Goal: Task Accomplishment & Management: Manage account settings

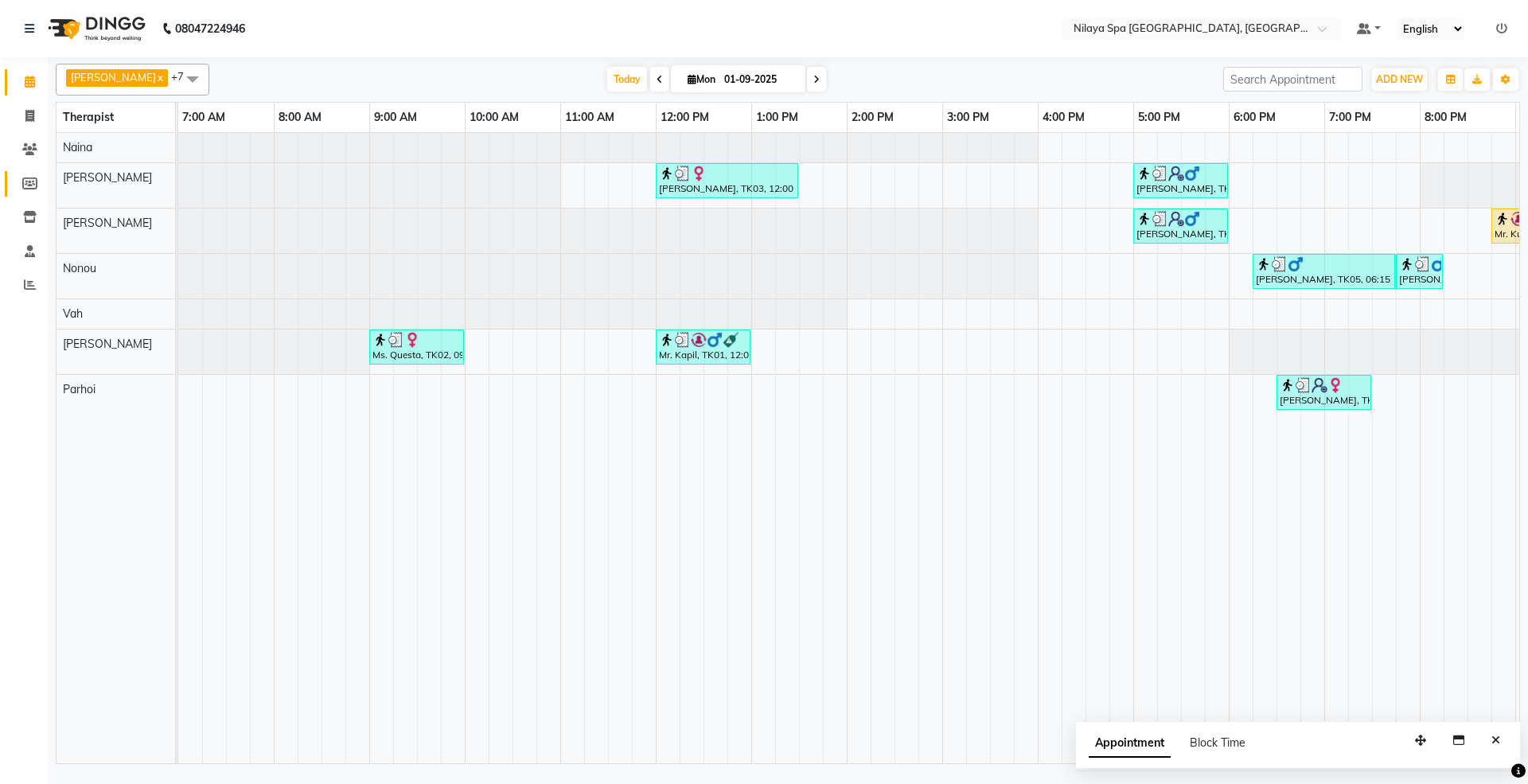
scroll to position [0, 284]
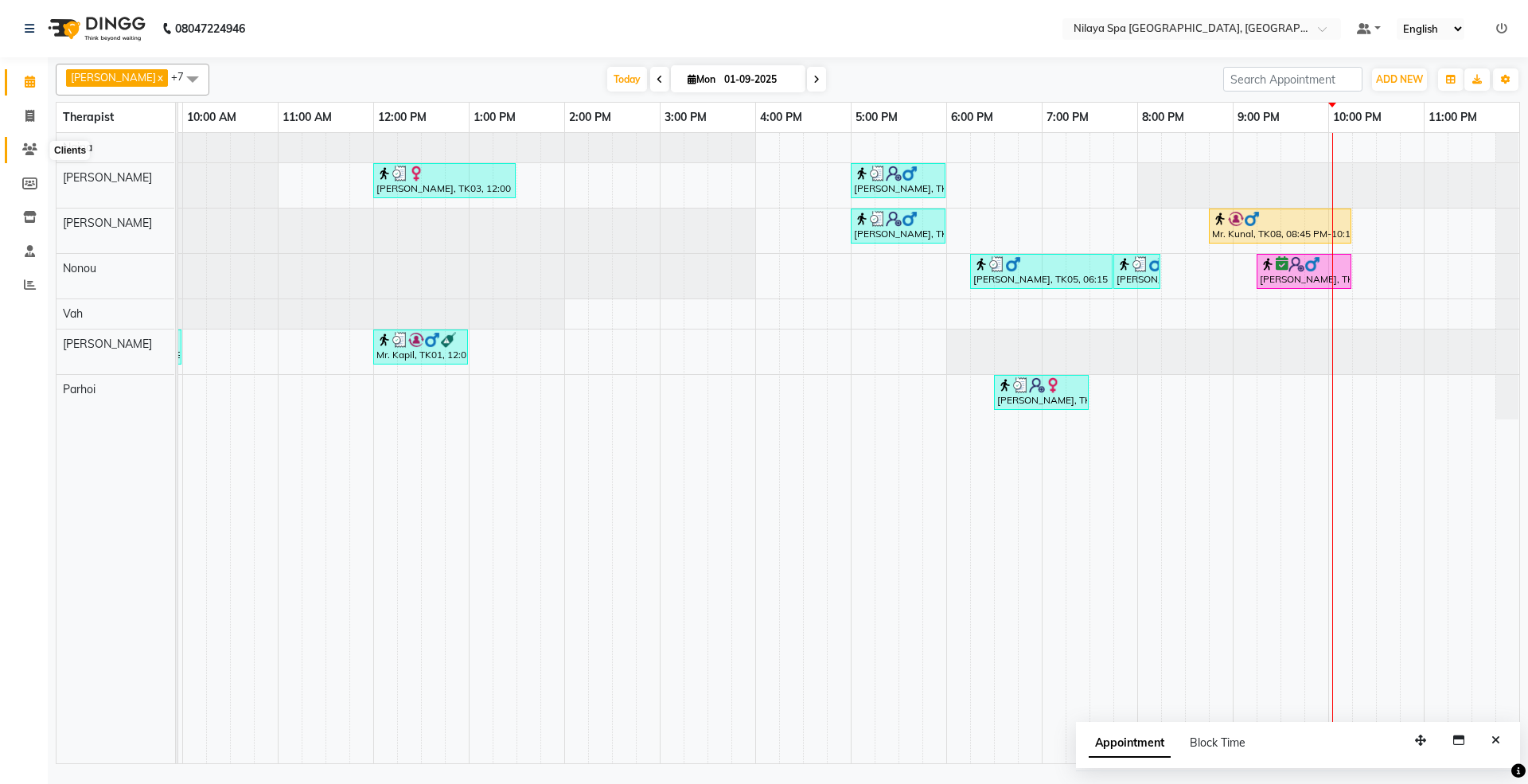
click at [22, 152] on icon at bounding box center [30, 149] width 15 height 12
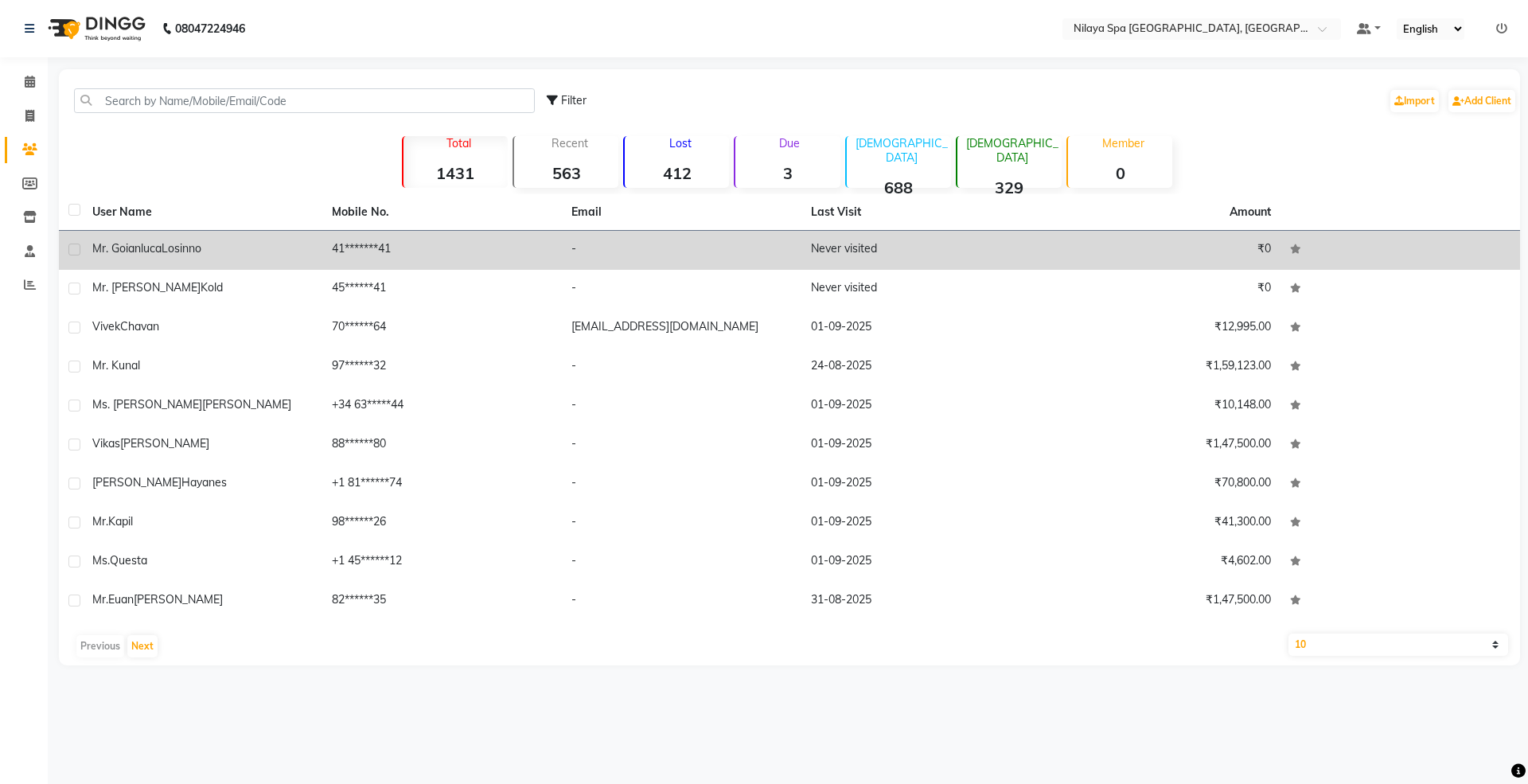
click at [168, 234] on td "Mr. [PERSON_NAME]" at bounding box center [202, 251] width 240 height 39
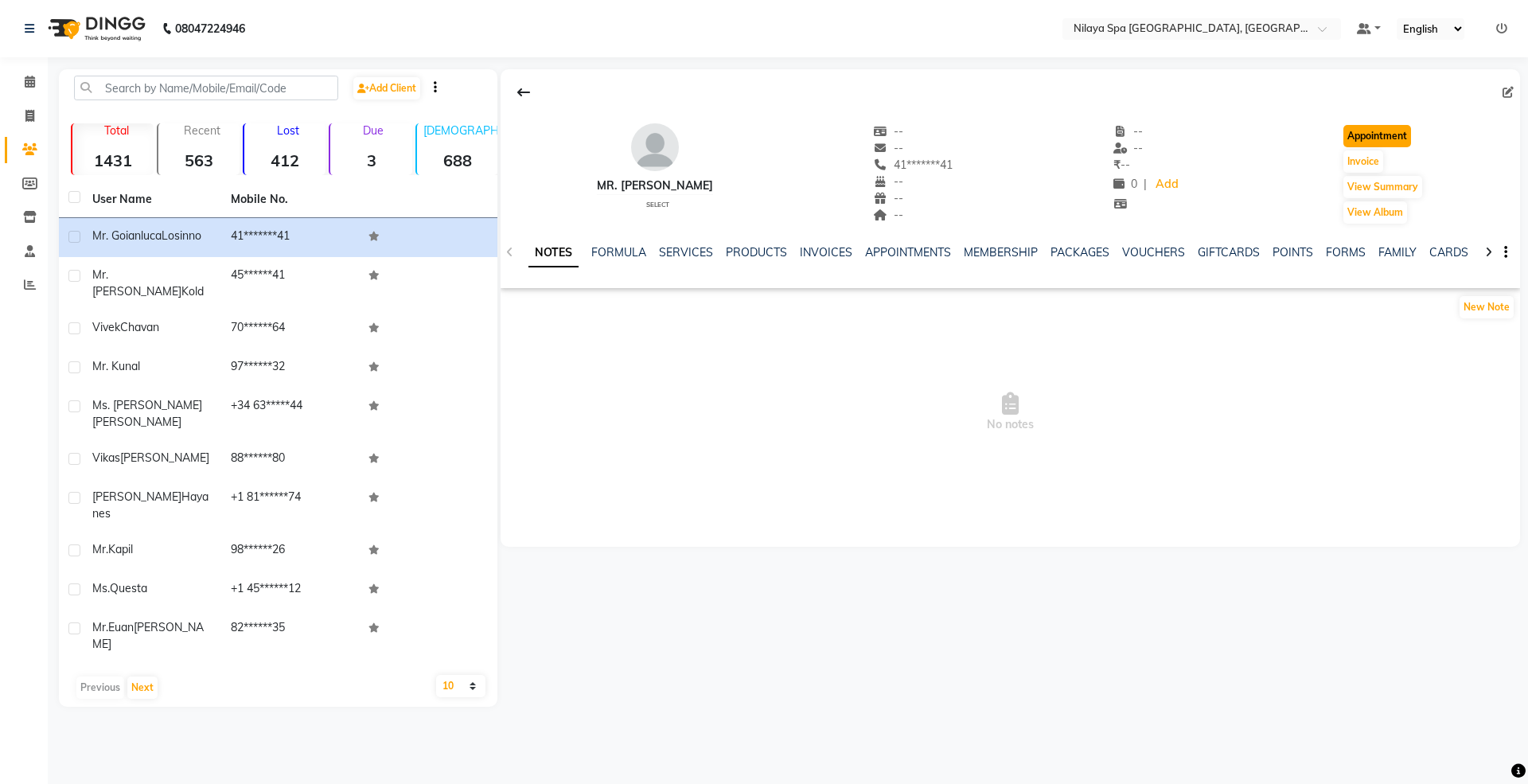
click at [1378, 138] on button "Appointment" at bounding box center [1376, 137] width 67 height 22
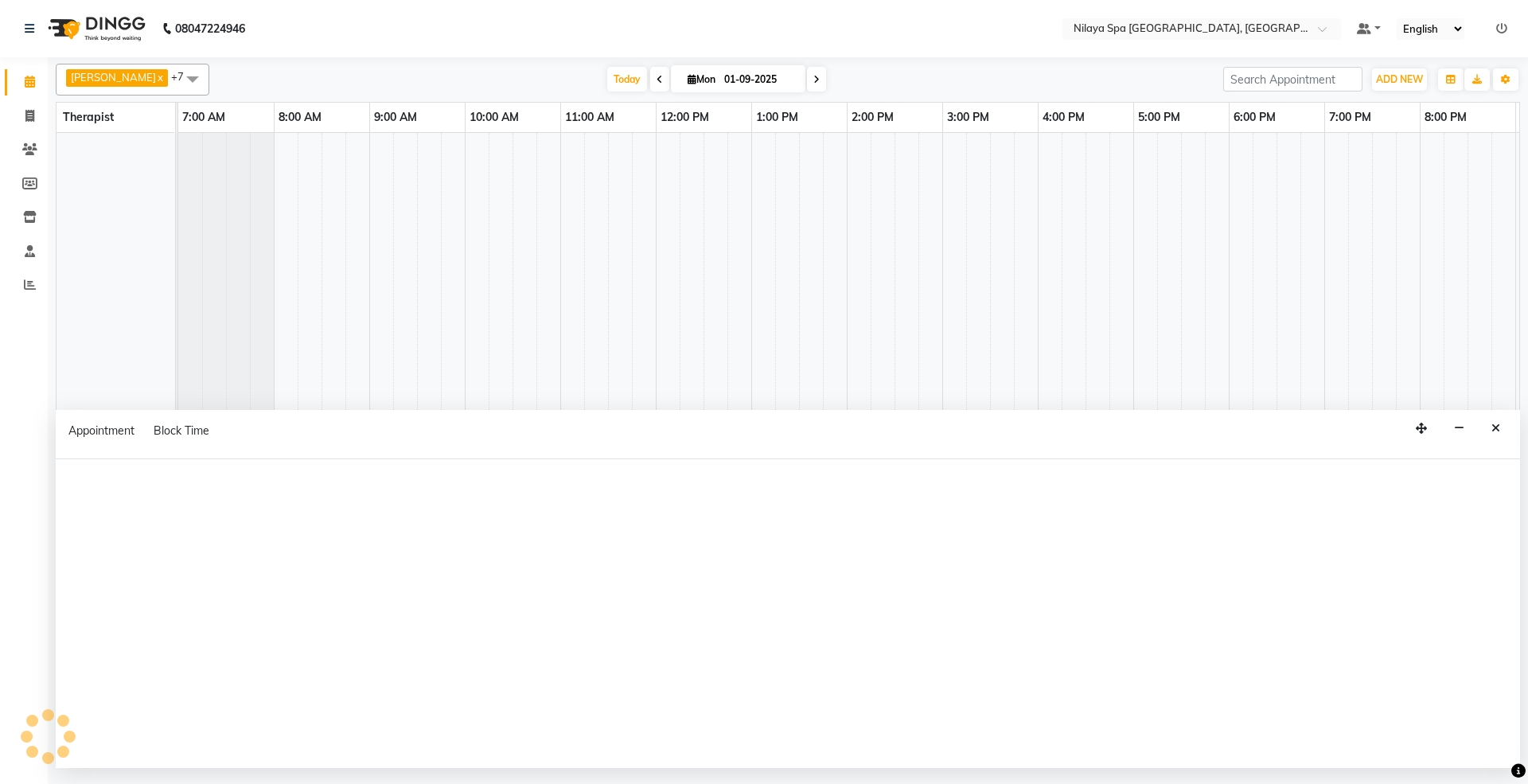
select select "tentative"
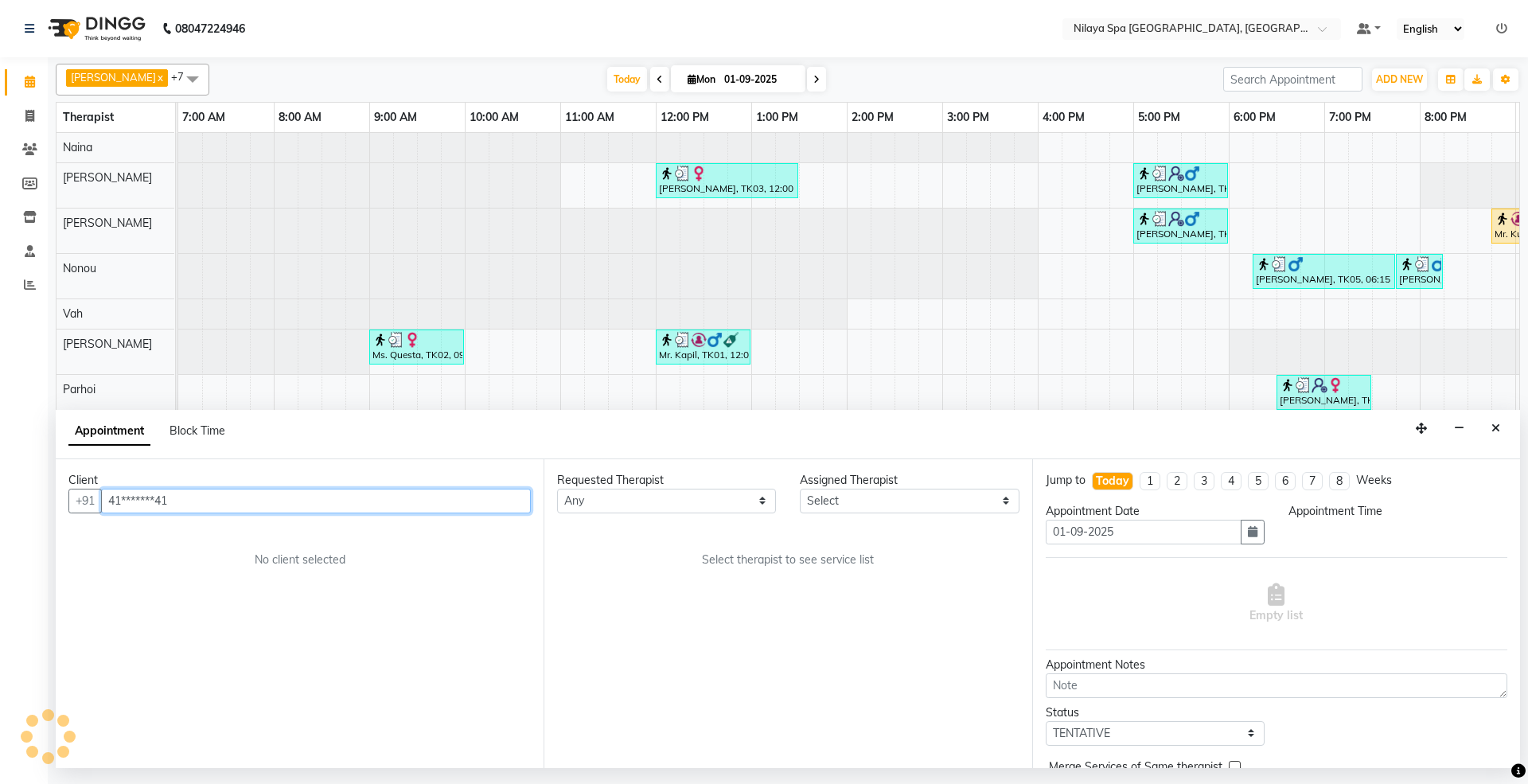
select select "480"
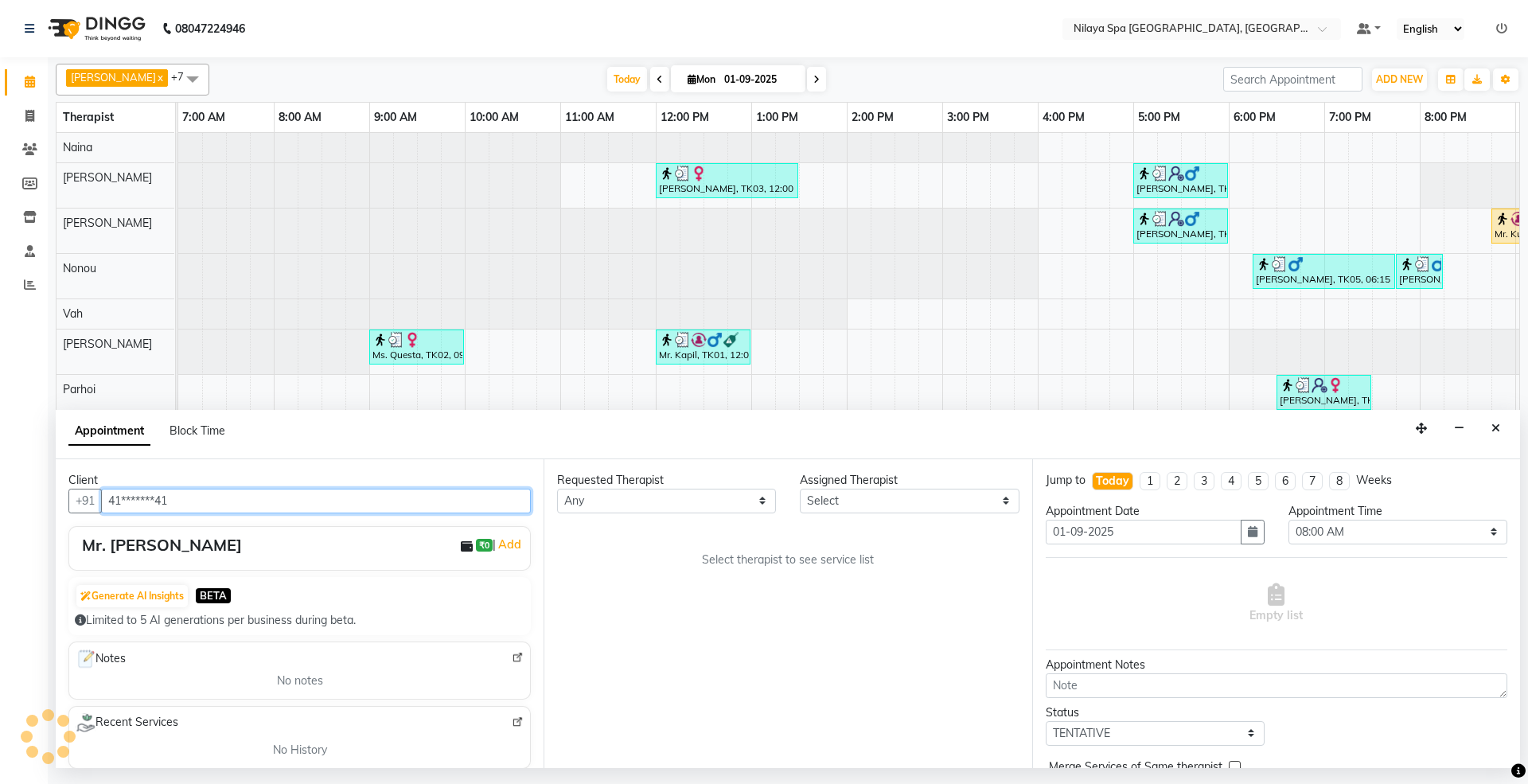
scroll to position [0, 284]
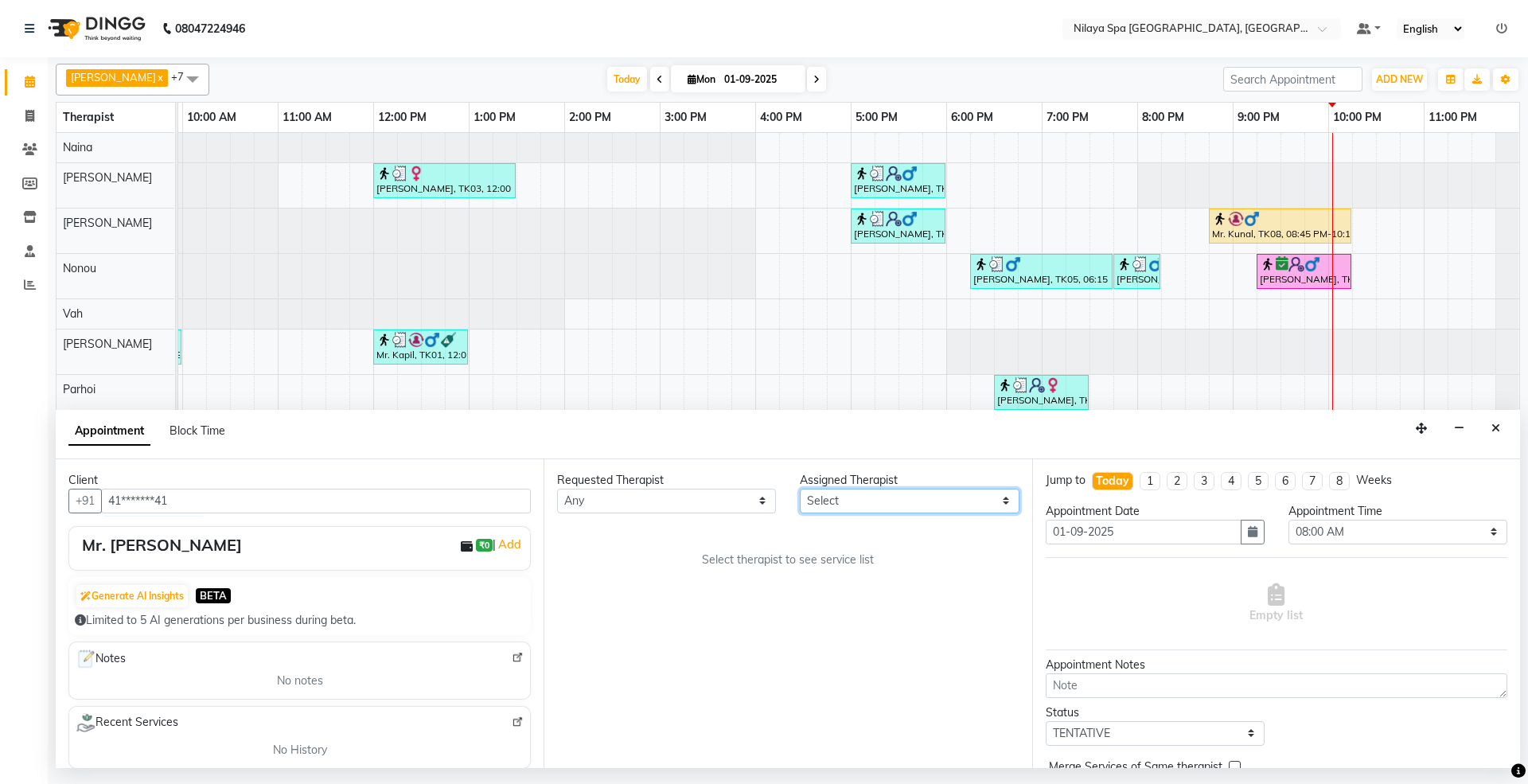
click at [869, 501] on select "Select [PERSON_NAME] [PERSON_NAME] [PERSON_NAME] Parhoi Vah" at bounding box center [910, 501] width 219 height 24
select select "86194"
click at [800, 489] on select "Select [PERSON_NAME] [PERSON_NAME] [PERSON_NAME] Parhoi Vah" at bounding box center [910, 501] width 219 height 24
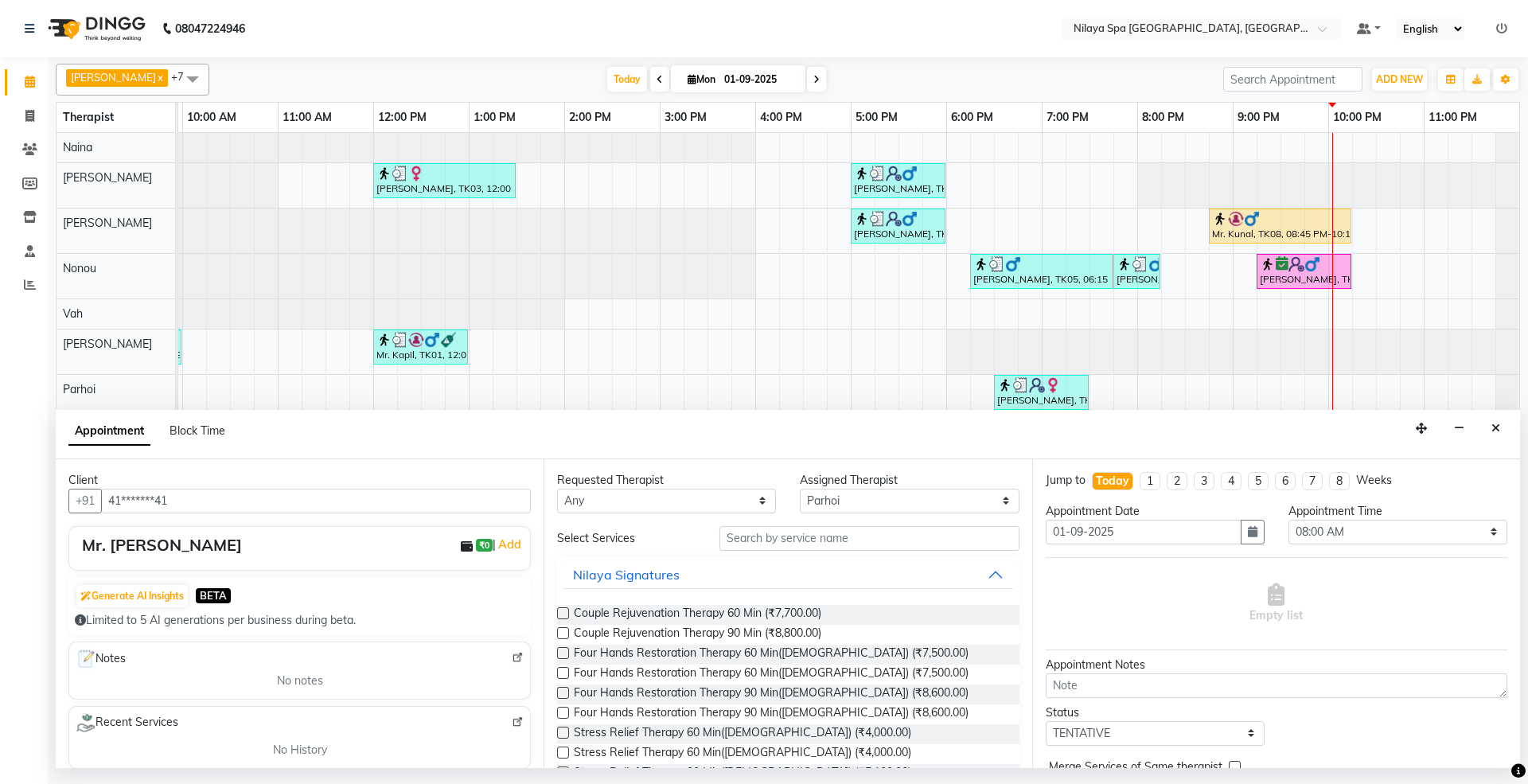
click at [851, 520] on div "Requested Therapist Any [PERSON_NAME] [PERSON_NAME] [PERSON_NAME] Parhoi Vah As…" at bounding box center [787, 614] width 488 height 309
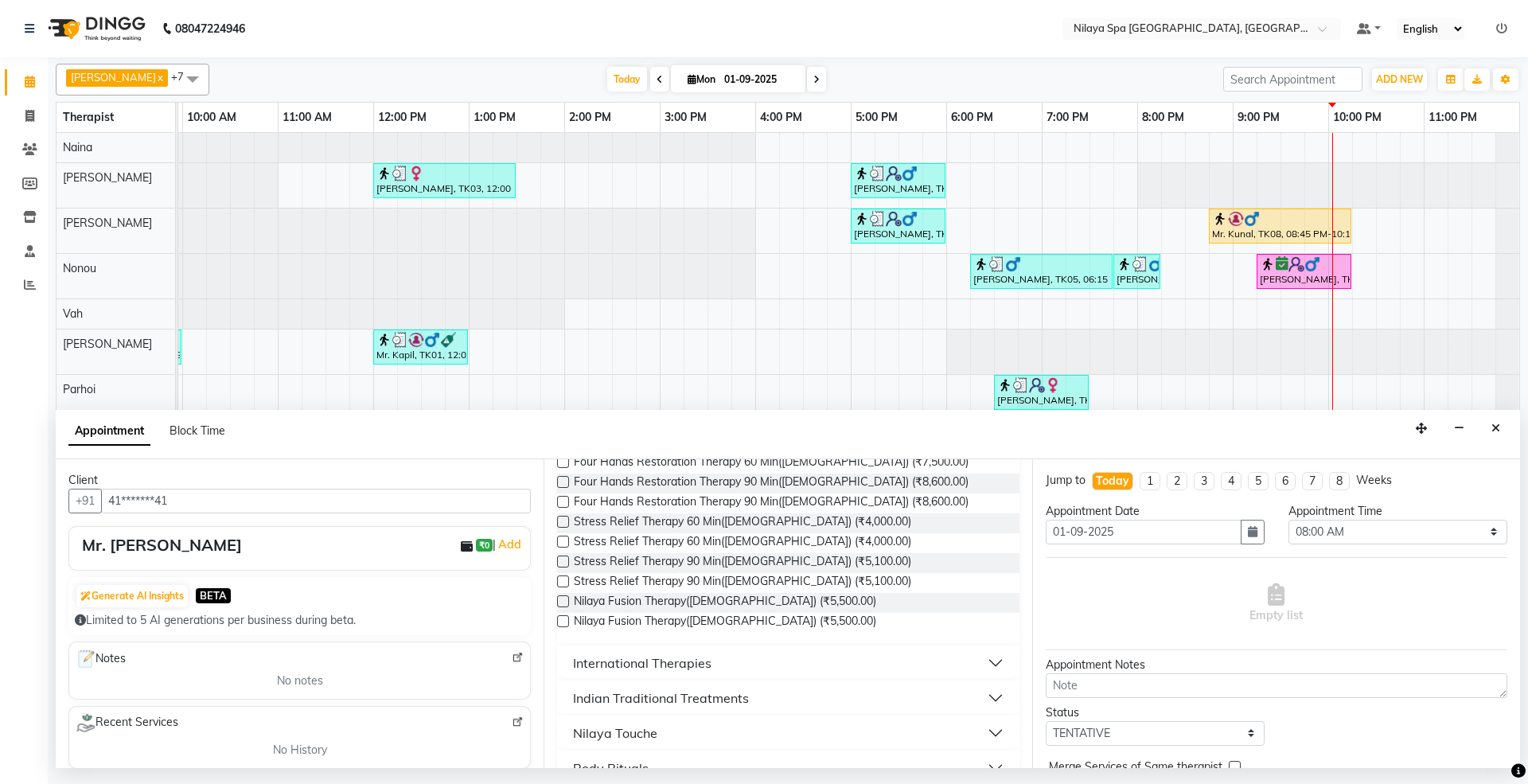
scroll to position [211, 0]
click at [651, 668] on div "International Therapies" at bounding box center [642, 661] width 138 height 19
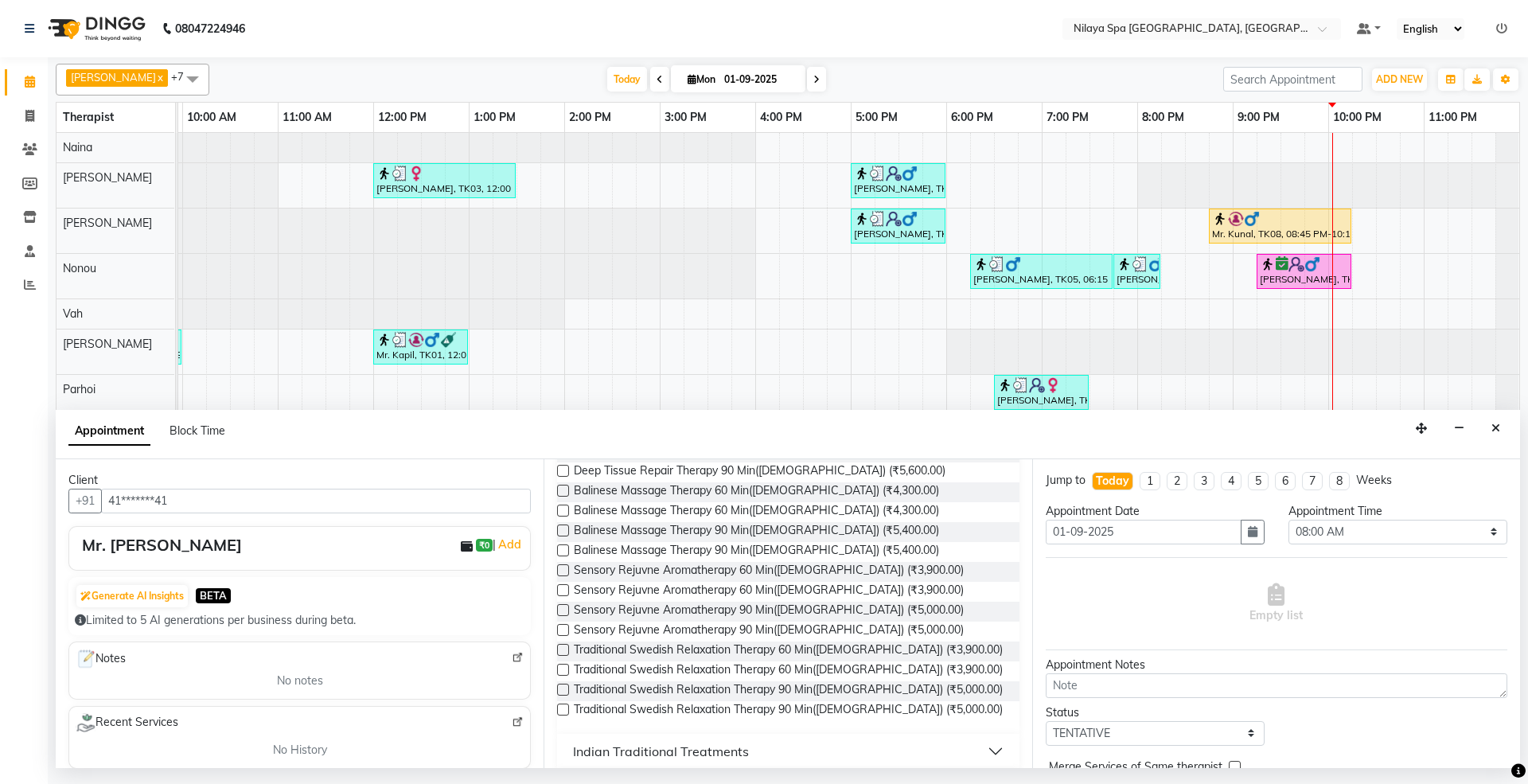
scroll to position [530, 0]
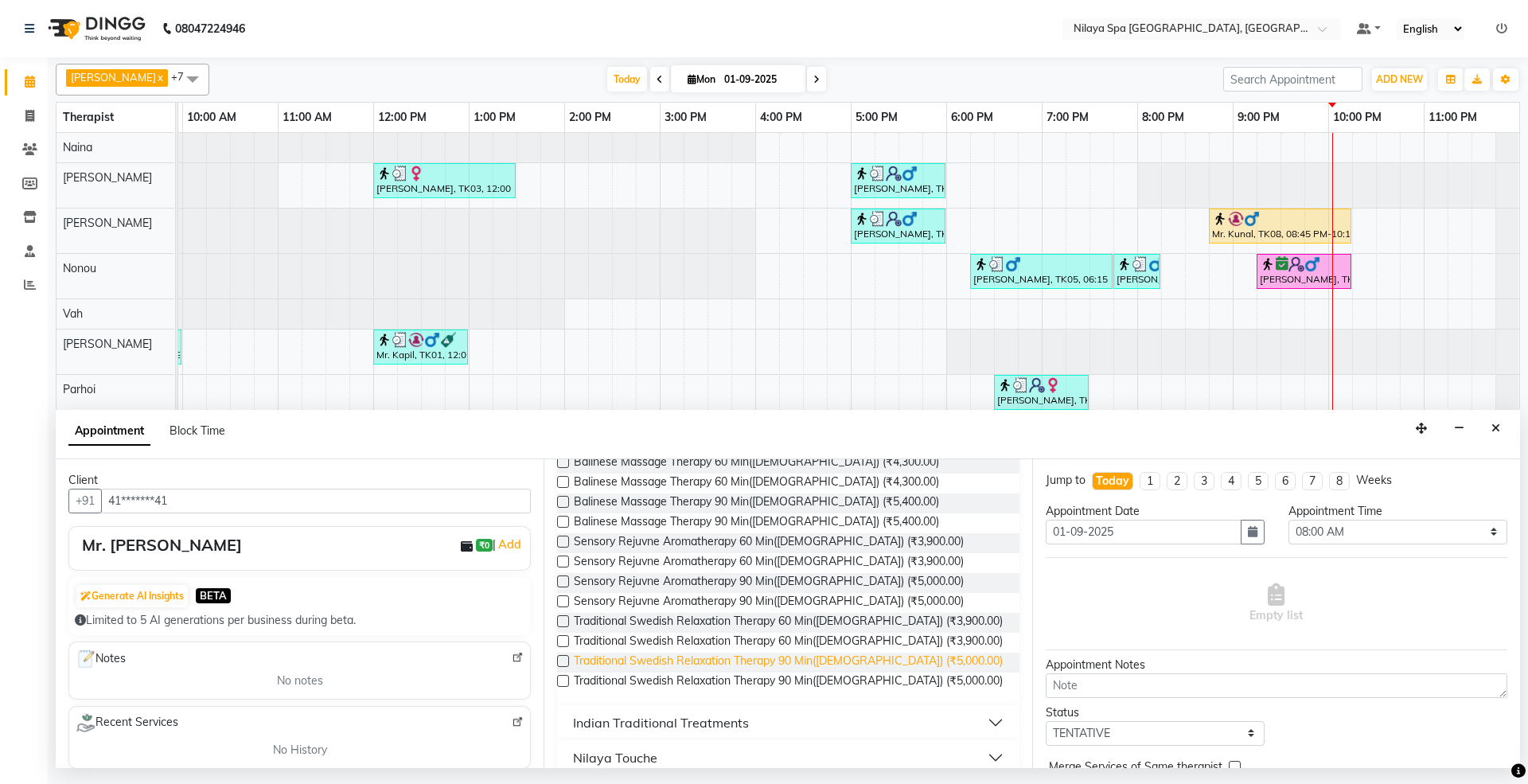
click at [668, 661] on span "Traditional Swedish Relaxation Therapy 90 Min([DEMOGRAPHIC_DATA]) (₹5,000.00)" at bounding box center [788, 661] width 429 height 20
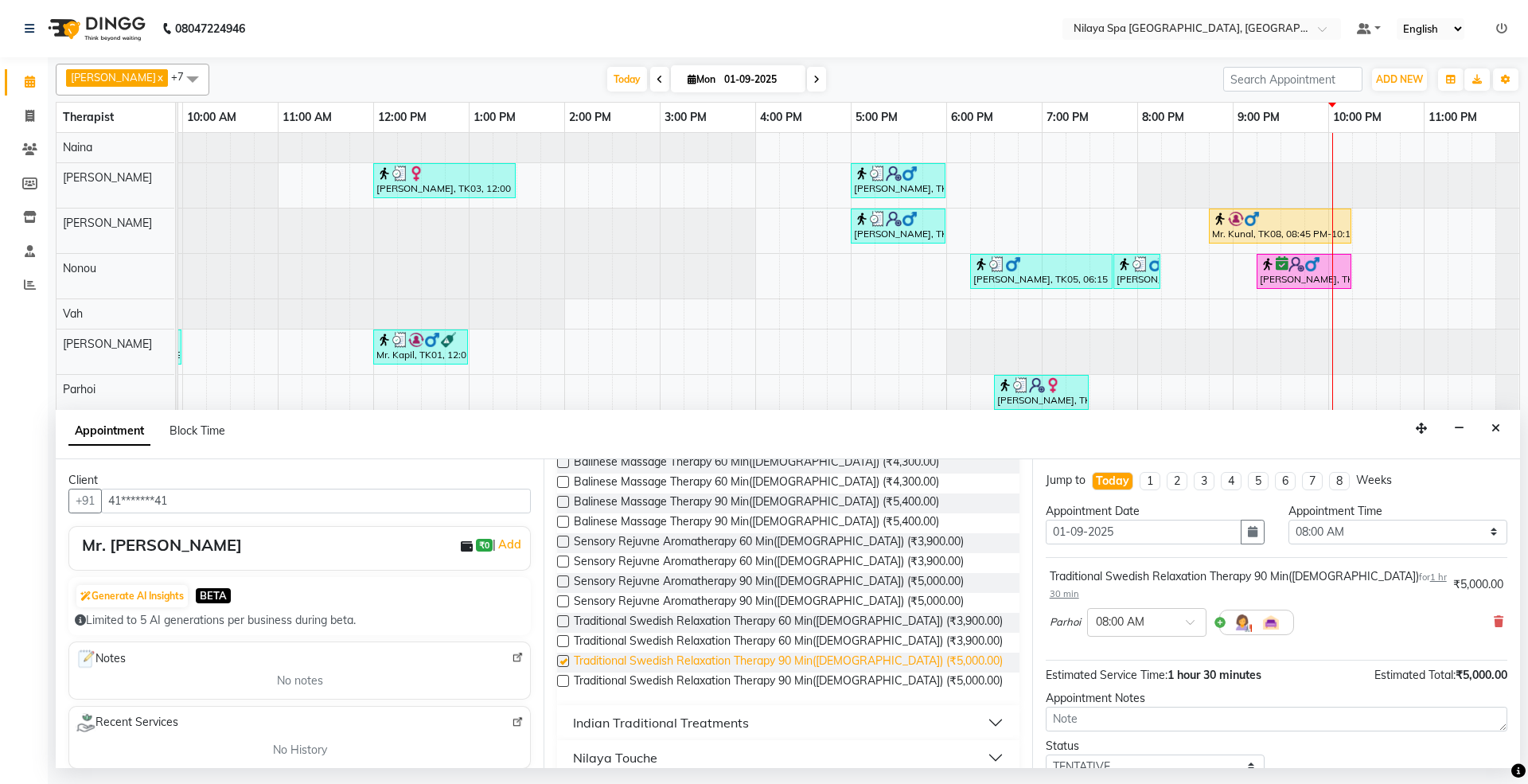
checkbox input "false"
click at [1373, 539] on select "Select 08:00 AM 08:15 AM 08:30 AM 08:45 AM 09:00 AM 09:15 AM 09:30 AM 09:45 AM …" at bounding box center [1398, 531] width 219 height 24
select select "1320"
click at [1288, 521] on select "Select 08:00 AM 08:15 AM 08:30 AM 08:45 AM 09:00 AM 09:15 AM 09:30 AM 09:45 AM …" at bounding box center [1398, 531] width 219 height 24
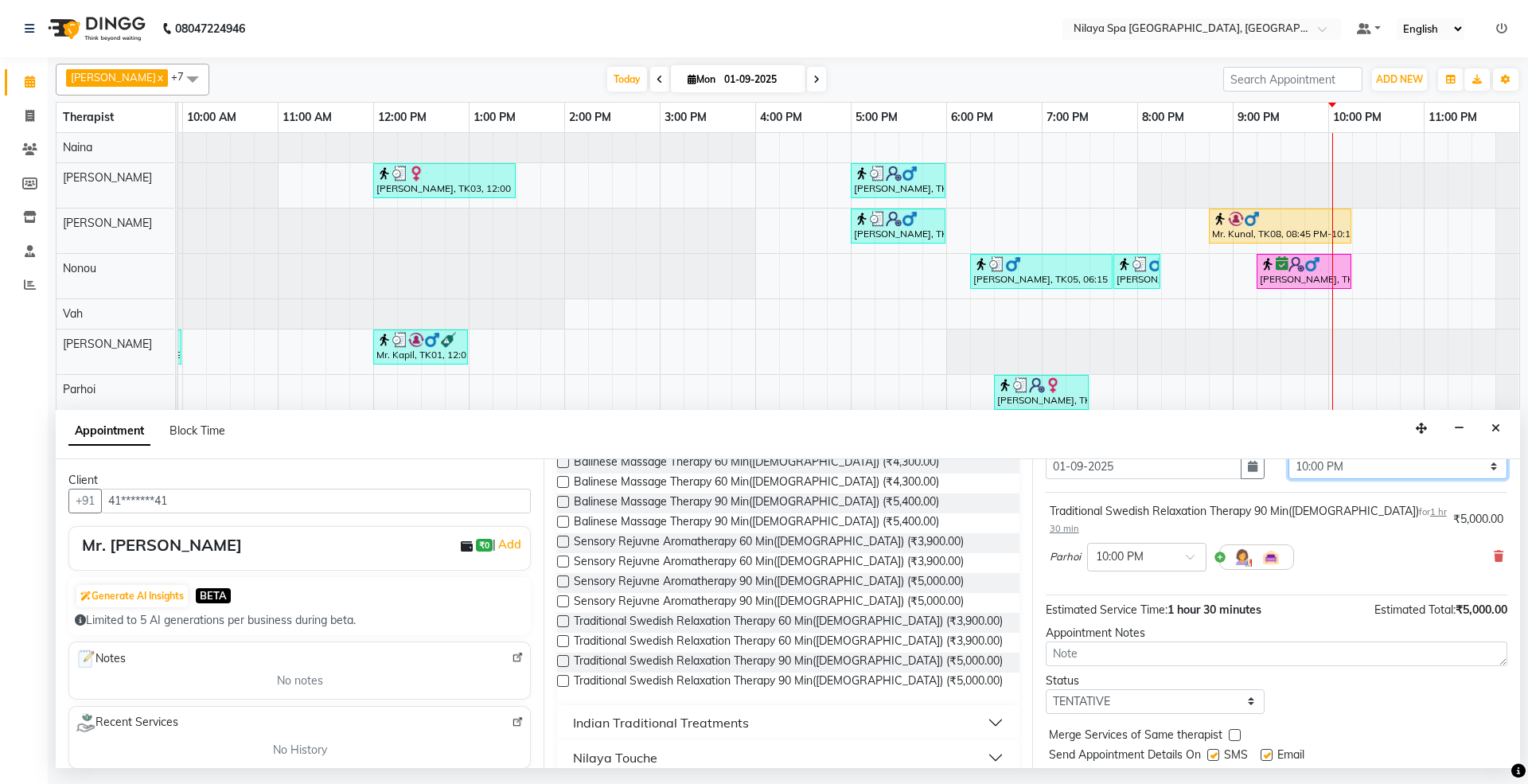
scroll to position [96, 0]
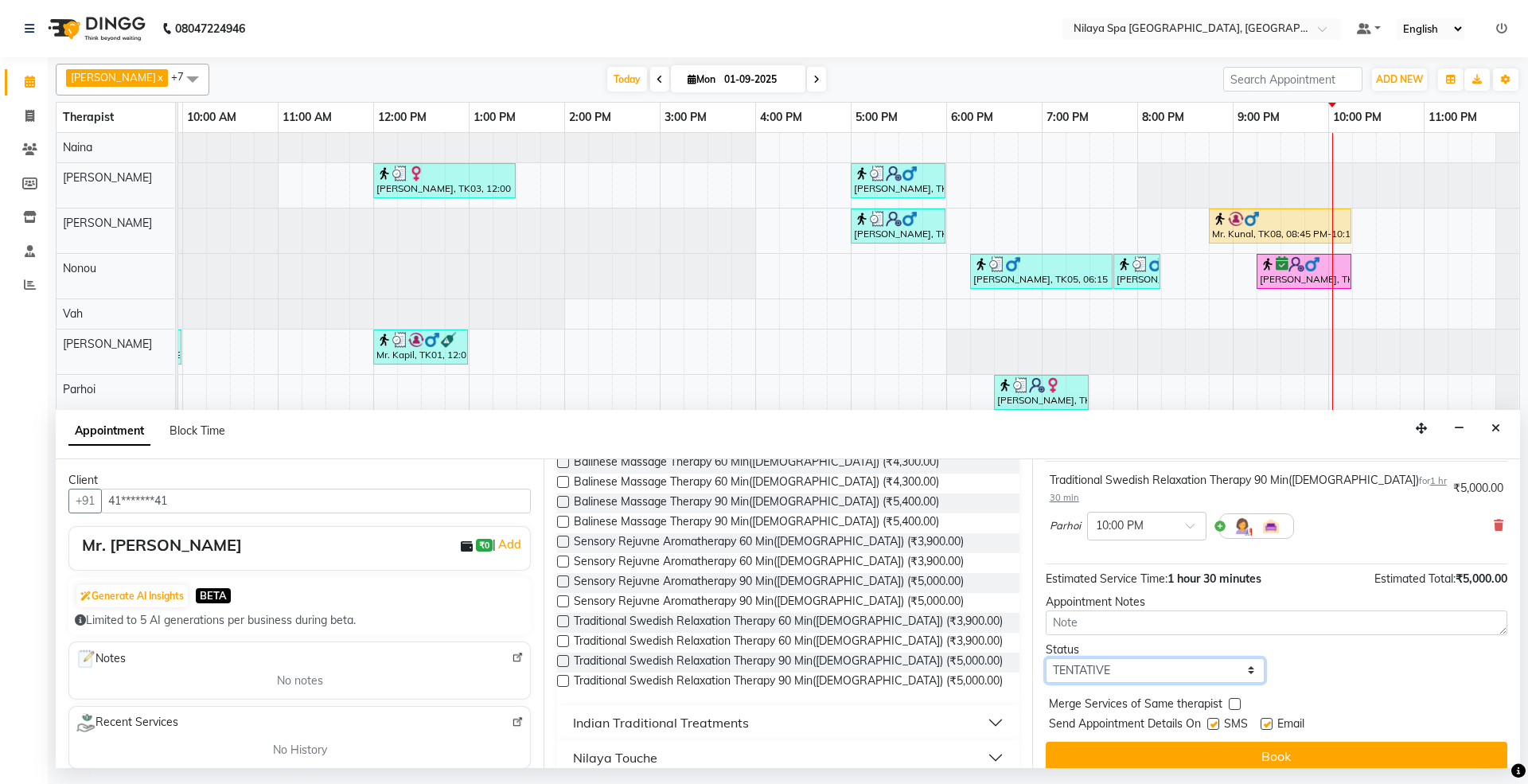
click at [1156, 661] on select "Select TENTATIVE CONFIRM CHECK-IN UPCOMING" at bounding box center [1155, 670] width 219 height 24
select select "confirm booking"
click at [1045, 658] on select "Select TENTATIVE CONFIRM CHECK-IN UPCOMING" at bounding box center [1155, 670] width 219 height 24
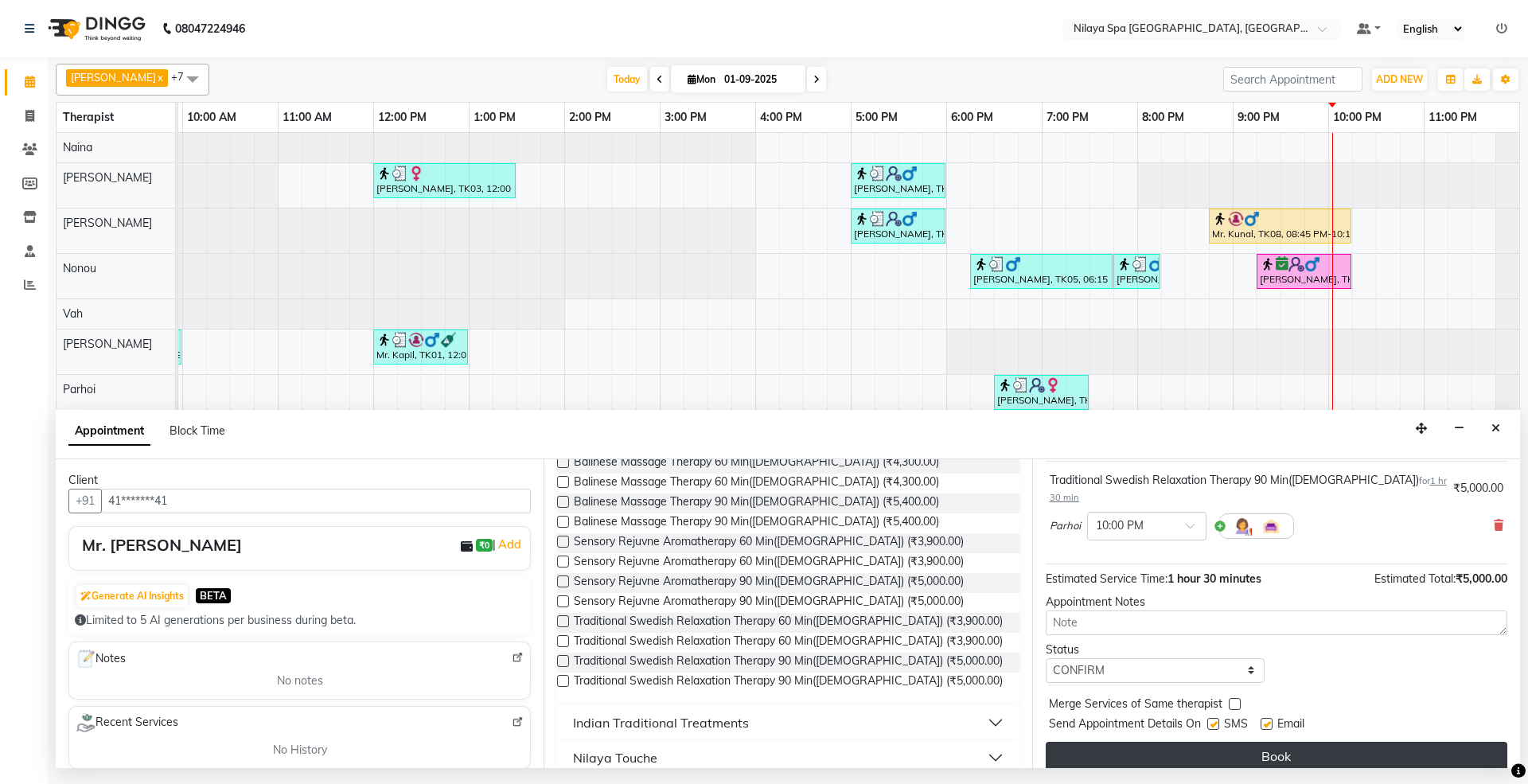
click at [1273, 742] on button "Book" at bounding box center [1275, 756] width 461 height 29
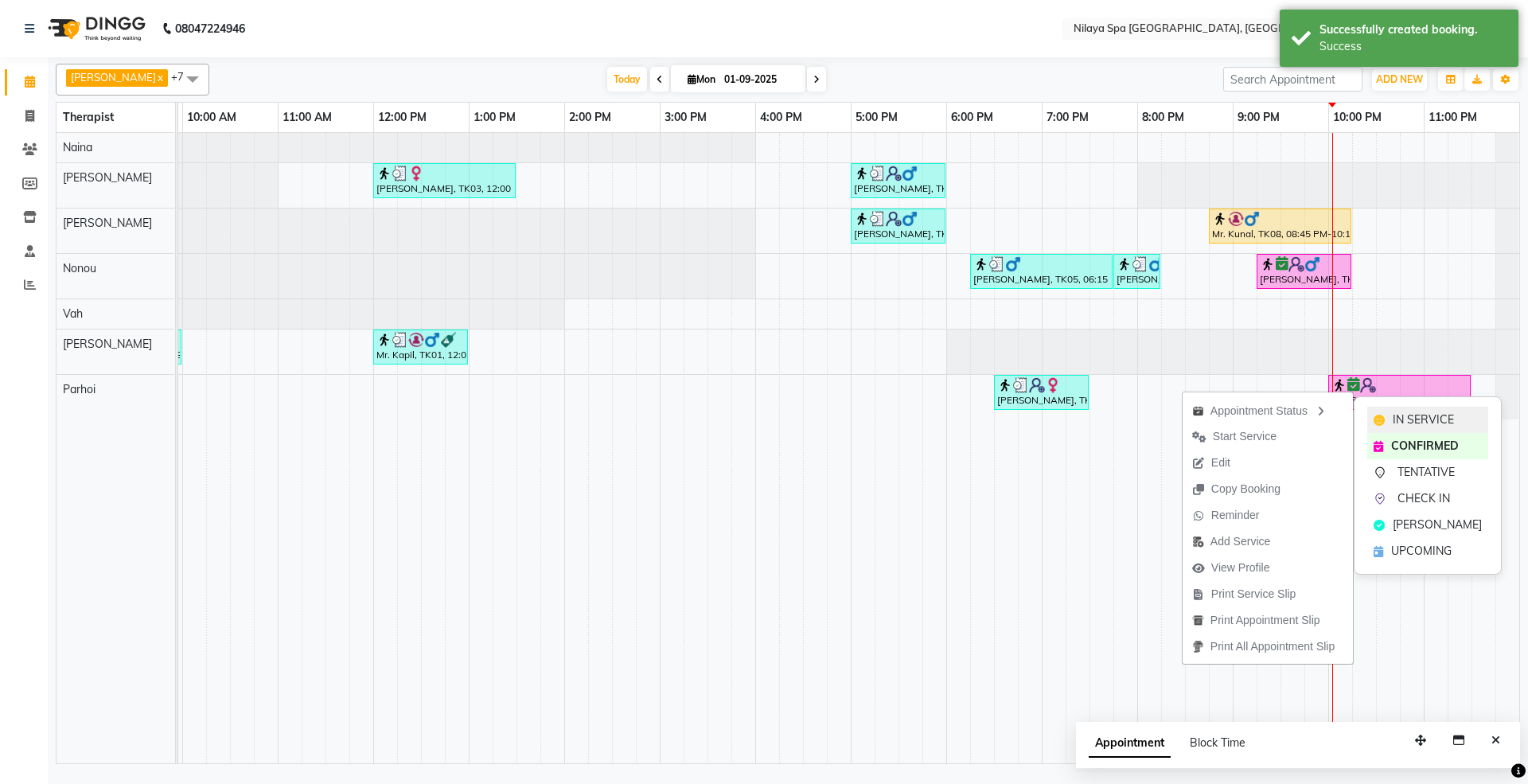
click at [1401, 418] on span "IN SERVICE" at bounding box center [1422, 420] width 61 height 17
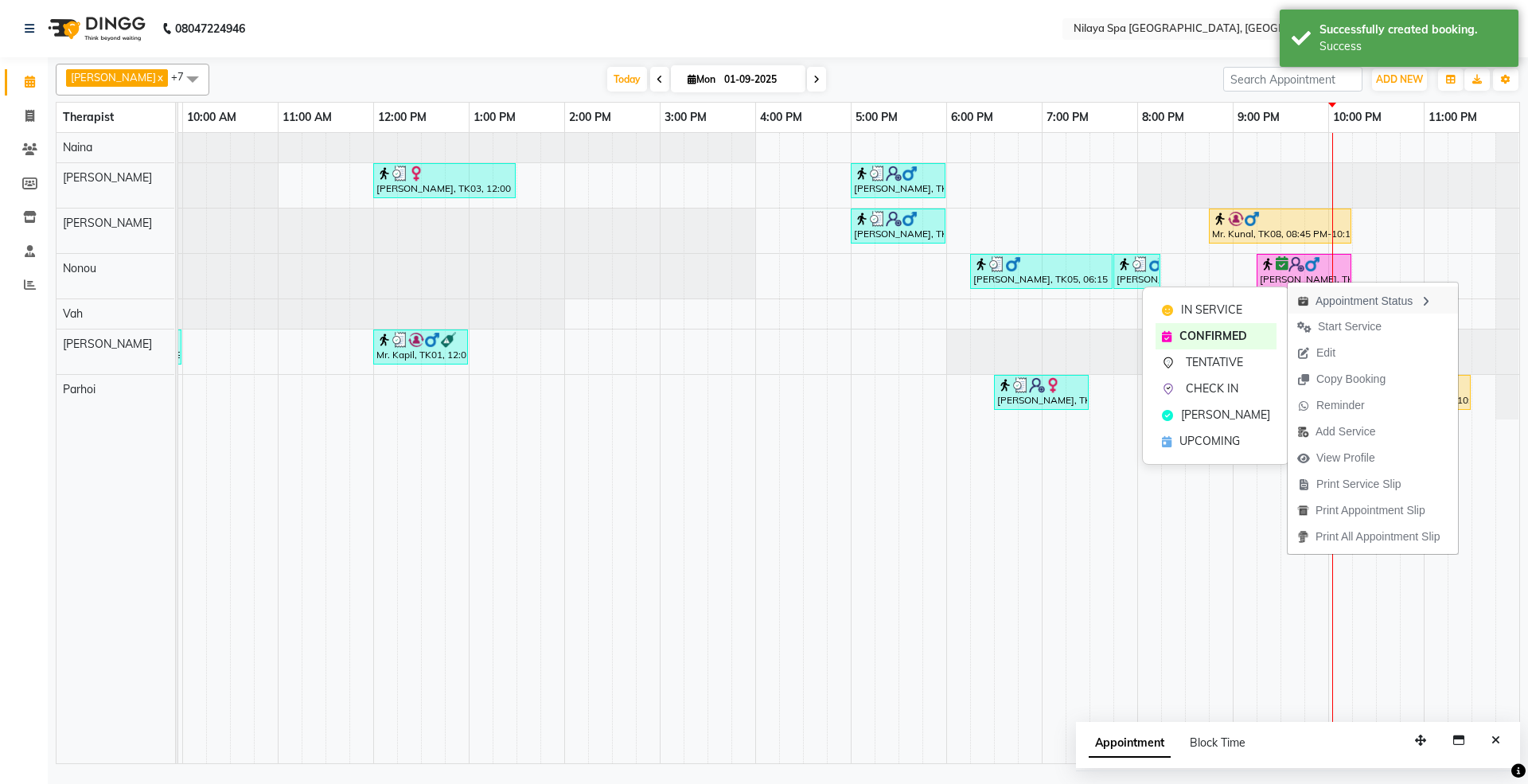
click at [1315, 296] on div "Appointment Status" at bounding box center [1373, 299] width 170 height 27
click at [1342, 288] on div "Appointment Status" at bounding box center [1380, 293] width 170 height 27
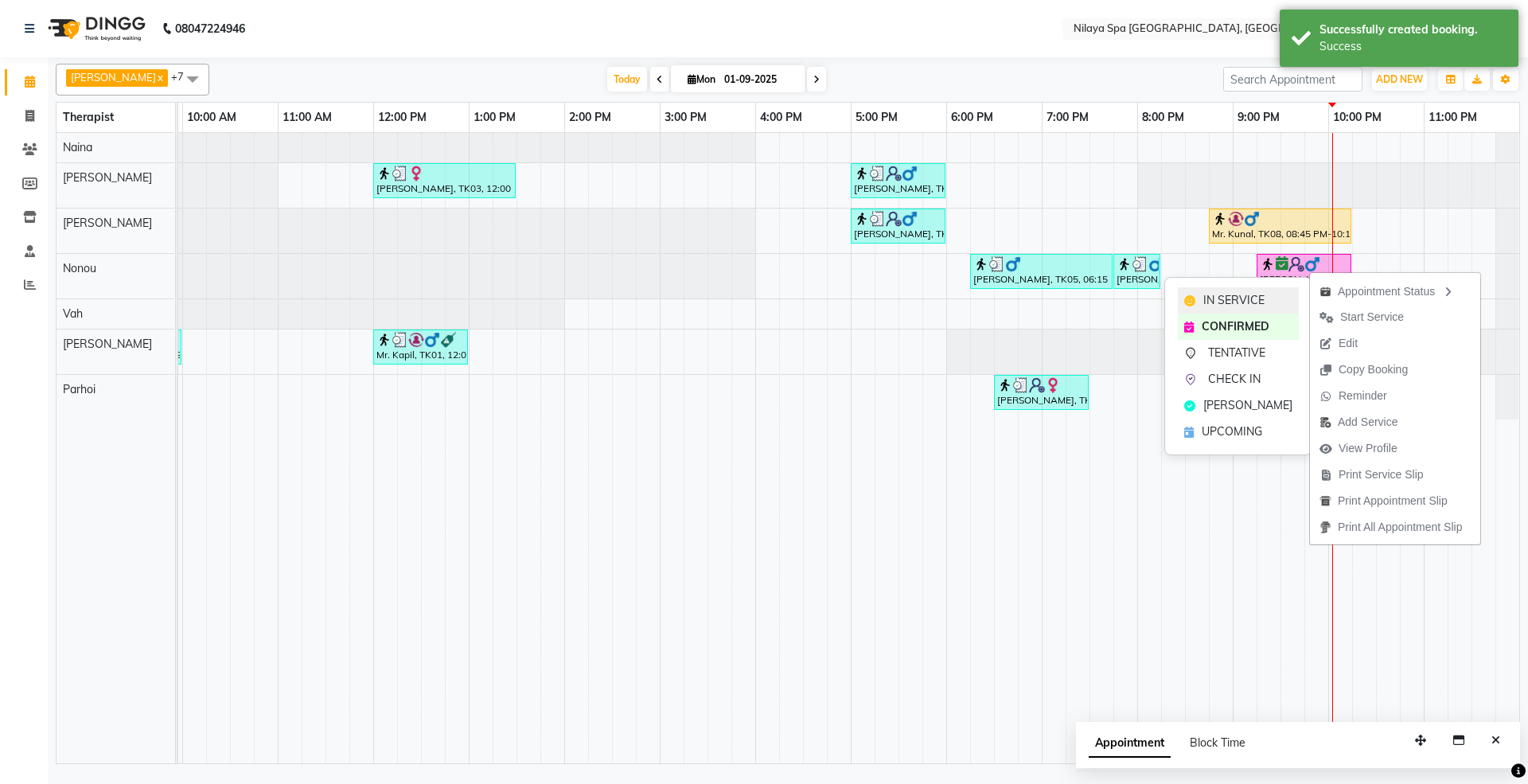
click at [1255, 292] on span "IN SERVICE" at bounding box center [1233, 300] width 61 height 17
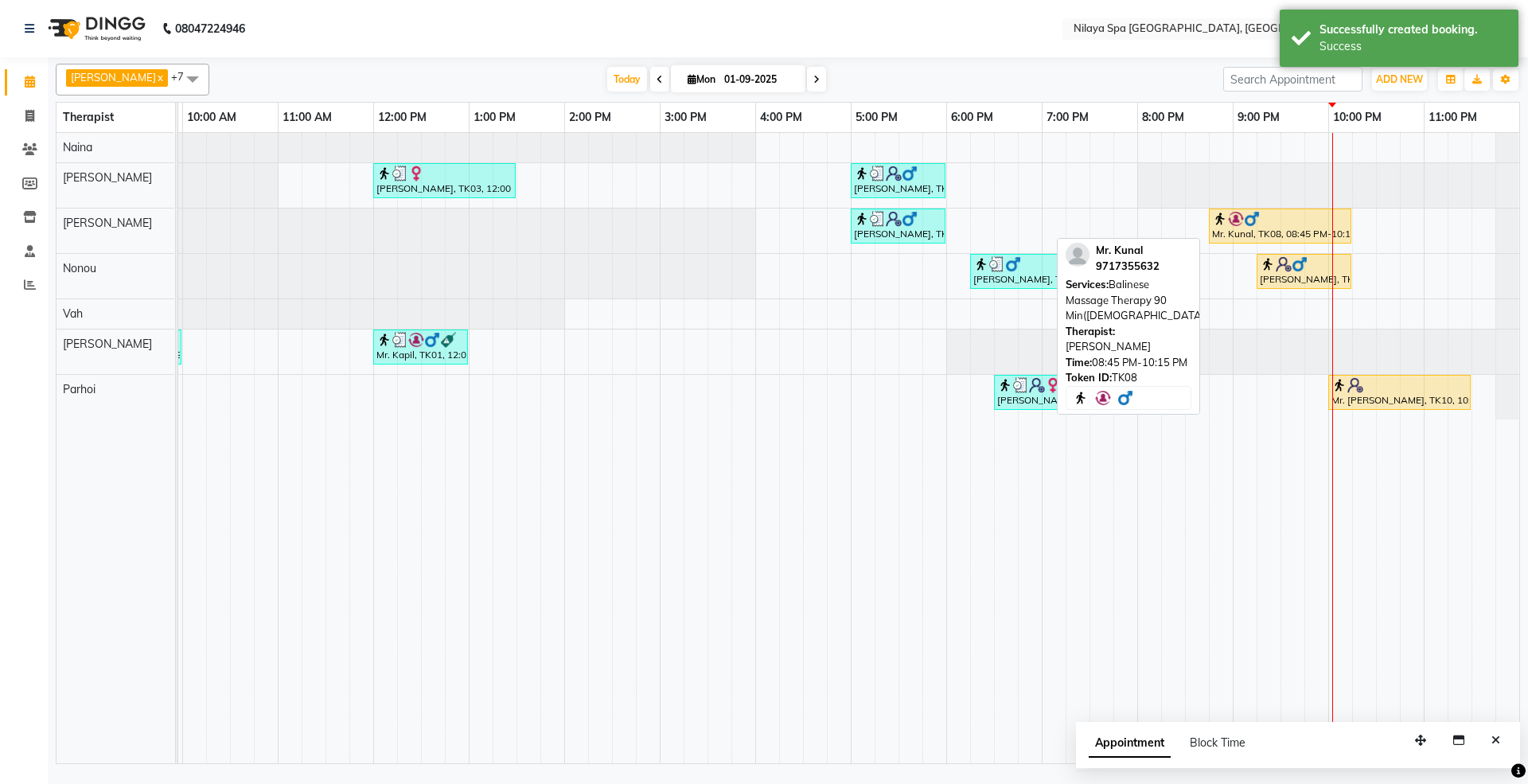
click at [1276, 225] on div at bounding box center [1279, 218] width 136 height 16
select select "1"
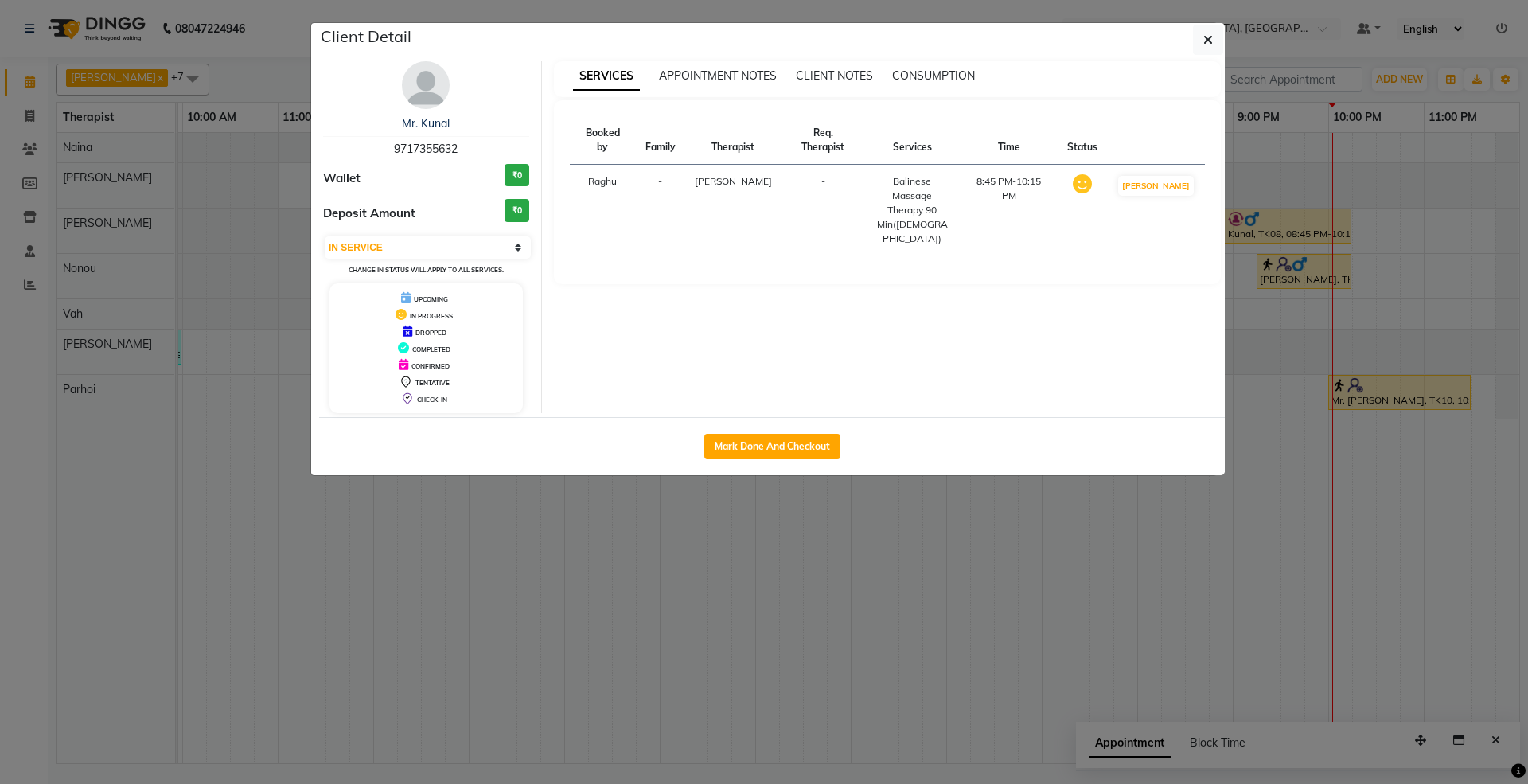
click at [391, 121] on div "Mr. Kunal" at bounding box center [426, 123] width 206 height 17
click at [1204, 36] on icon "button" at bounding box center [1208, 40] width 9 height 13
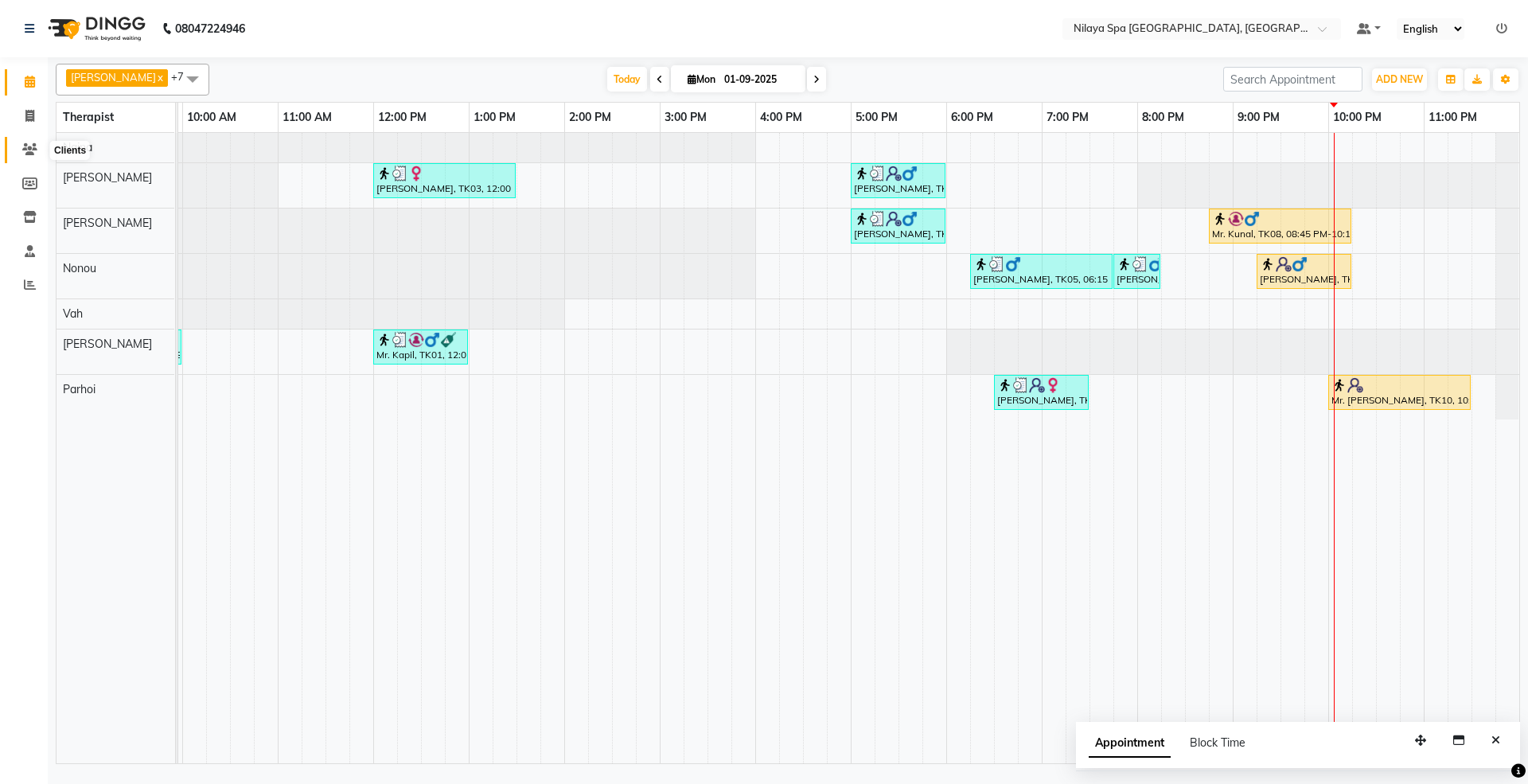
click at [29, 150] on icon at bounding box center [30, 149] width 15 height 12
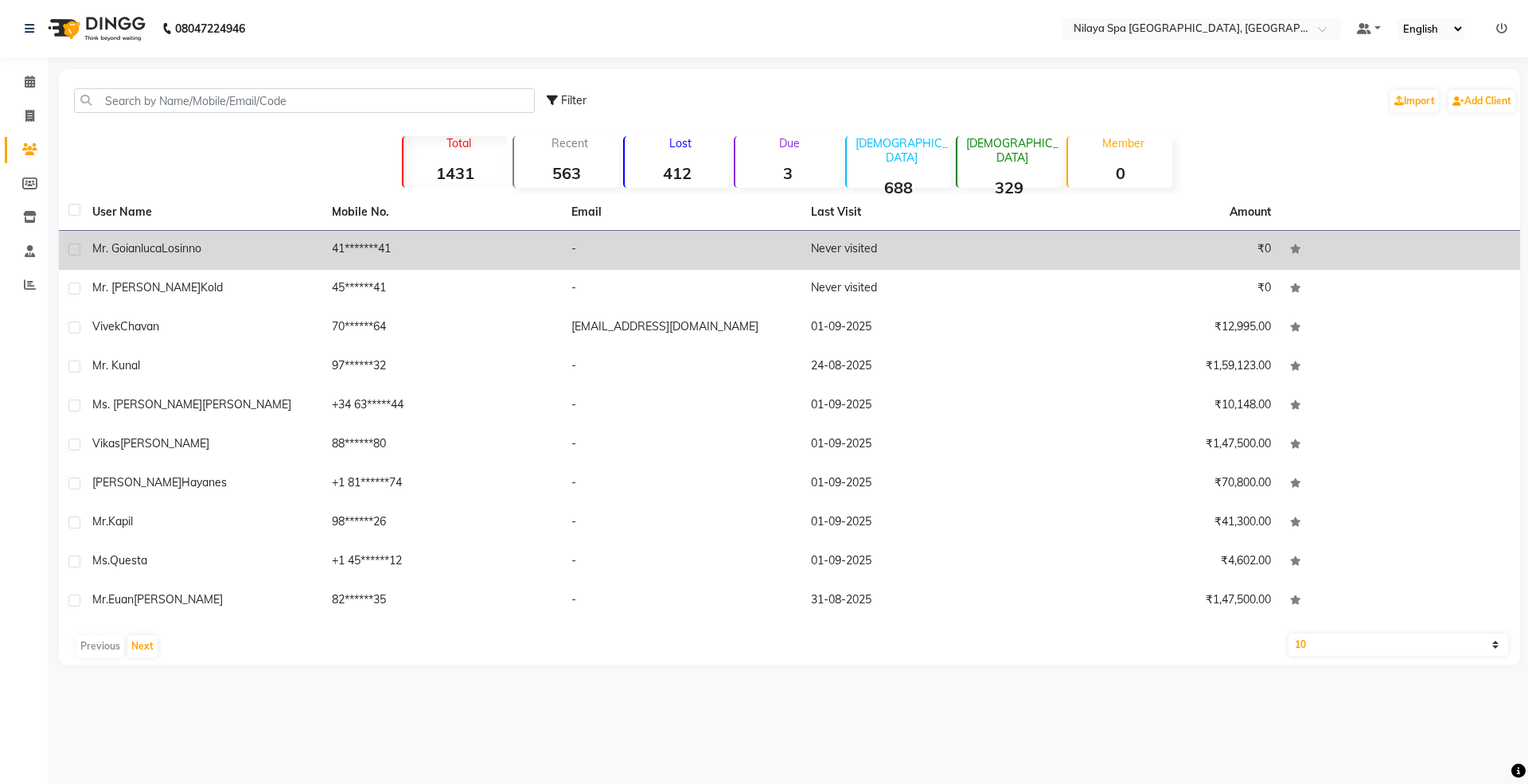
click at [186, 248] on span "Losinno" at bounding box center [182, 248] width 40 height 14
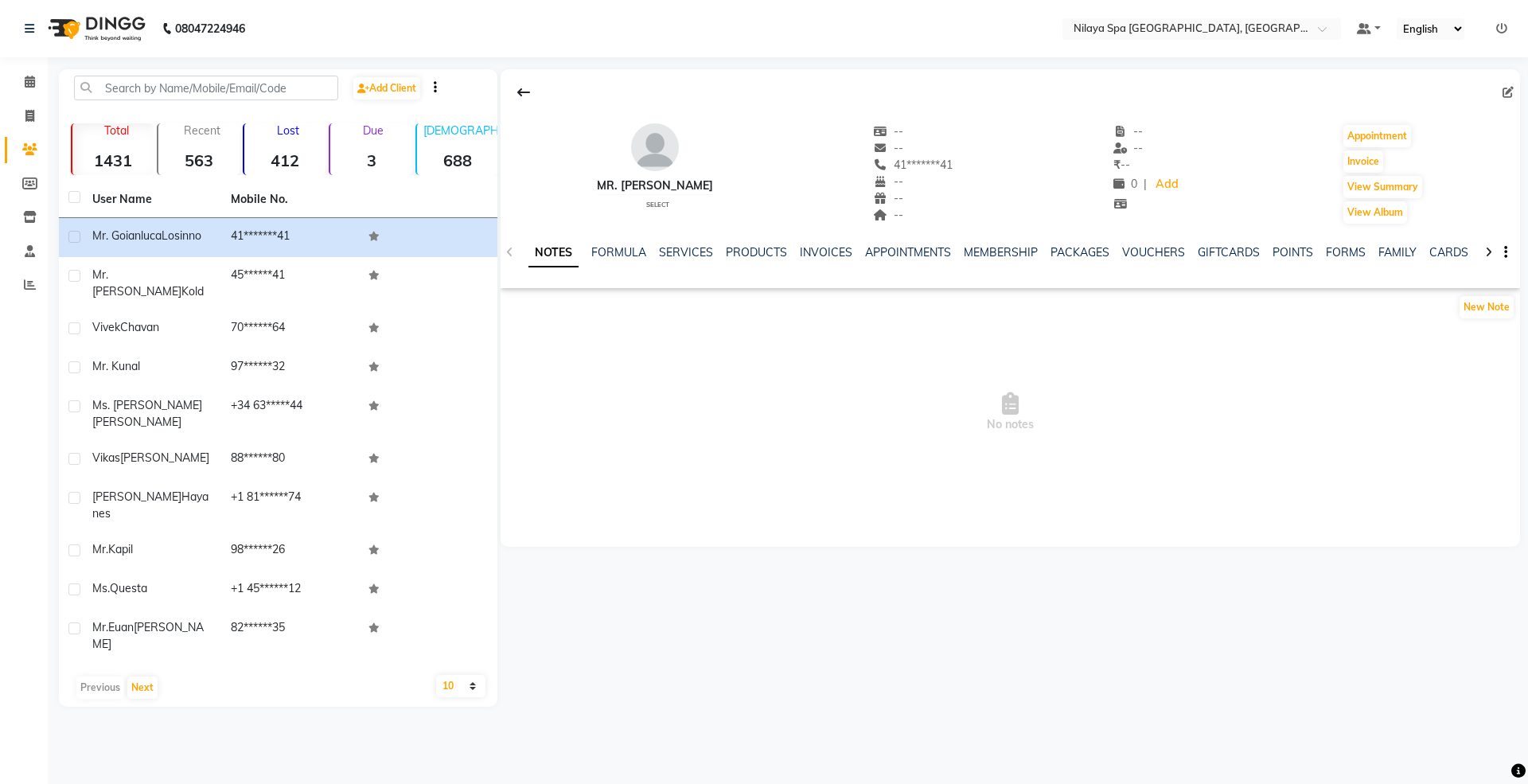
drag, startPoint x: 567, startPoint y: 185, endPoint x: 756, endPoint y: 186, distance: 189.0
click at [756, 186] on div "Mr. [PERSON_NAME] Select -- -- 41*******41 -- -- -- -- -- ₹ -- 0 | Add Appointm…" at bounding box center [1010, 167] width 1019 height 118
copy div "Mr. [PERSON_NAME]"
drag, startPoint x: 657, startPoint y: 404, endPoint x: 641, endPoint y: 184, distance: 220.6
click at [657, 402] on span "No notes" at bounding box center [1010, 412] width 1019 height 159
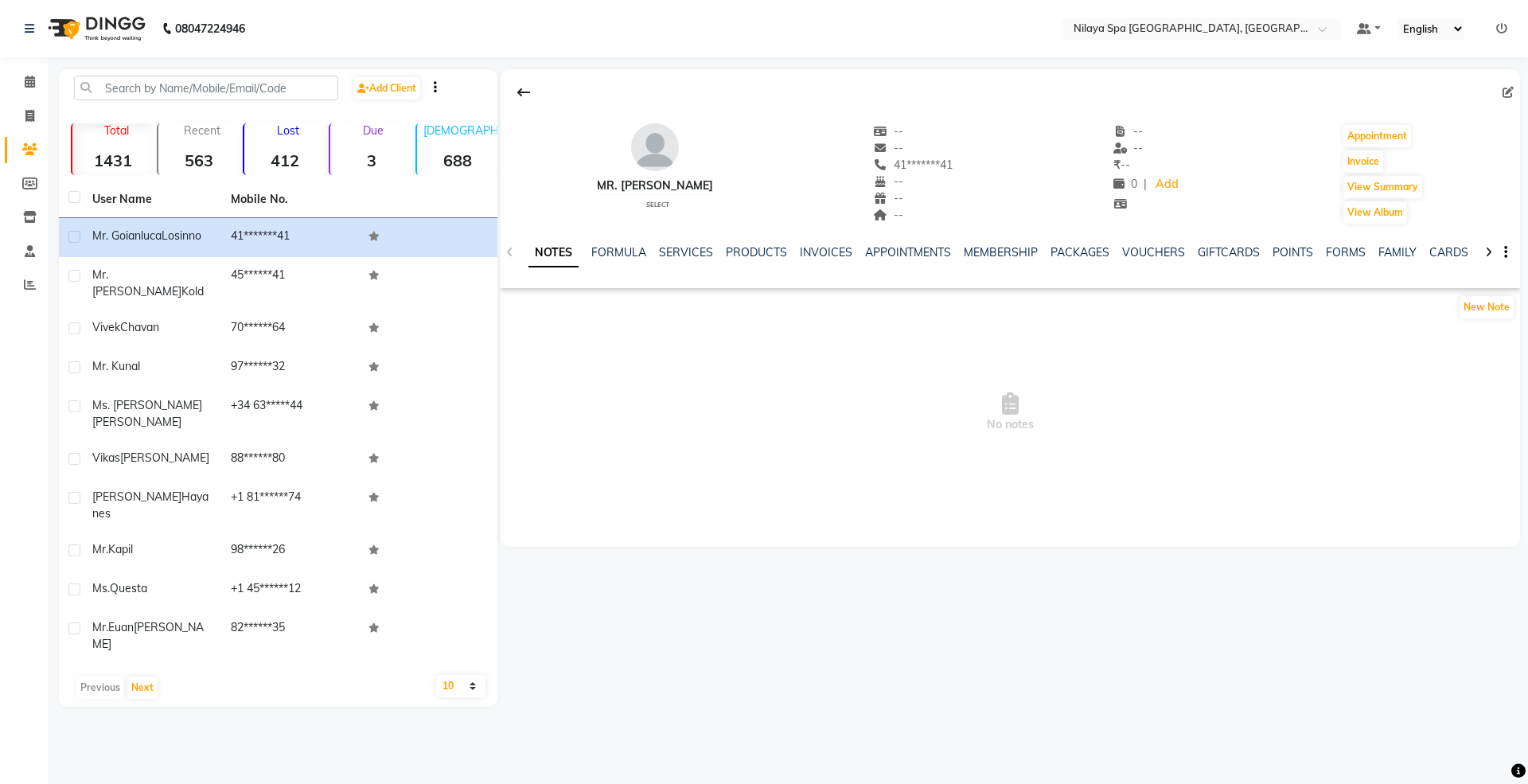
click at [520, 97] on icon at bounding box center [524, 93] width 13 height 13
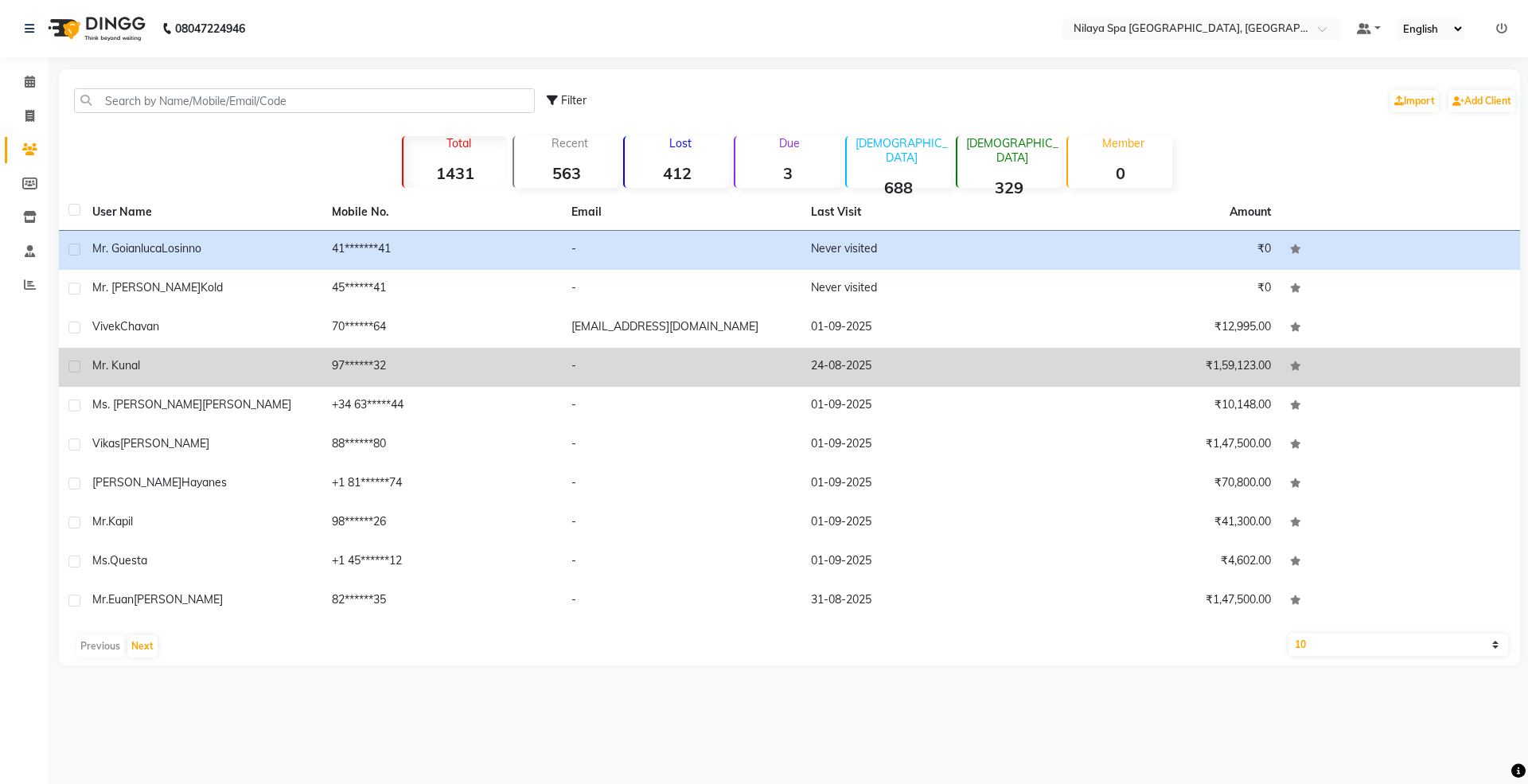
click at [172, 358] on div "Mr. Kunal" at bounding box center [203, 366] width 221 height 17
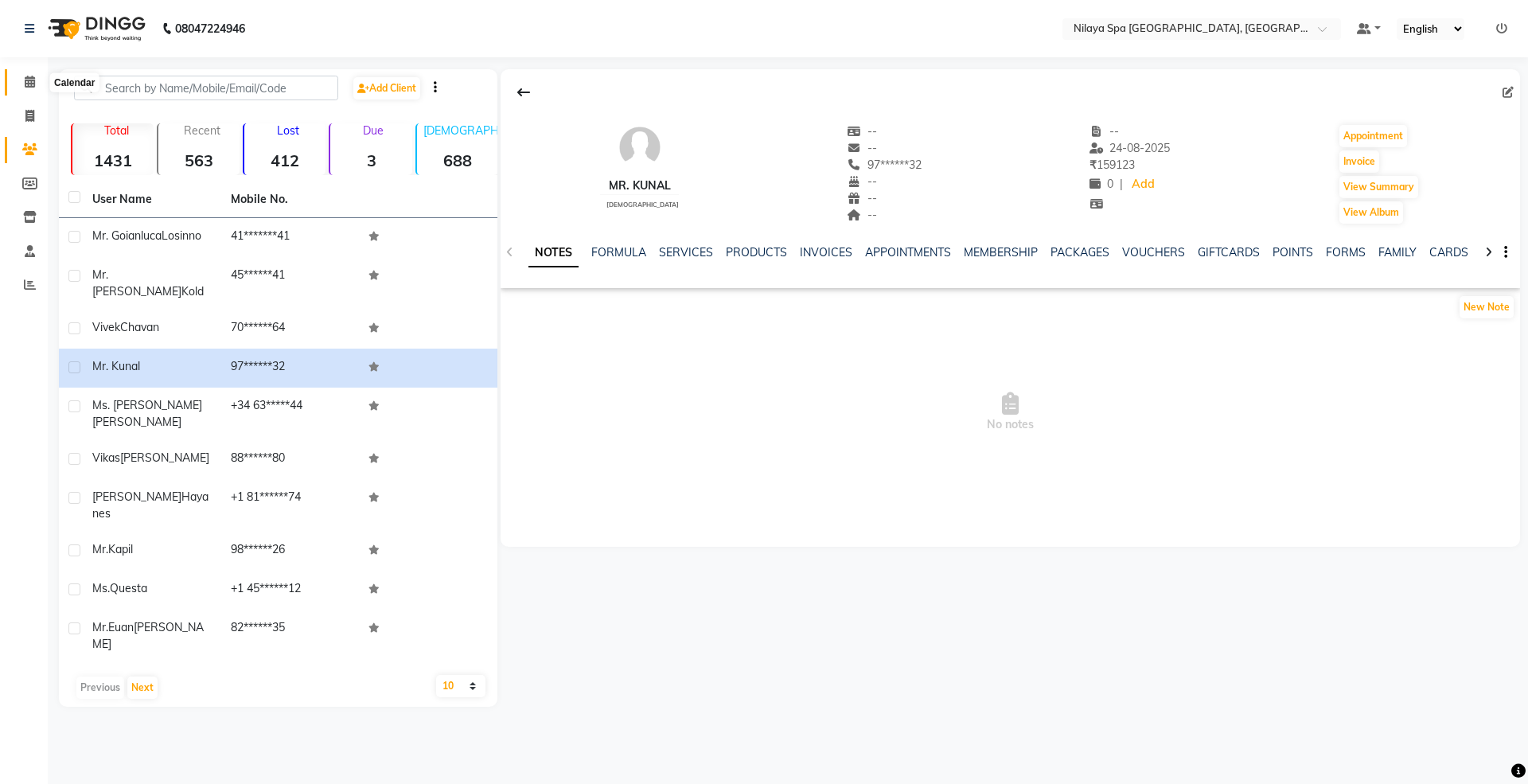
click at [24, 80] on icon at bounding box center [29, 81] width 10 height 12
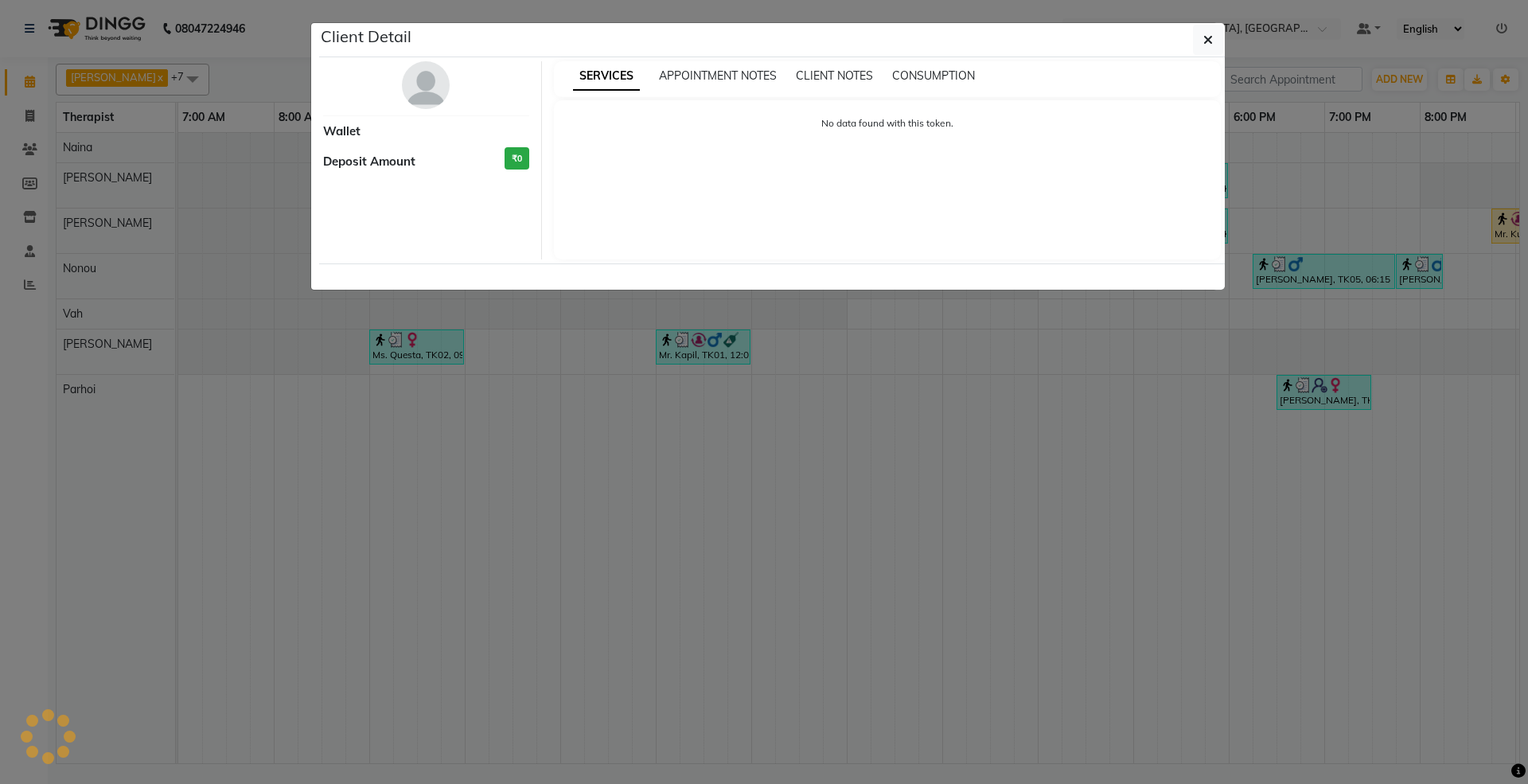
select select "1"
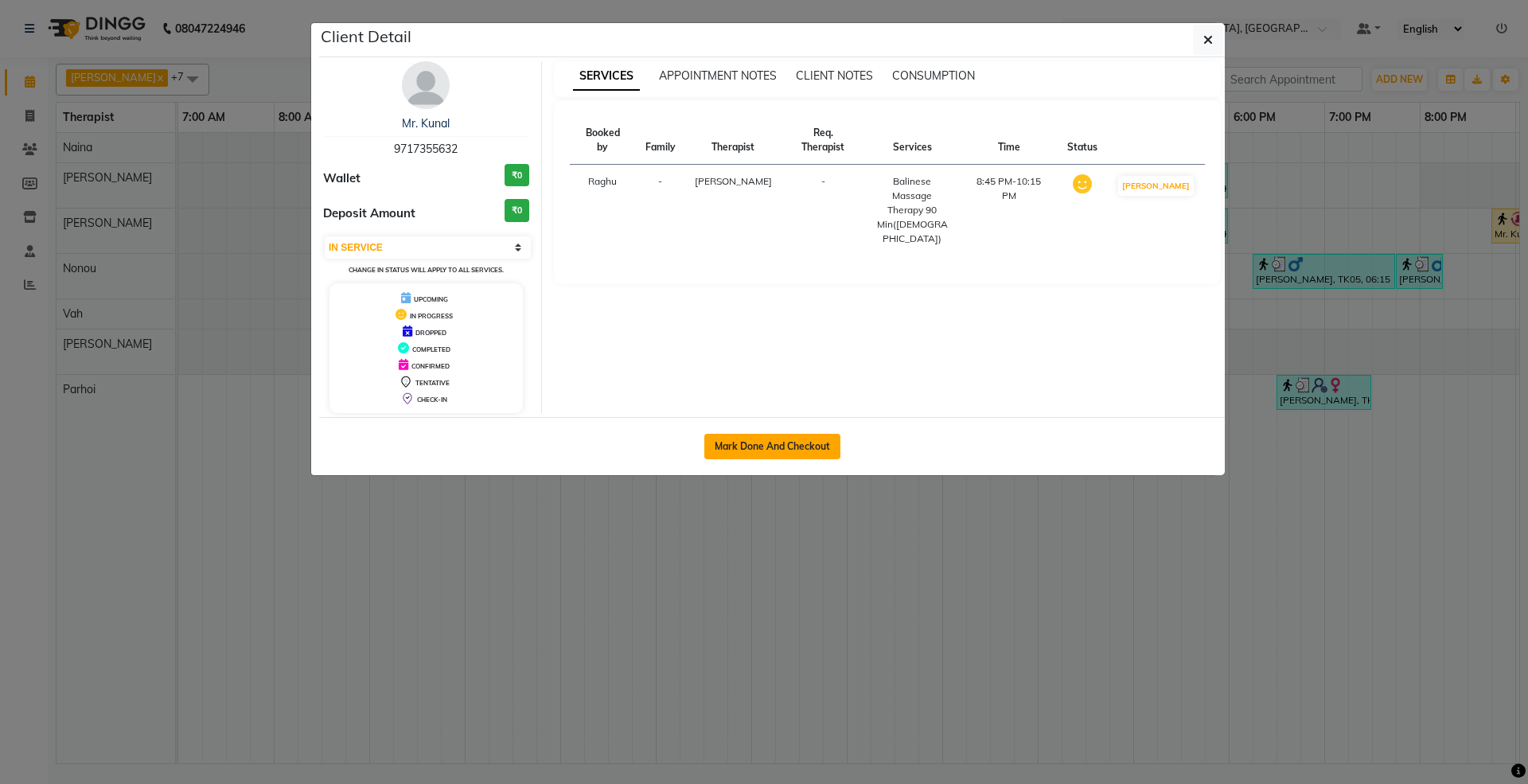
click at [826, 445] on button "Mark Done And Checkout" at bounding box center [772, 445] width 136 height 25
select select "service"
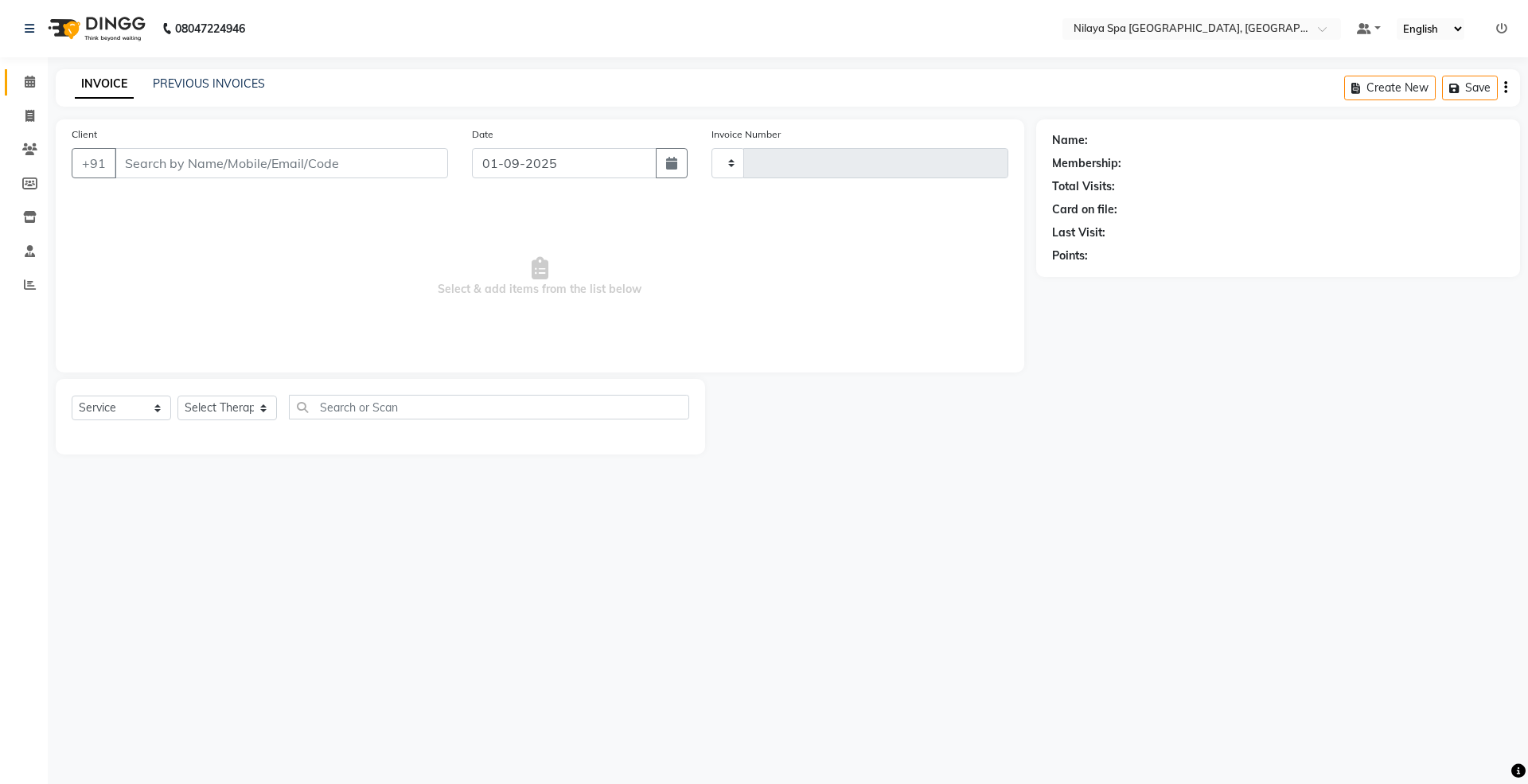
type input "1458"
select select "3"
select select "7950"
type input "97******32"
select select "71646"
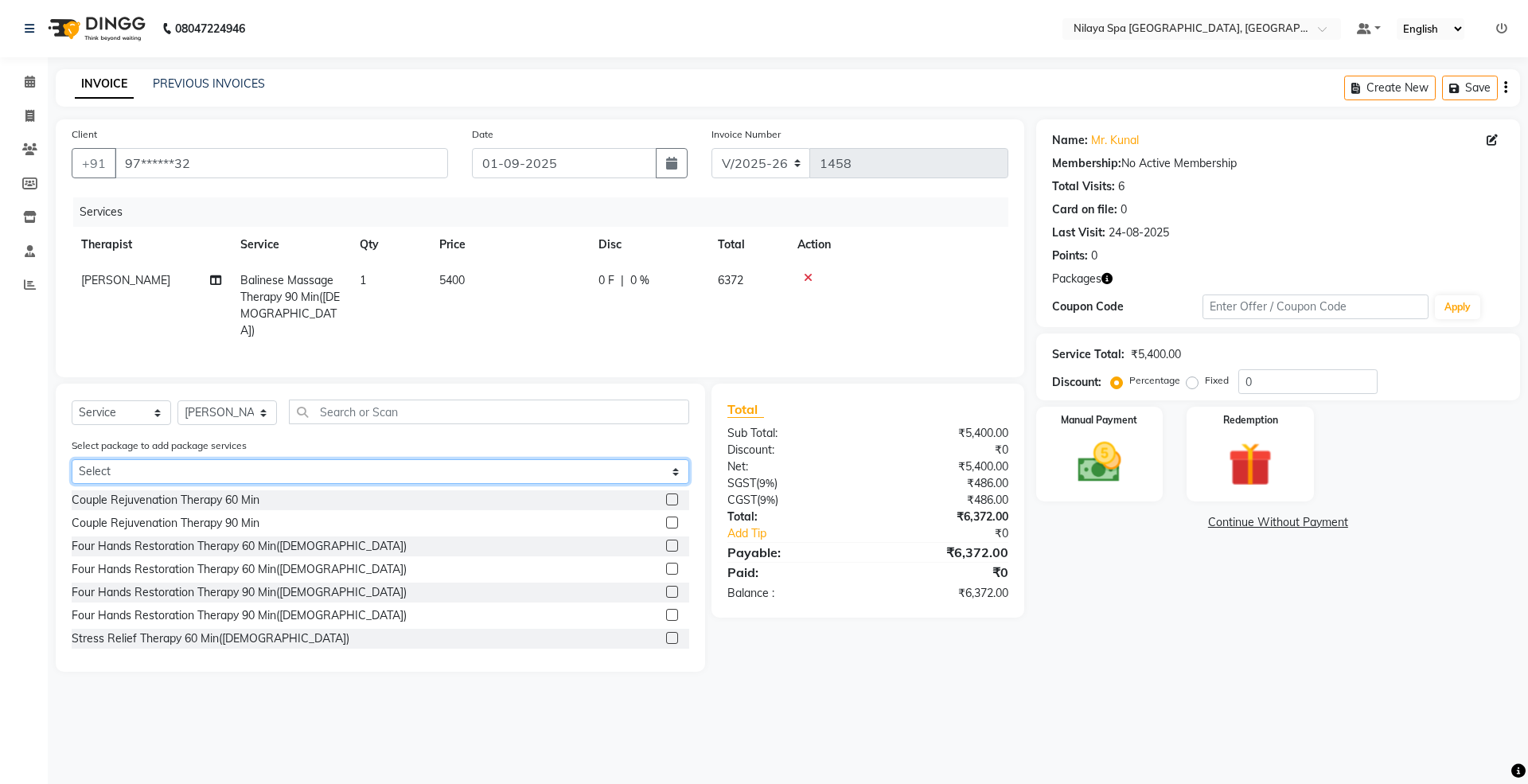
click at [306, 471] on select "Select Palladium Complimentary Palladium With Upgrades & Complimentary" at bounding box center [381, 472] width 618 height 24
select select "2: Object"
click at [72, 459] on select "Select Palladium Complimentary Palladium With Upgrades & Complimentary" at bounding box center [381, 472] width 618 height 24
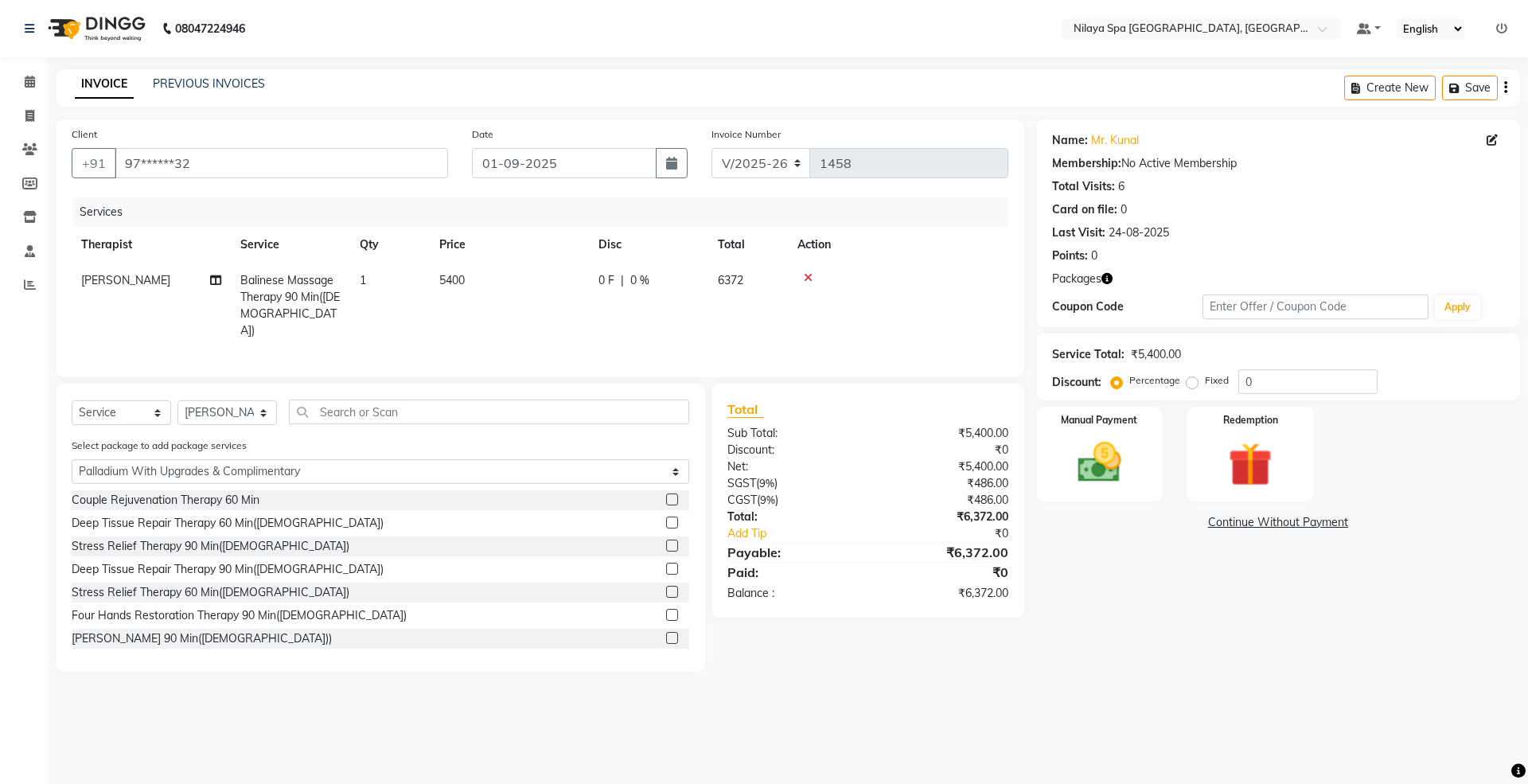
click at [806, 277] on icon at bounding box center [808, 278] width 8 height 11
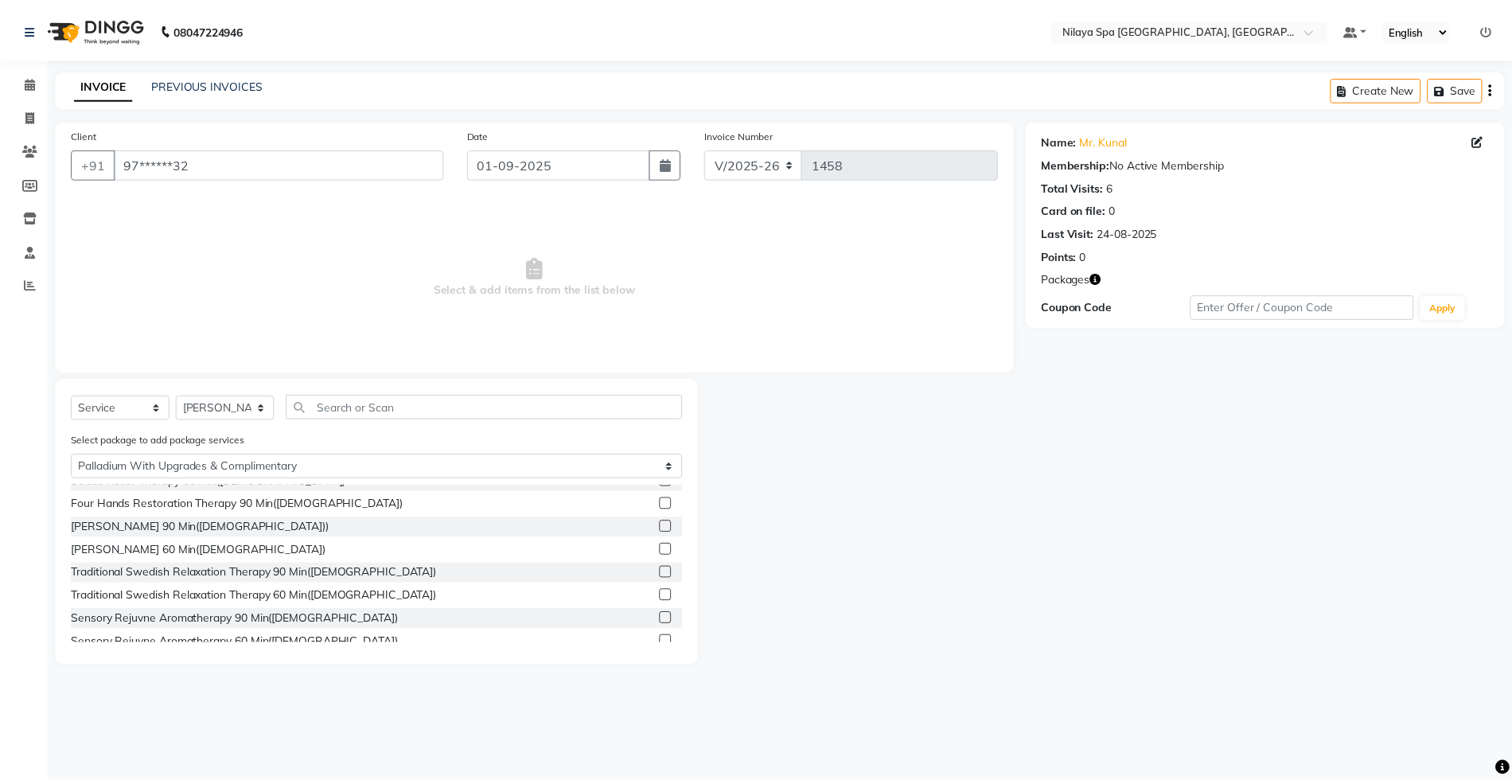
scroll to position [211, 0]
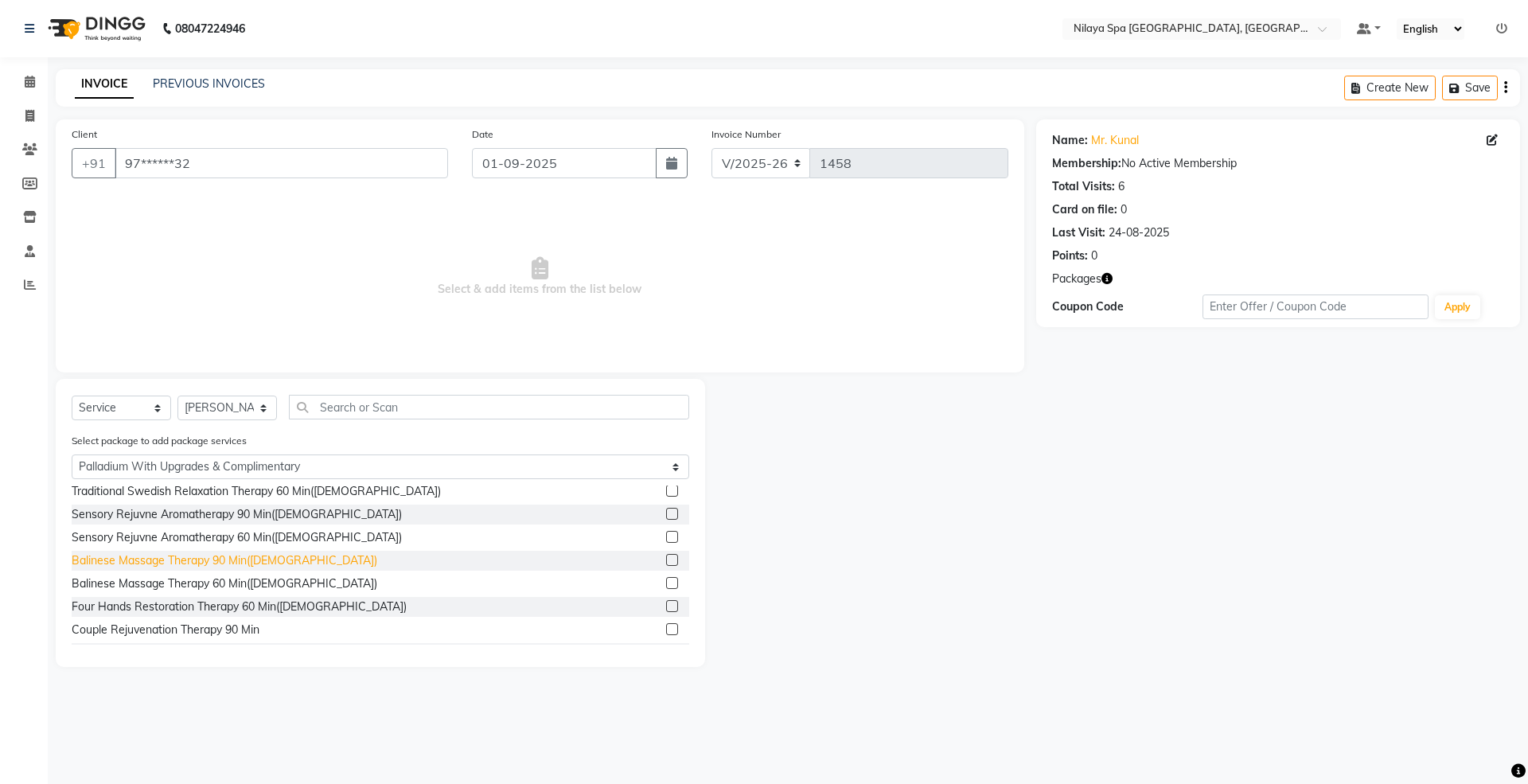
click at [210, 564] on div "Balinese Massage Therapy 90 Min([DEMOGRAPHIC_DATA])" at bounding box center [225, 560] width 306 height 17
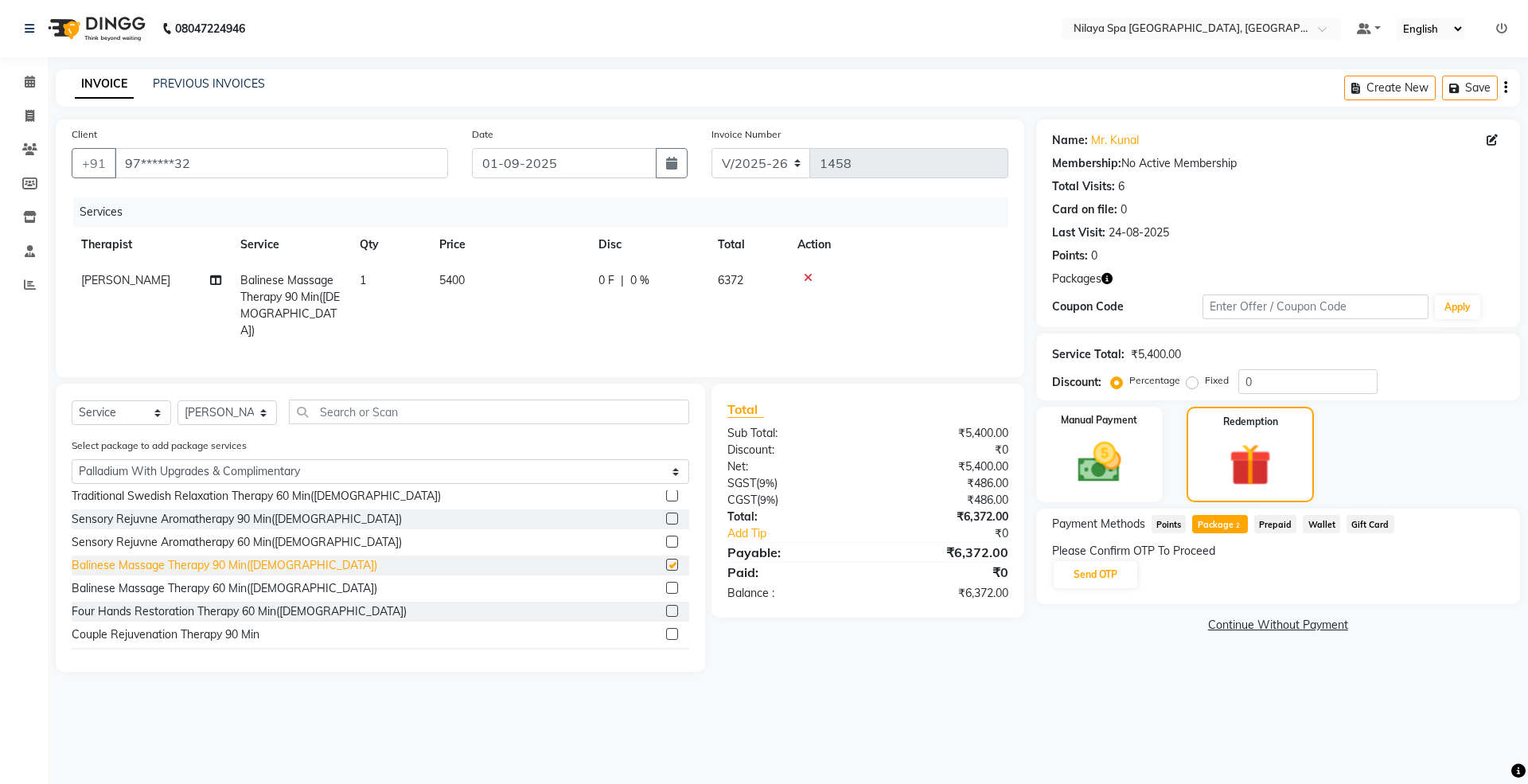
checkbox input "false"
click at [1092, 573] on button "Send OTP" at bounding box center [1095, 574] width 83 height 27
click at [1144, 581] on input "text" at bounding box center [1131, 573] width 159 height 24
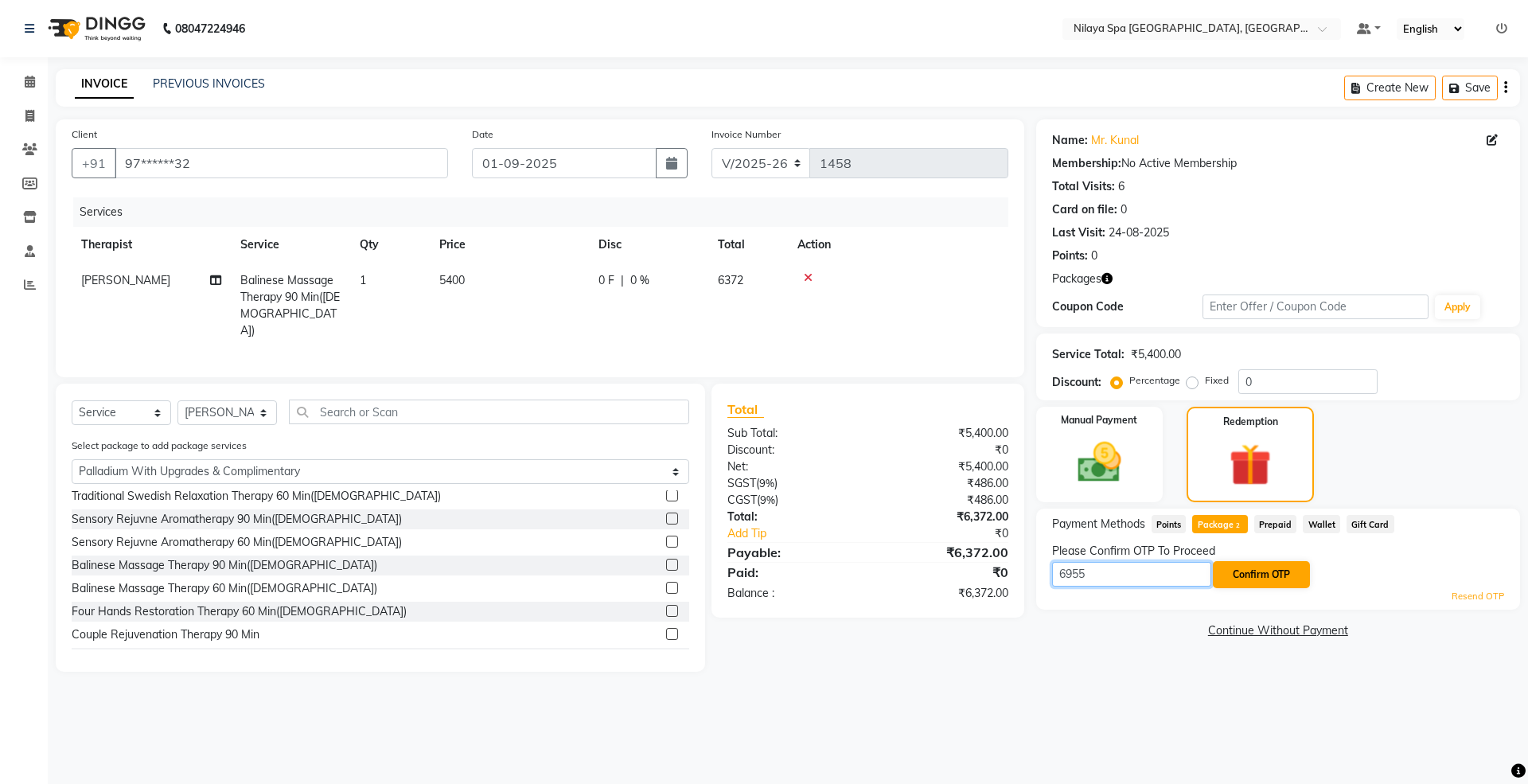
type input "6955"
click at [1280, 576] on button "Confirm OTP" at bounding box center [1261, 574] width 97 height 27
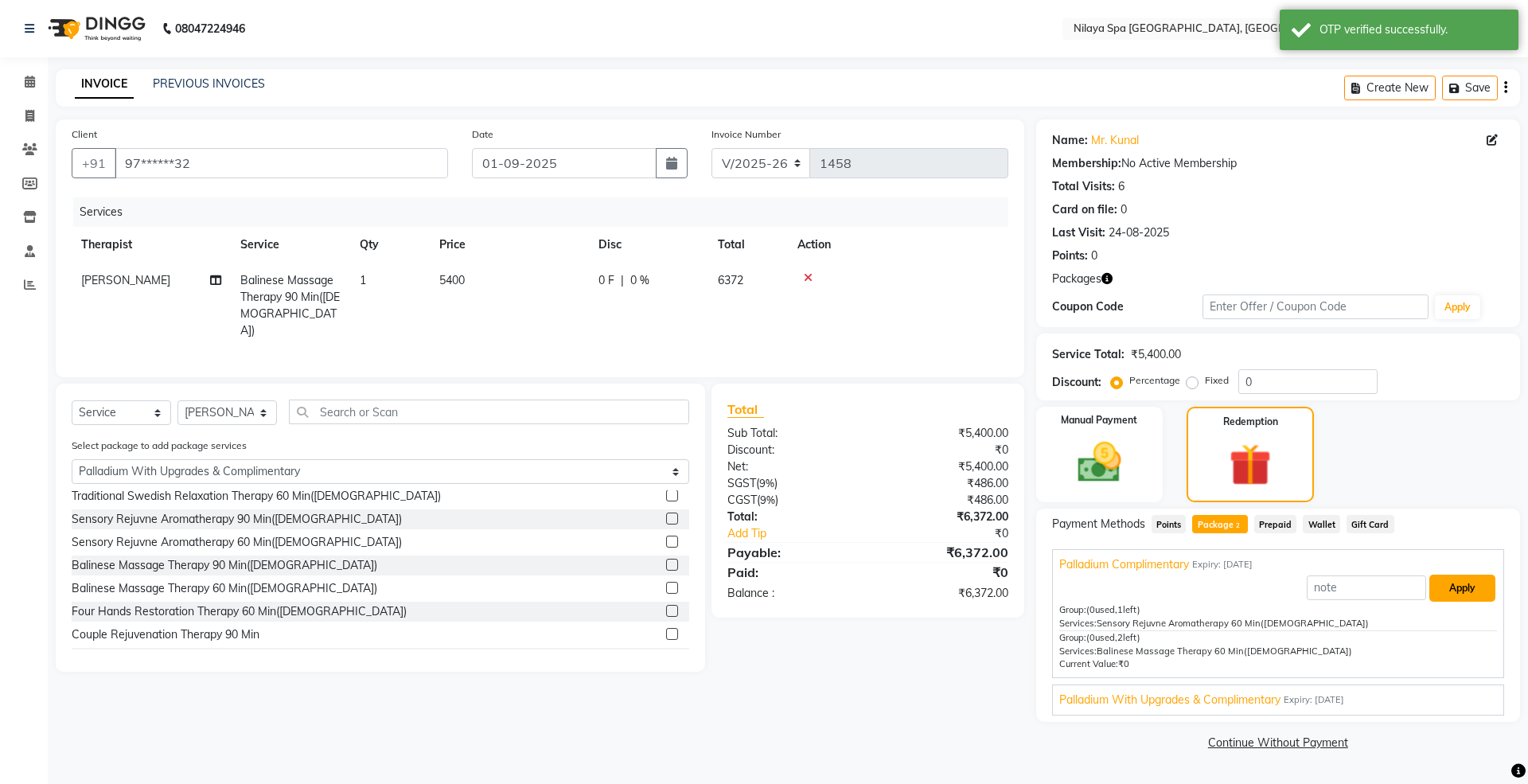
click at [1455, 577] on button "Apply" at bounding box center [1462, 588] width 66 height 27
type input "Palladium Complimentary"
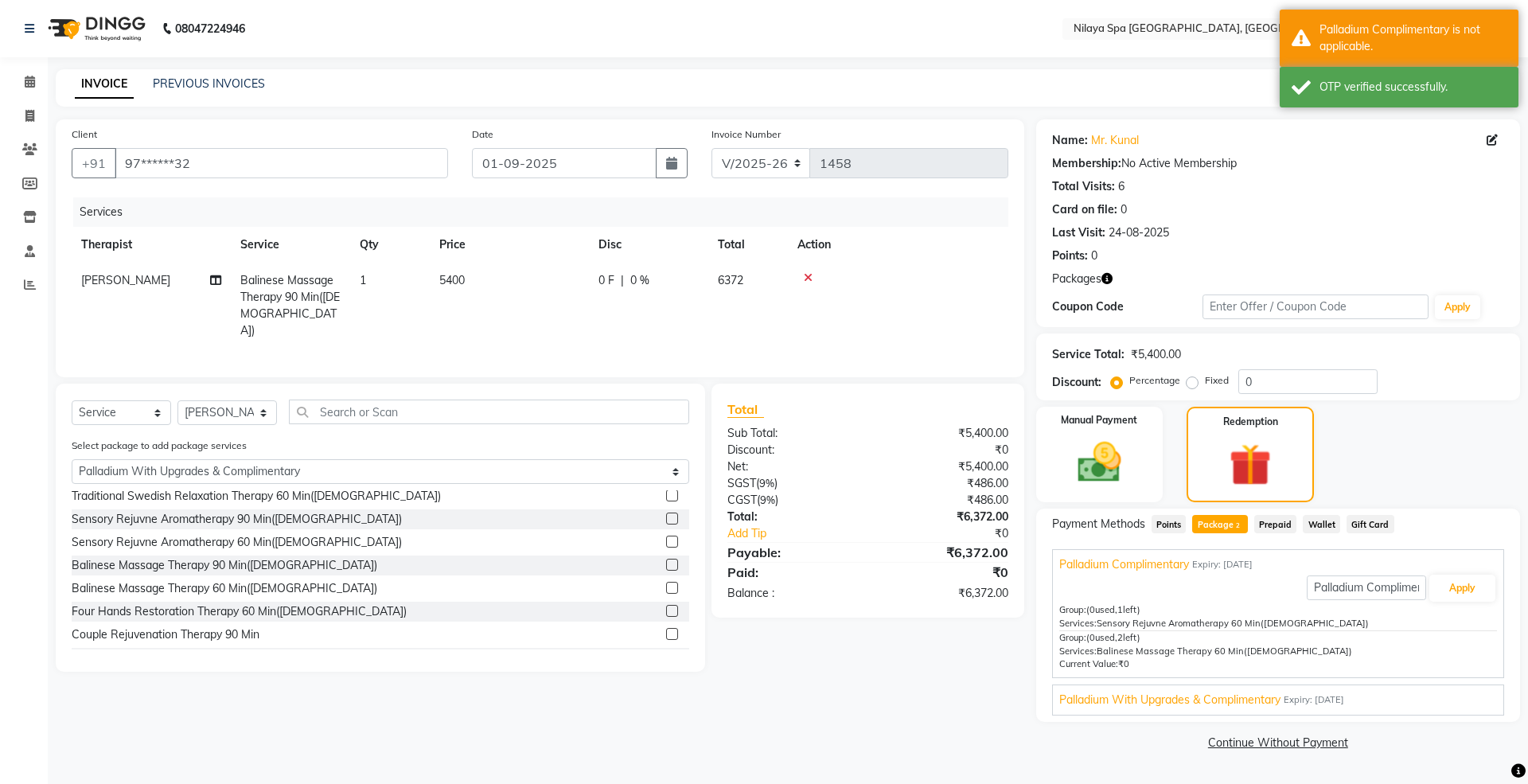
click at [1243, 698] on span "Palladium With Upgrades & Complimentary" at bounding box center [1170, 700] width 221 height 17
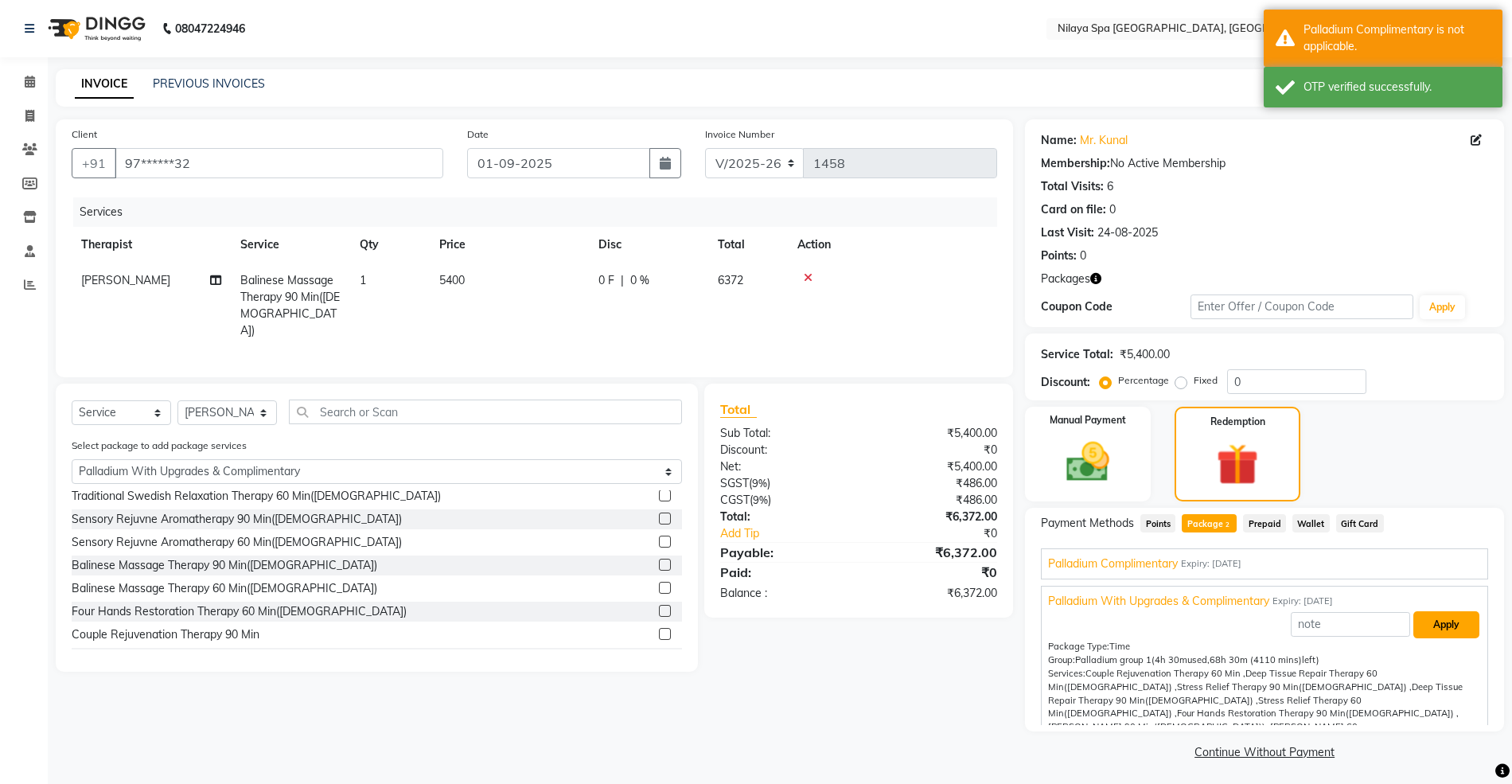
click at [1430, 628] on button "Apply" at bounding box center [1446, 624] width 66 height 27
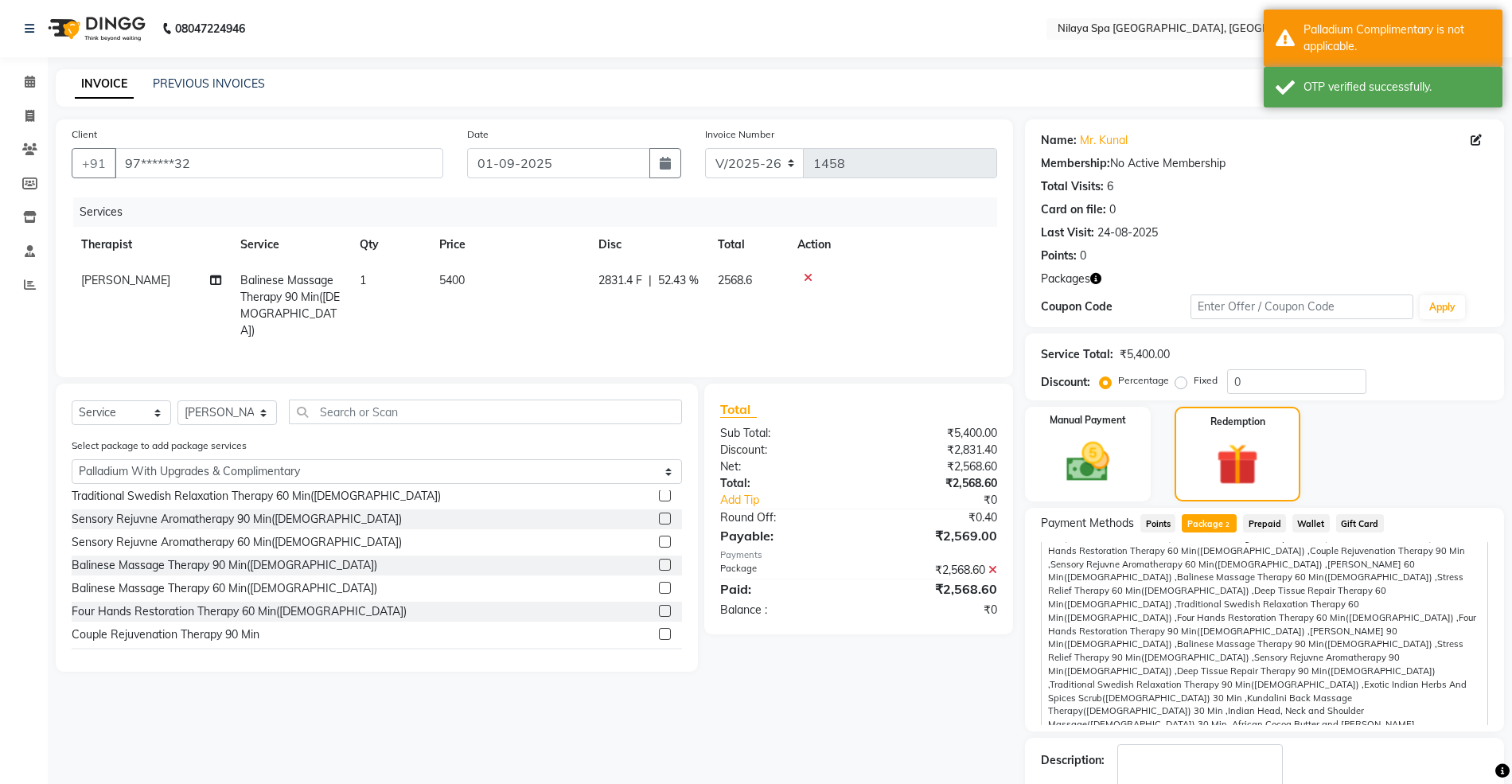
scroll to position [95, 0]
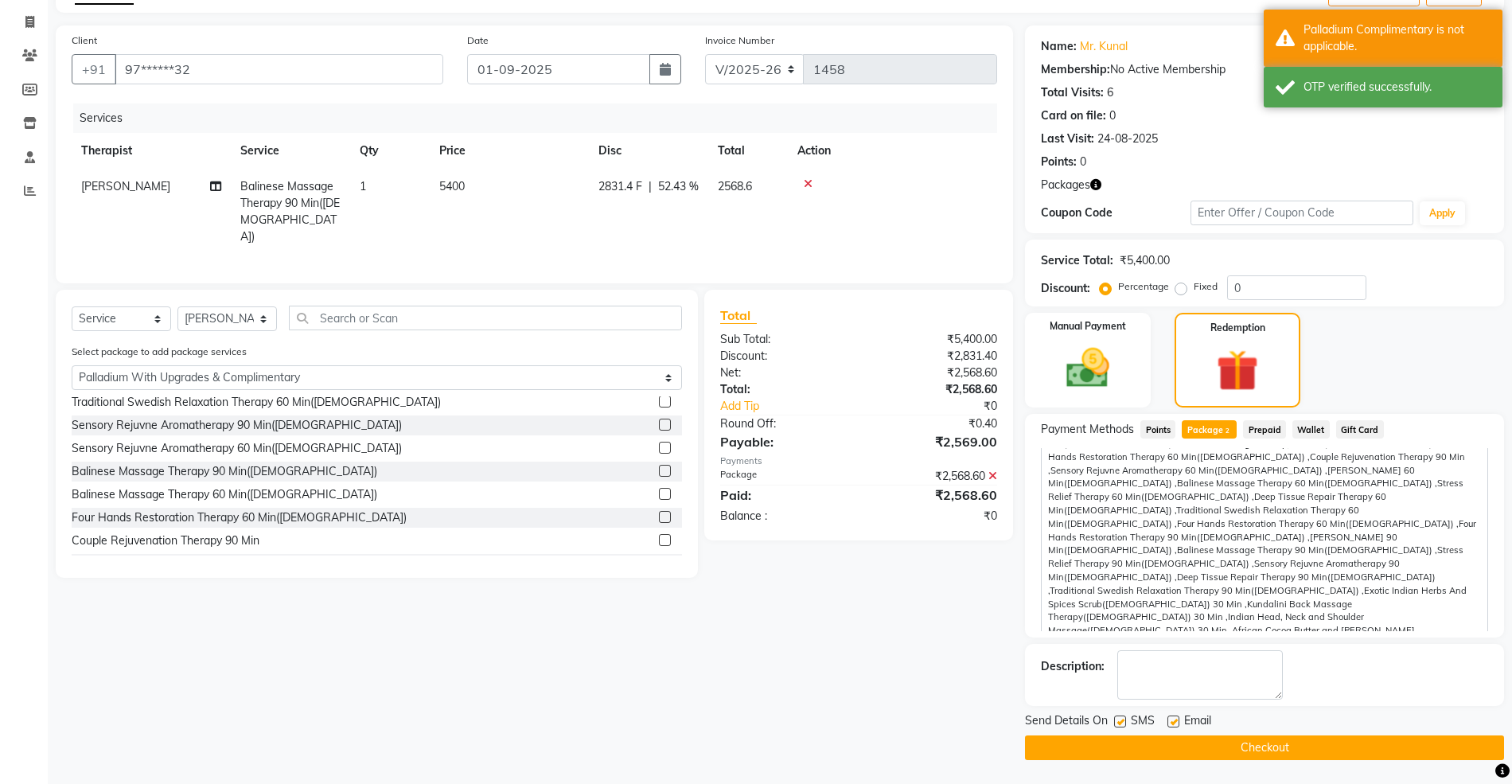
click at [1214, 749] on button "Checkout" at bounding box center [1264, 748] width 479 height 24
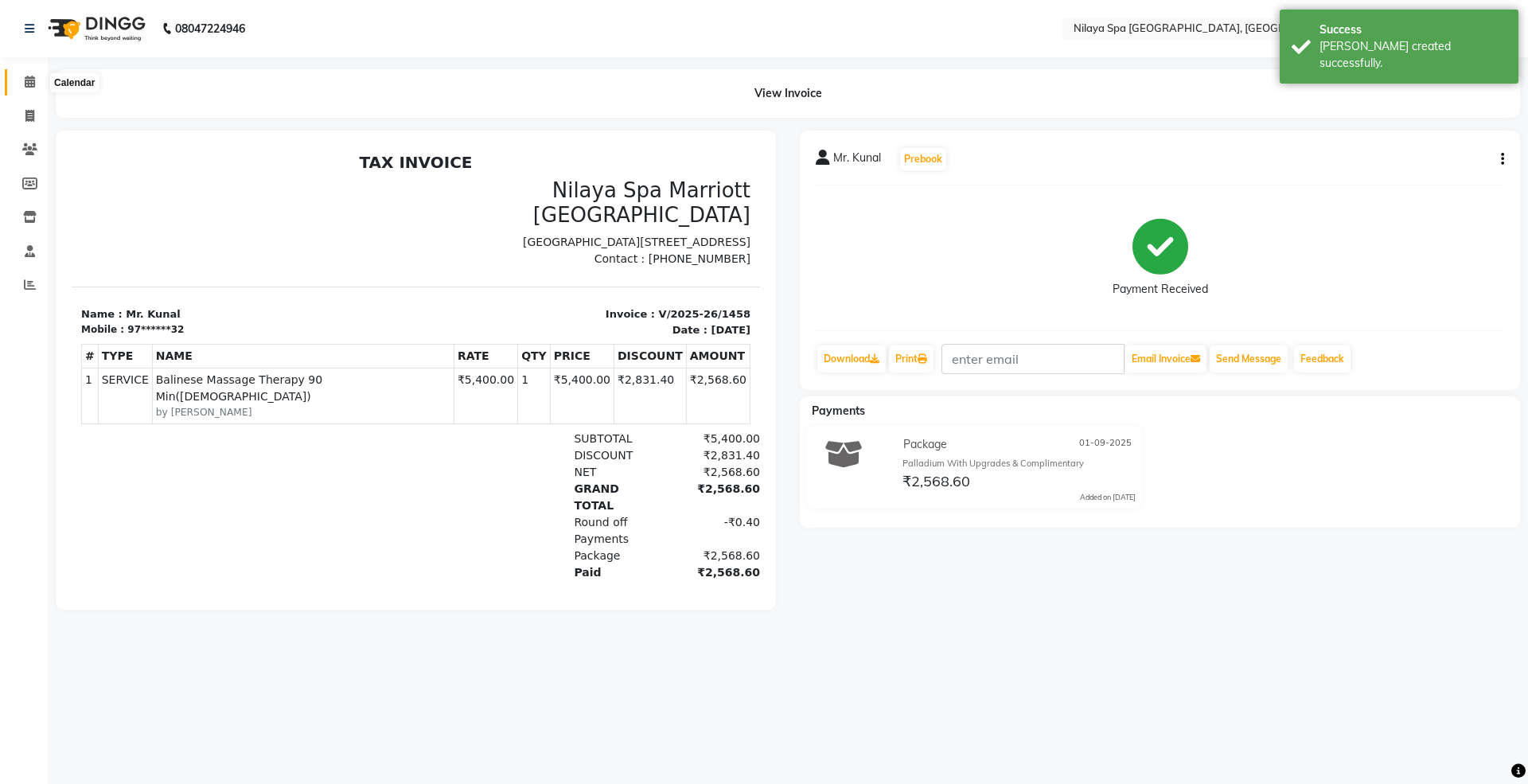
click at [24, 88] on icon at bounding box center [29, 81] width 10 height 12
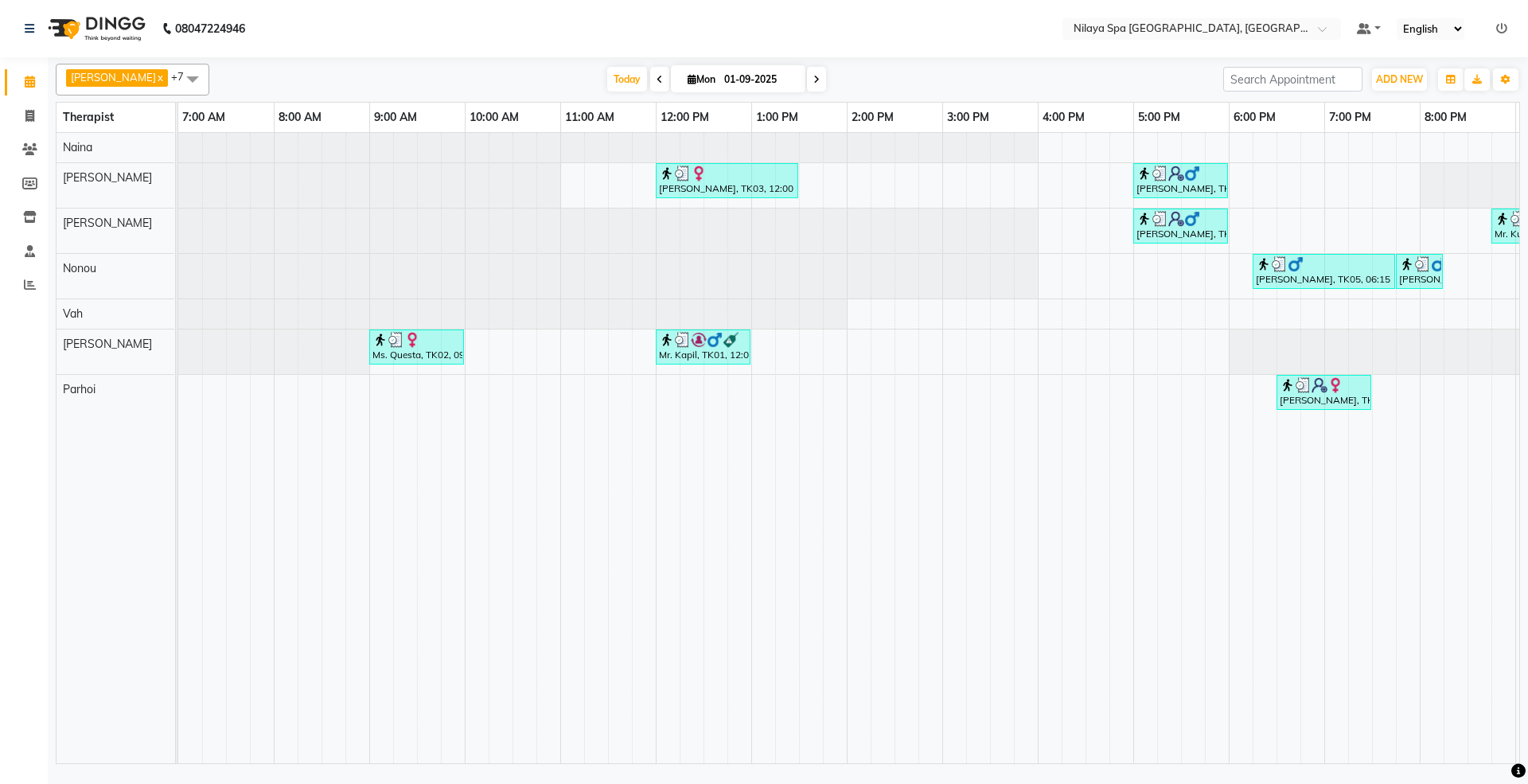
scroll to position [0, 282]
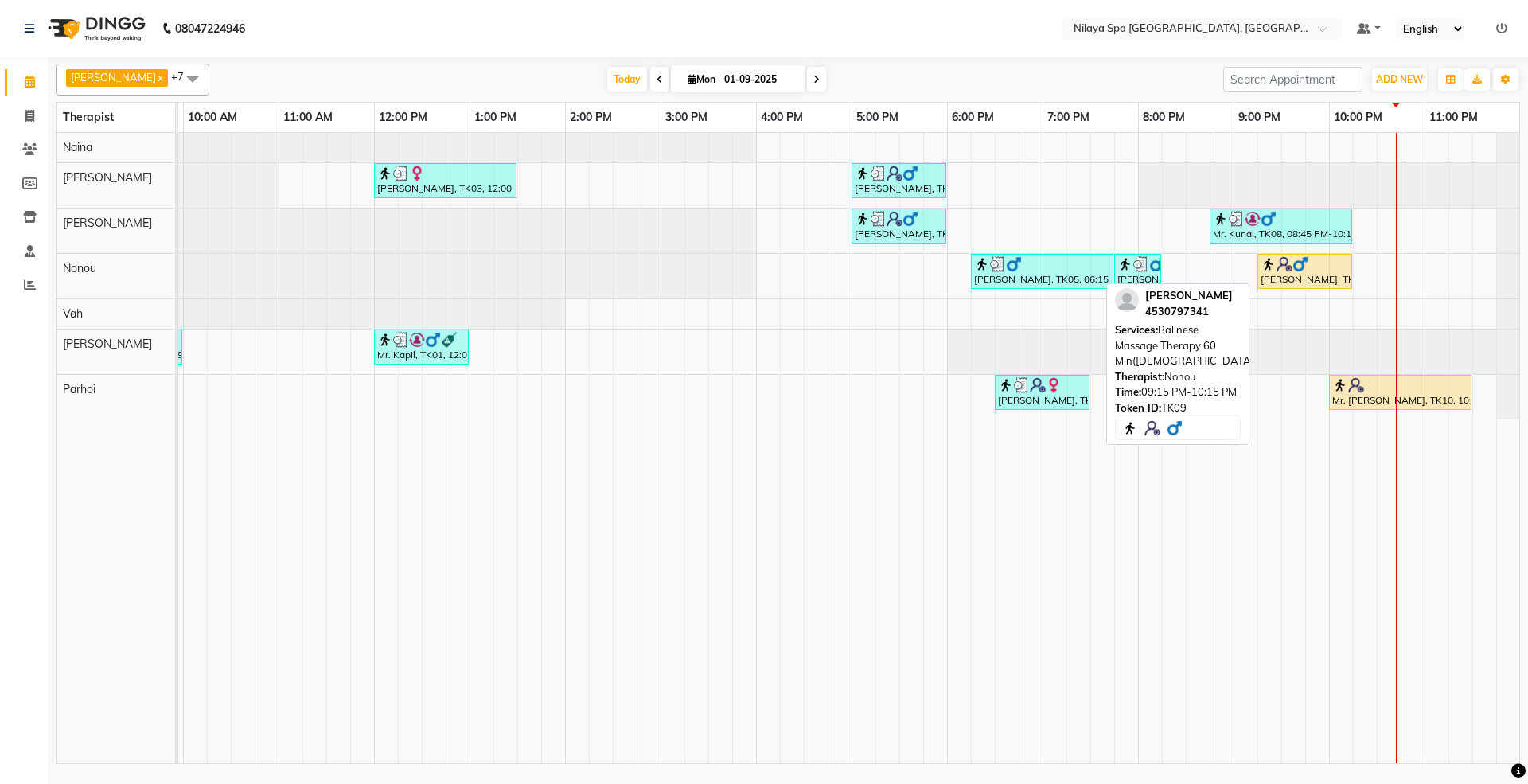
click at [1305, 278] on div "[PERSON_NAME], TK09, 09:15 PM-10:15 PM, Balinese Massage Therapy 60 Min([DEMOGR…" at bounding box center [1304, 271] width 92 height 30
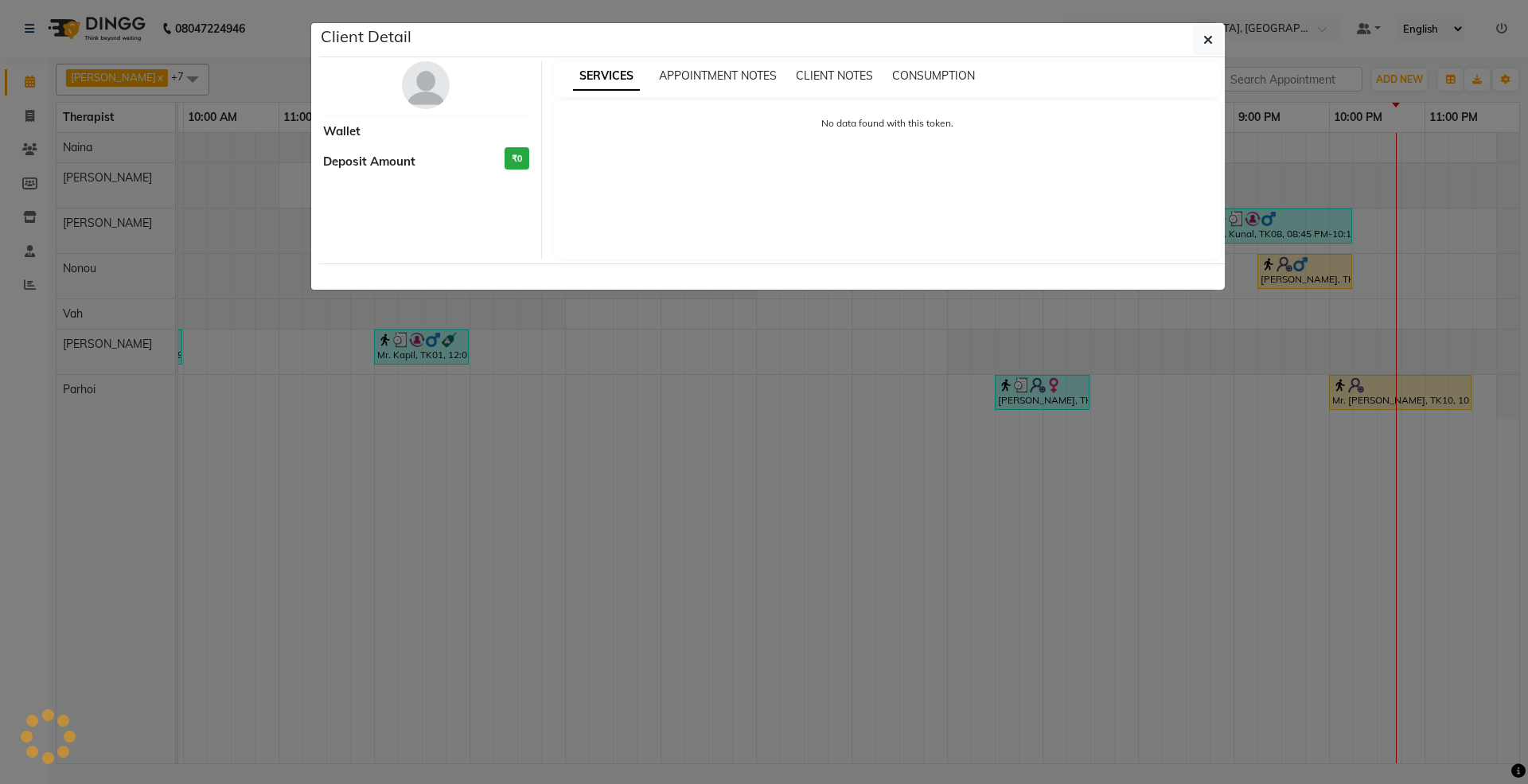
select select "1"
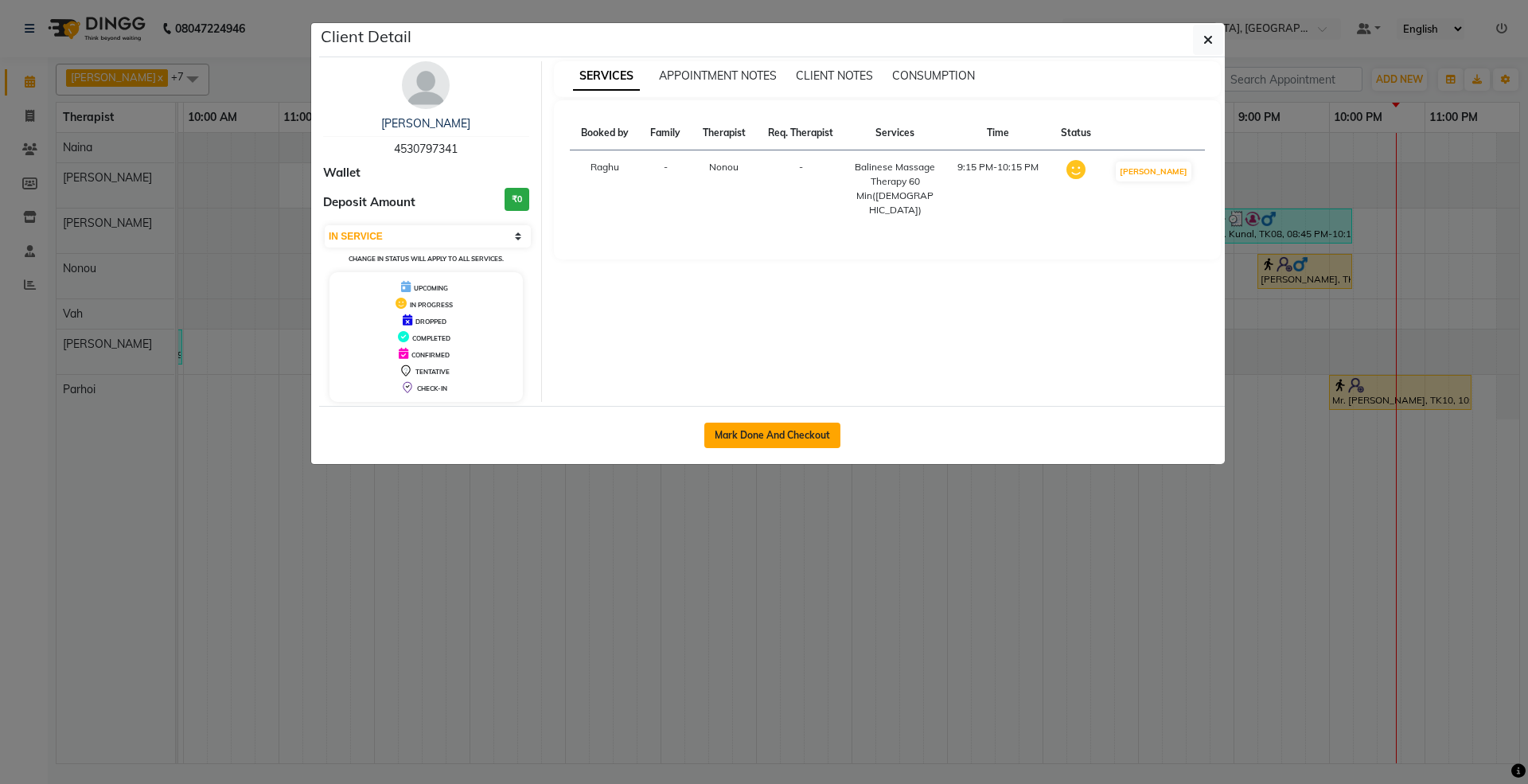
click at [780, 436] on button "Mark Done And Checkout" at bounding box center [772, 435] width 136 height 25
select select "7950"
select select "service"
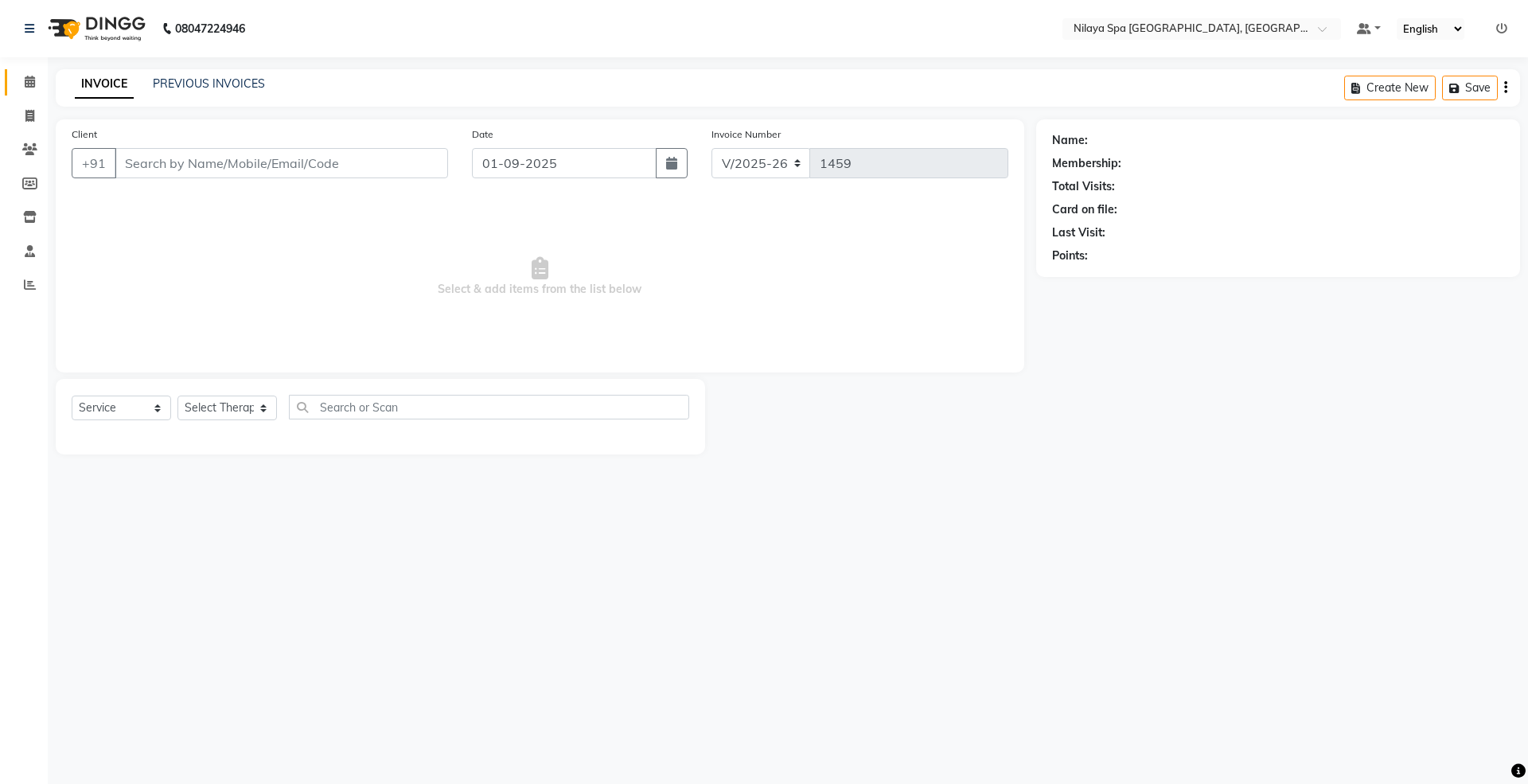
select select "3"
type input "45******41"
select select "71647"
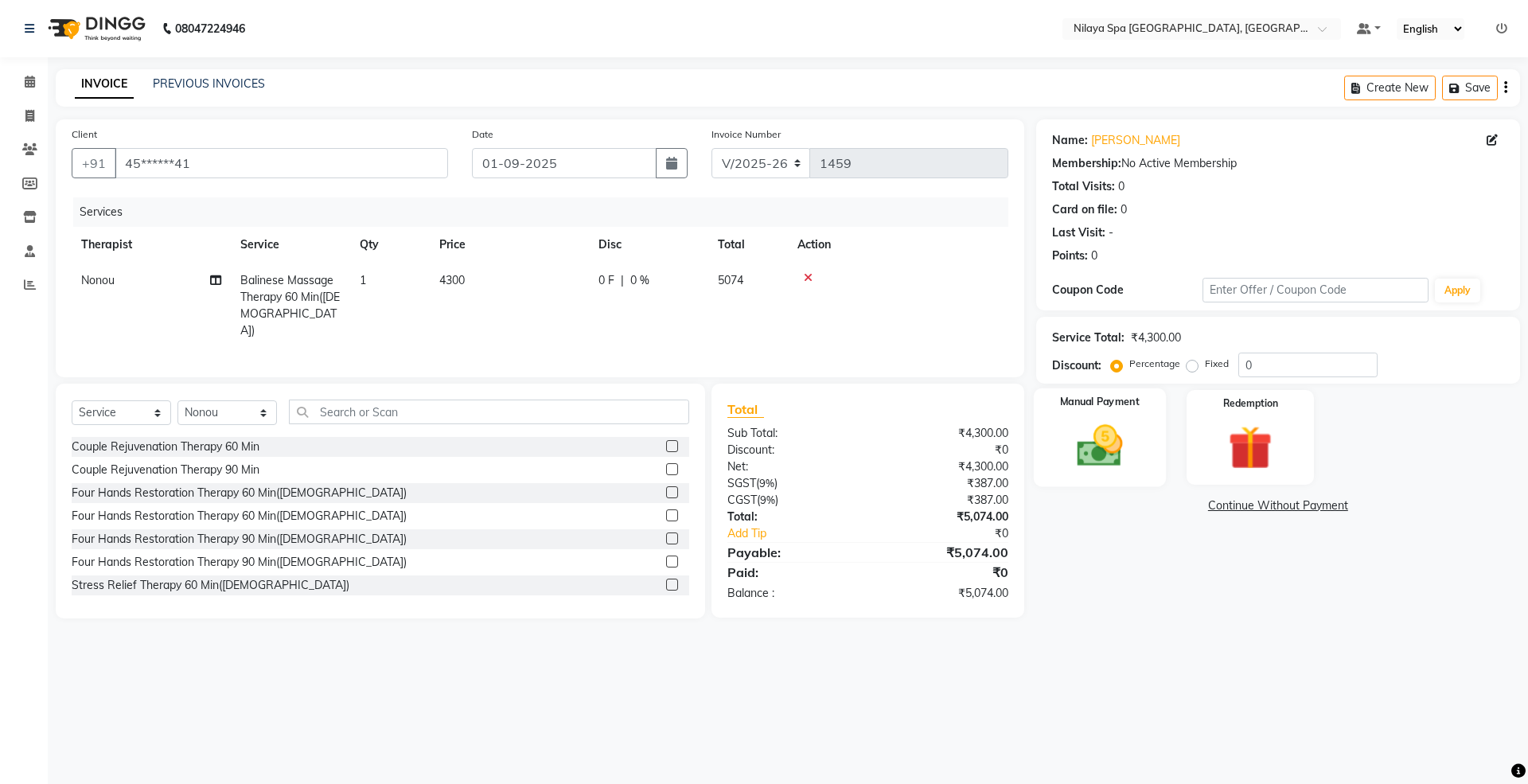
click at [1130, 454] on img at bounding box center [1099, 445] width 74 height 52
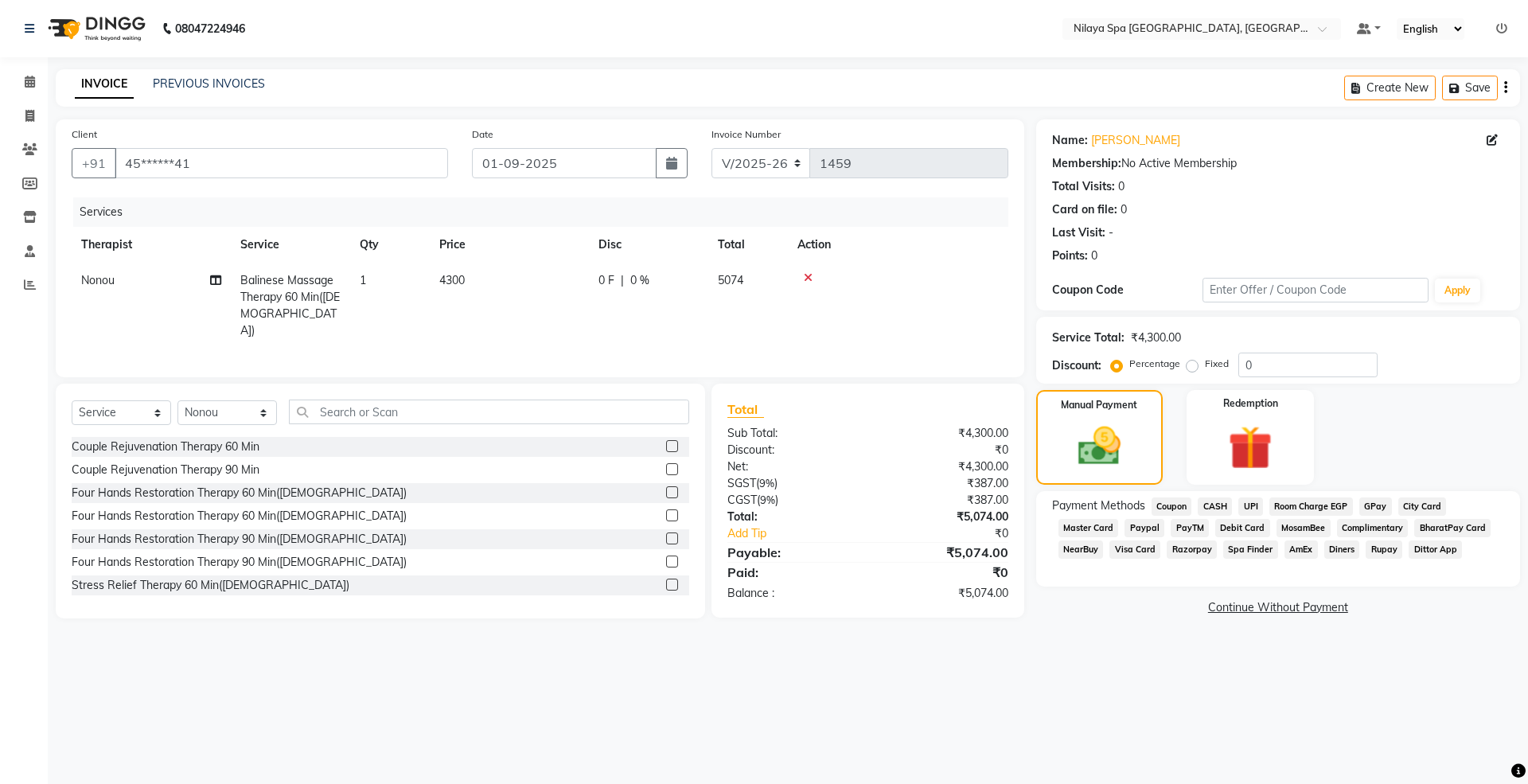
drag, startPoint x: 1299, startPoint y: 503, endPoint x: 1293, endPoint y: 550, distance: 47.4
click at [1299, 502] on span "Room Charge EGP" at bounding box center [1310, 506] width 83 height 19
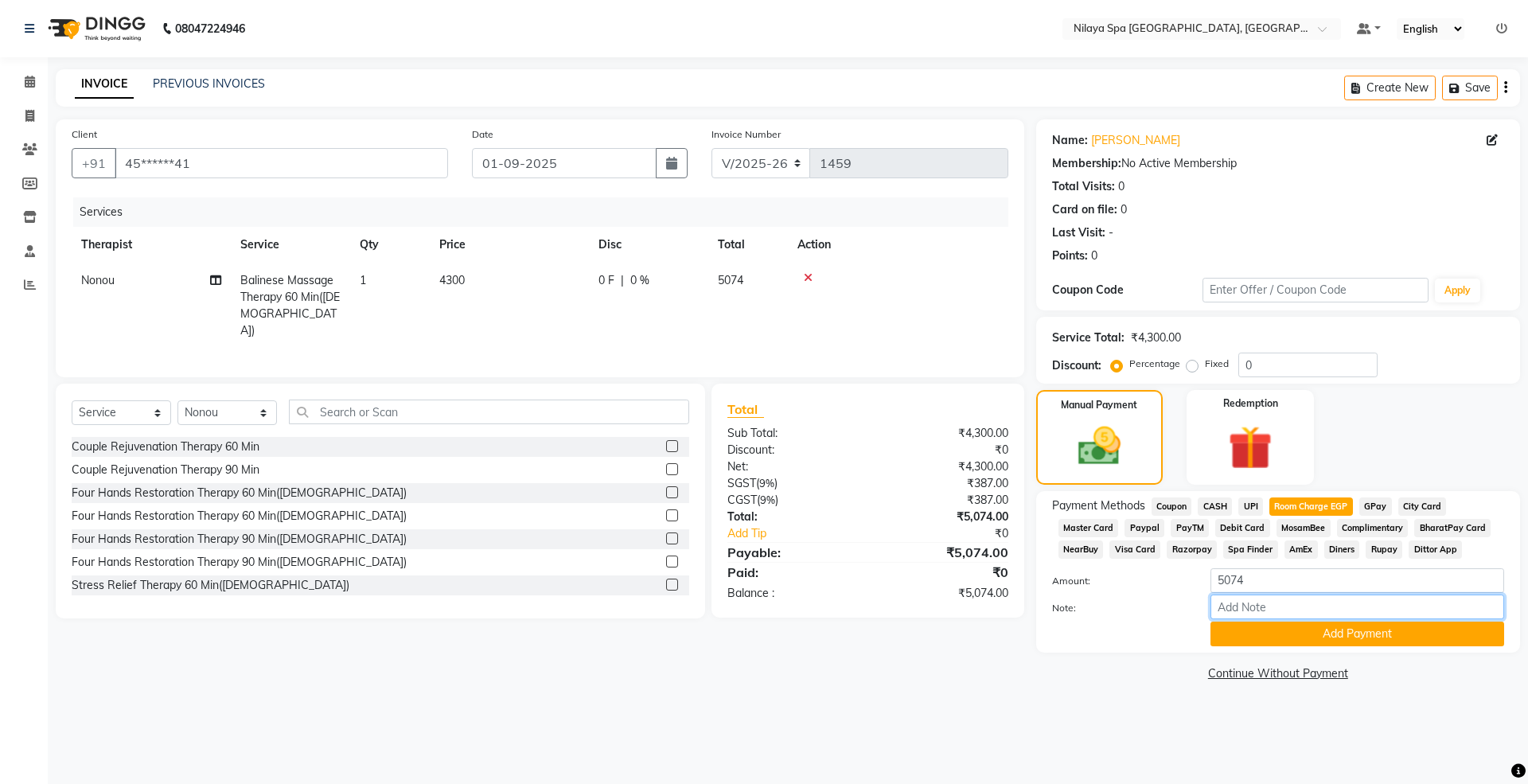
click at [1281, 604] on input "Note:" at bounding box center [1357, 606] width 294 height 24
click at [1346, 645] on button "Add Payment" at bounding box center [1357, 633] width 294 height 24
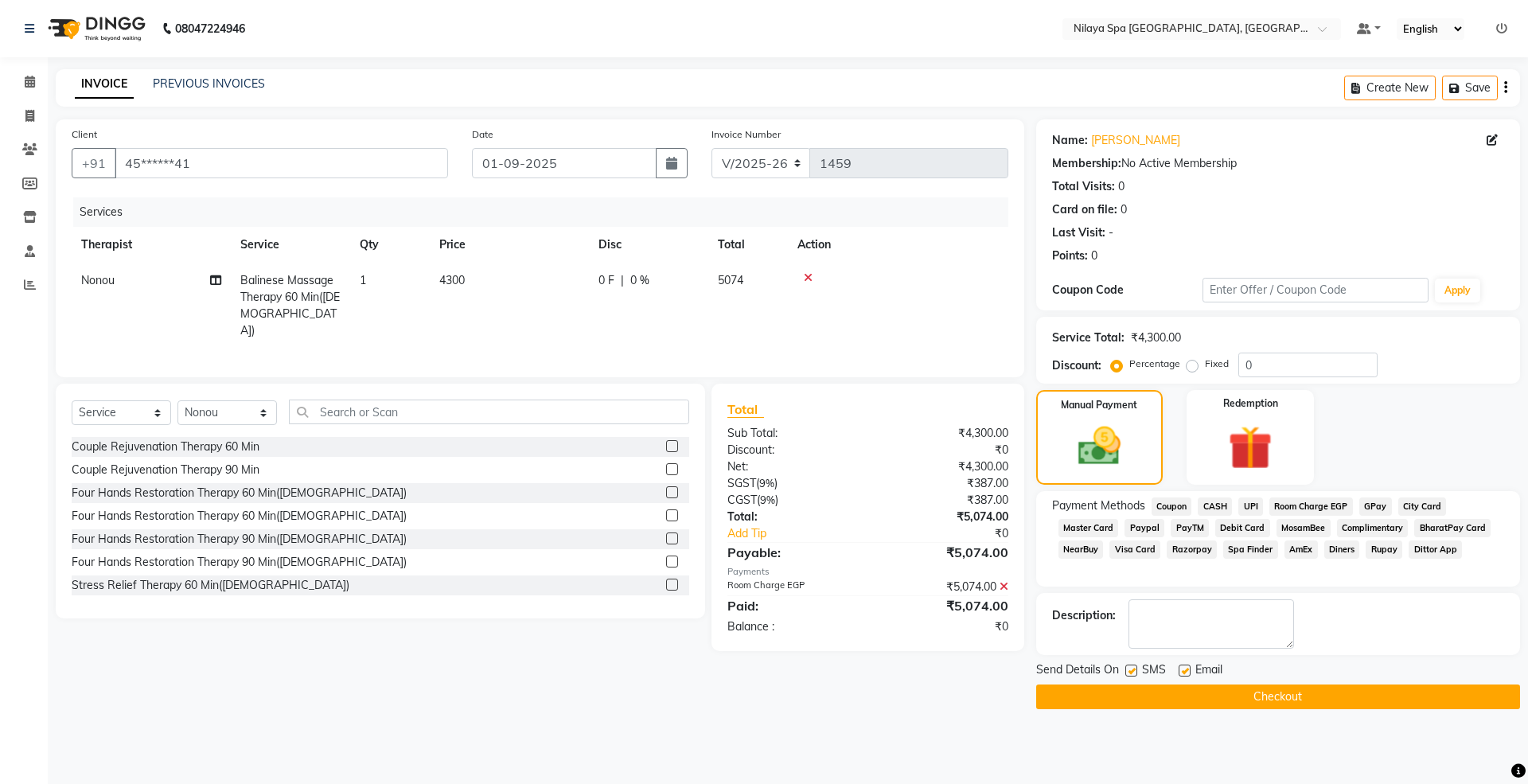
click at [1258, 698] on button "Checkout" at bounding box center [1277, 696] width 484 height 24
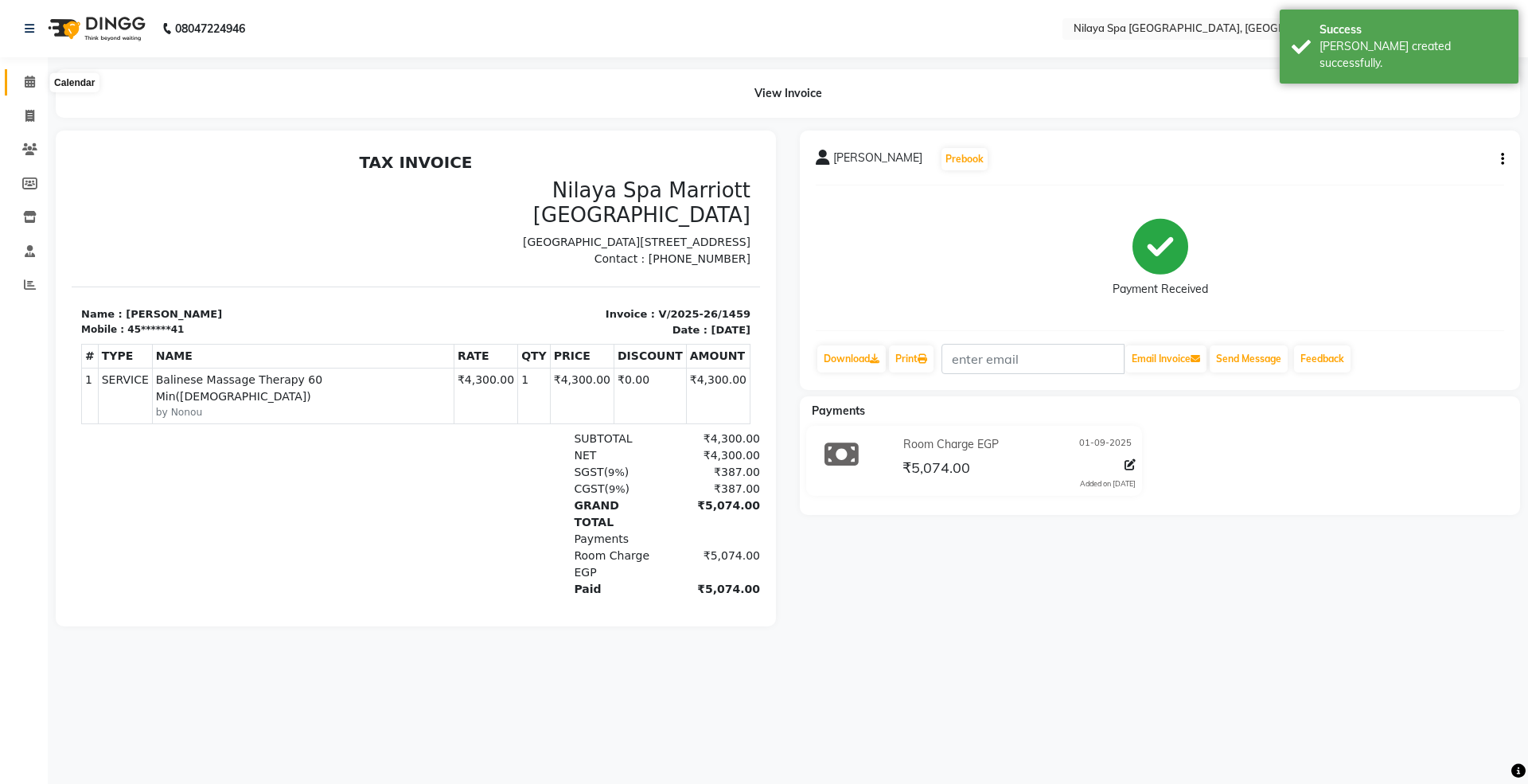
click at [29, 80] on icon at bounding box center [29, 81] width 10 height 12
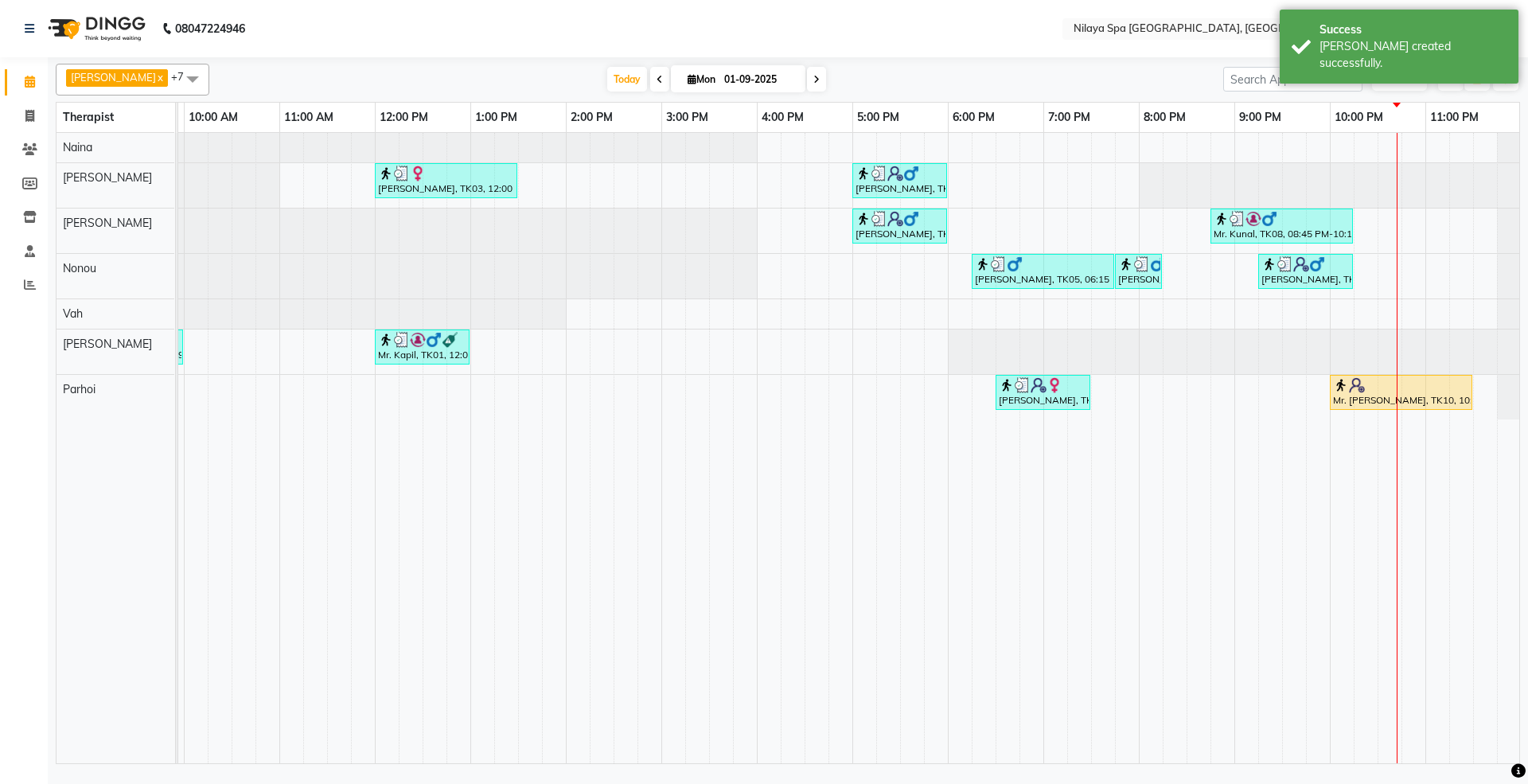
scroll to position [0, 282]
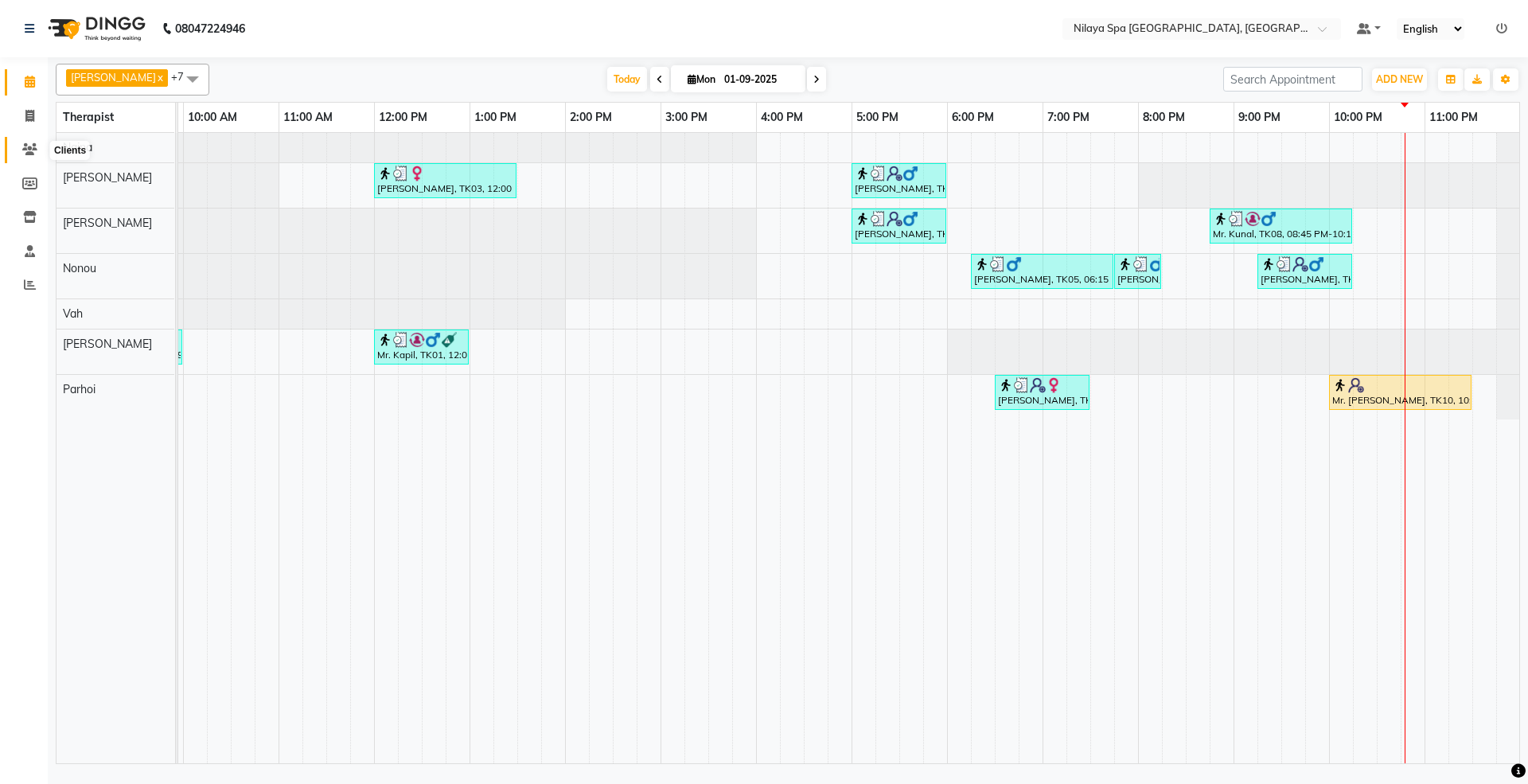
click at [34, 150] on icon at bounding box center [30, 149] width 15 height 12
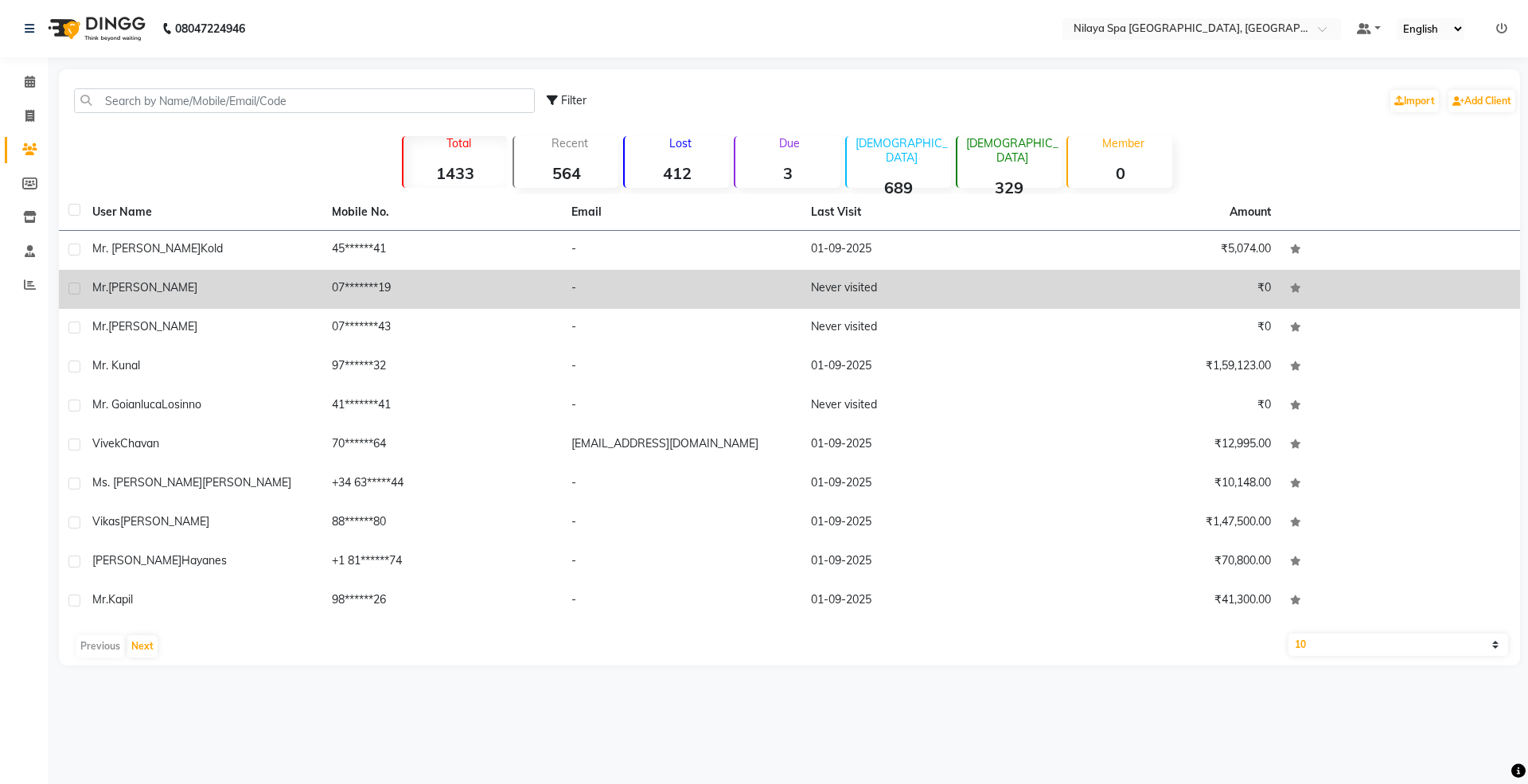
click at [177, 286] on span "[PERSON_NAME]" at bounding box center [153, 286] width 89 height 14
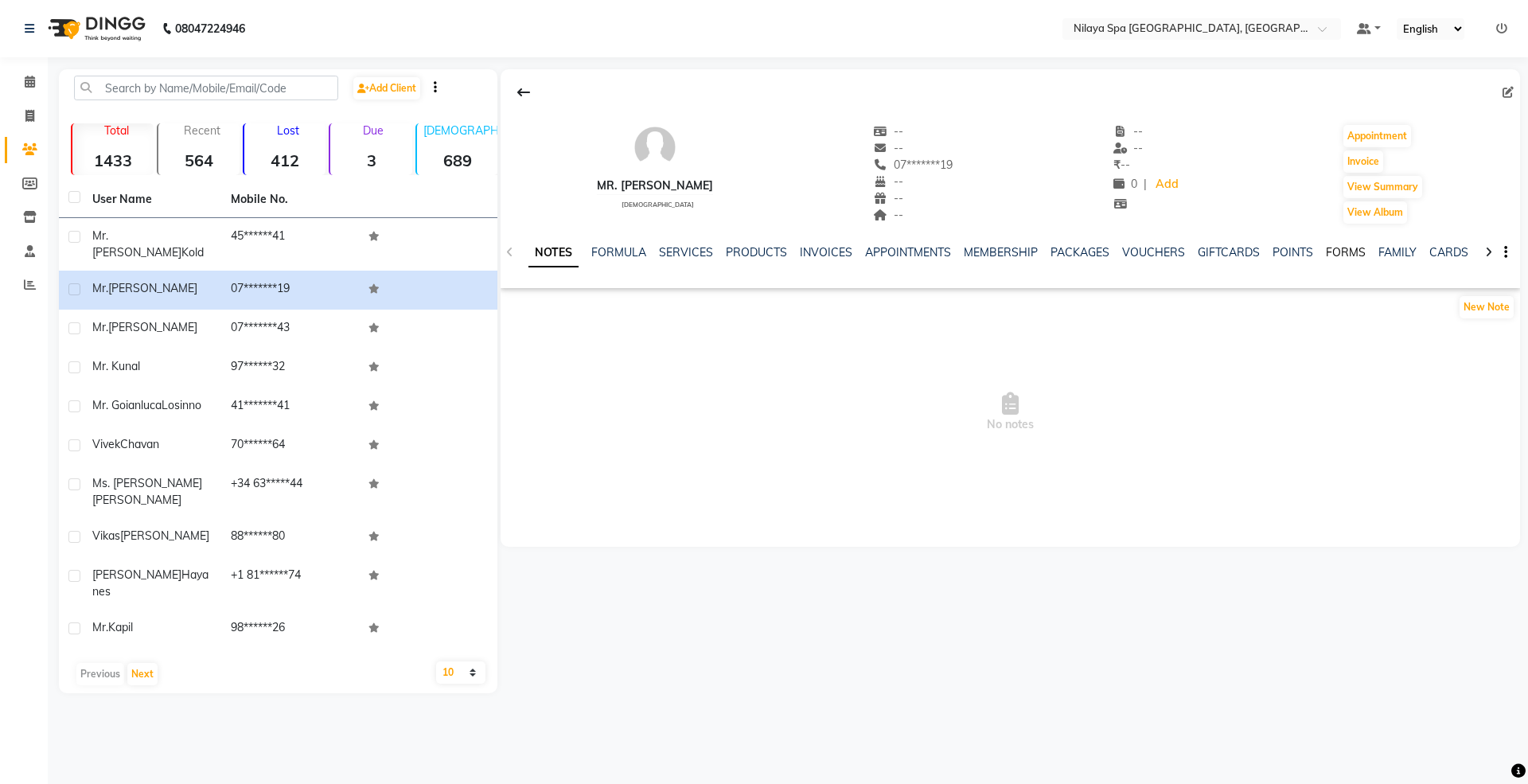
click at [1337, 252] on link "FORMS" at bounding box center [1346, 252] width 40 height 14
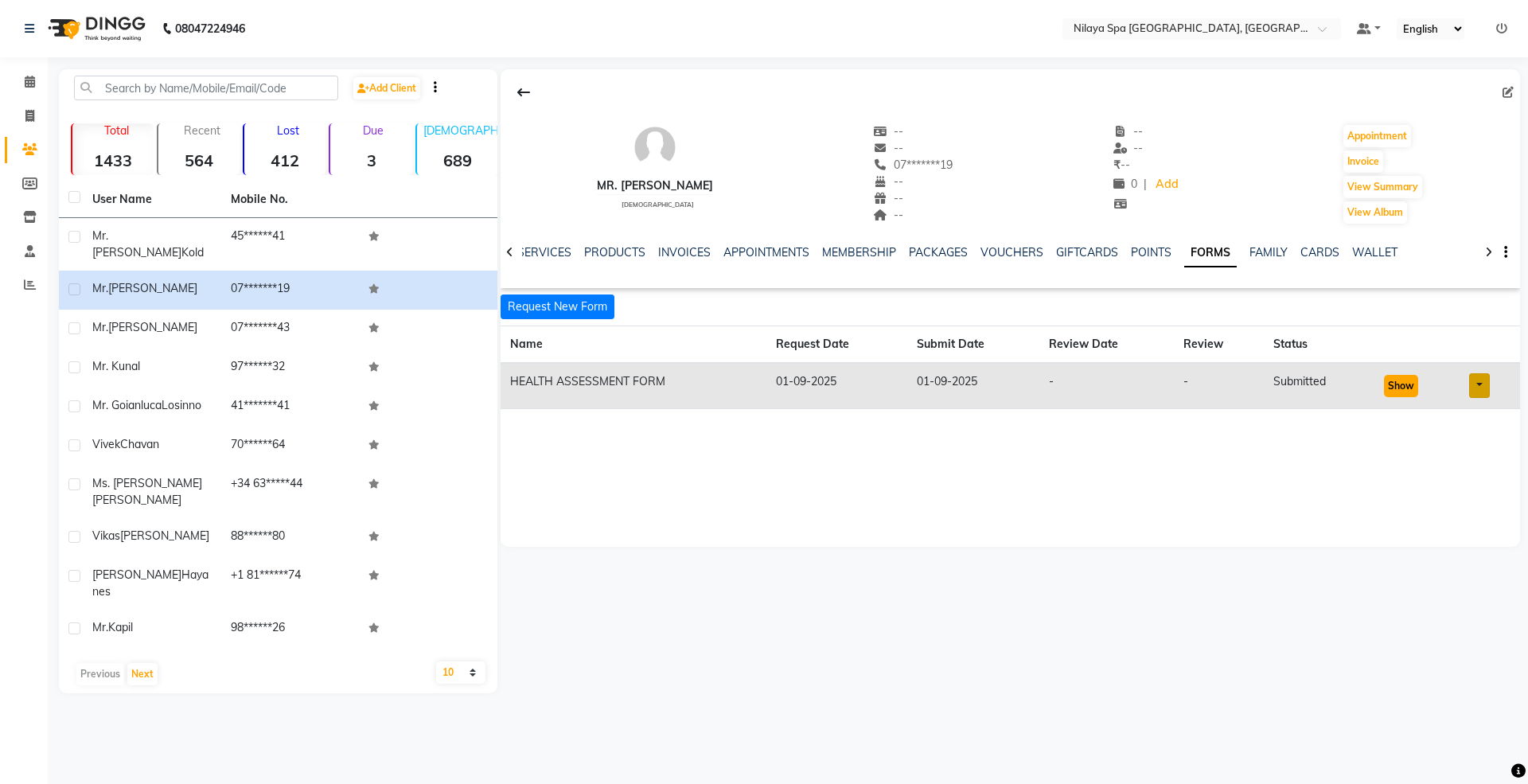
click at [1411, 389] on button "Show" at bounding box center [1401, 386] width 35 height 22
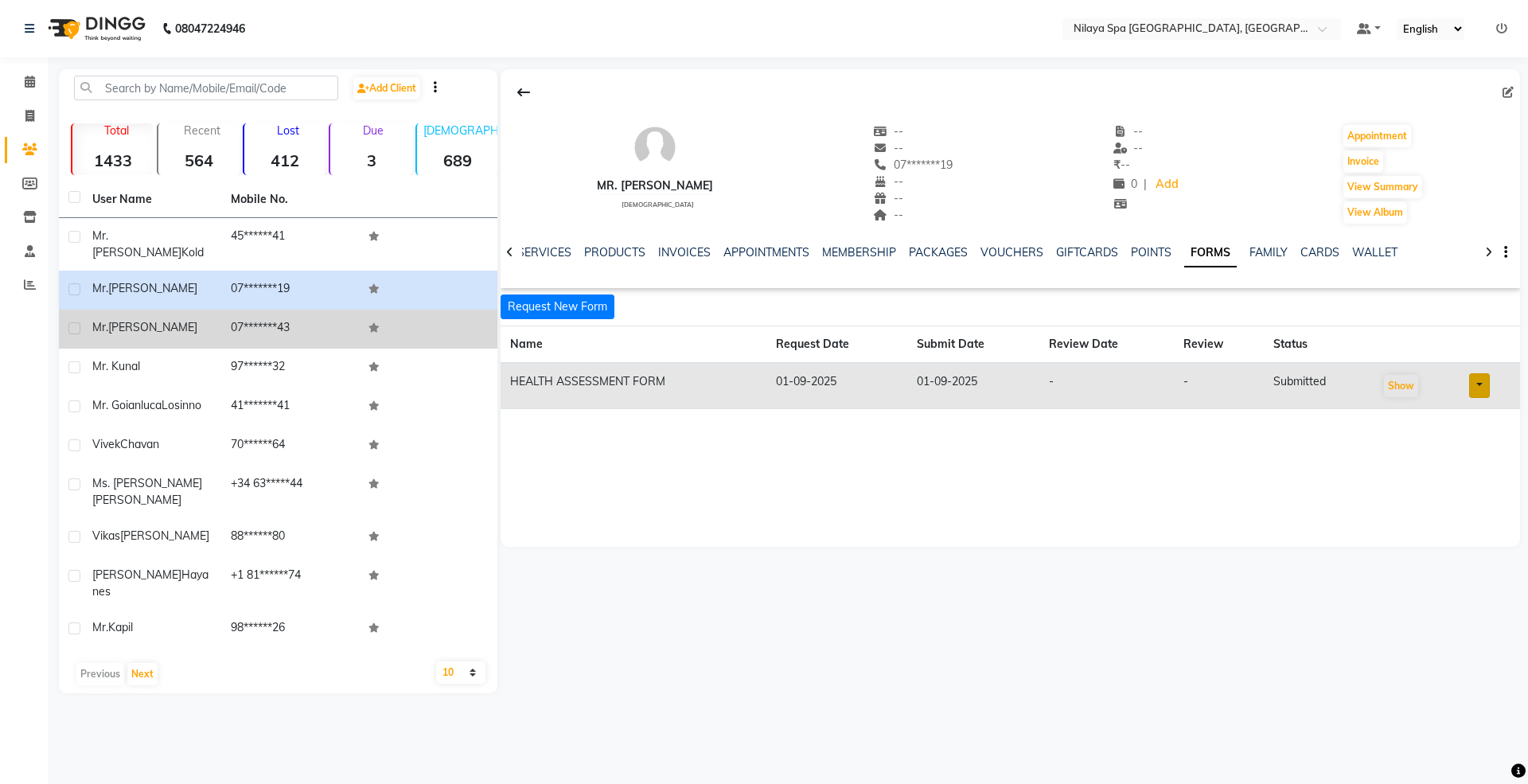
click at [137, 320] on span "[PERSON_NAME]" at bounding box center [153, 327] width 89 height 14
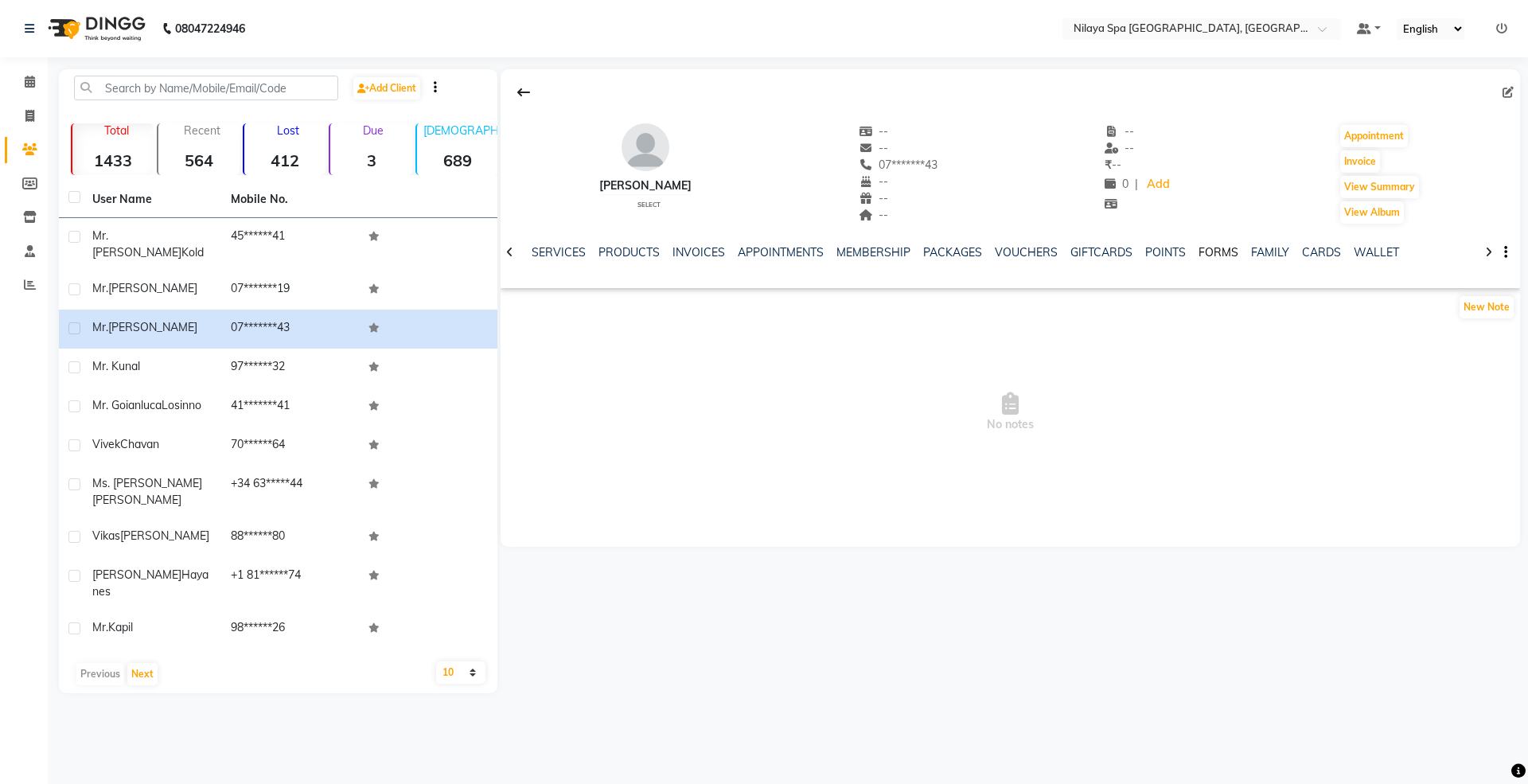
click at [1201, 248] on link "FORMS" at bounding box center [1218, 252] width 40 height 14
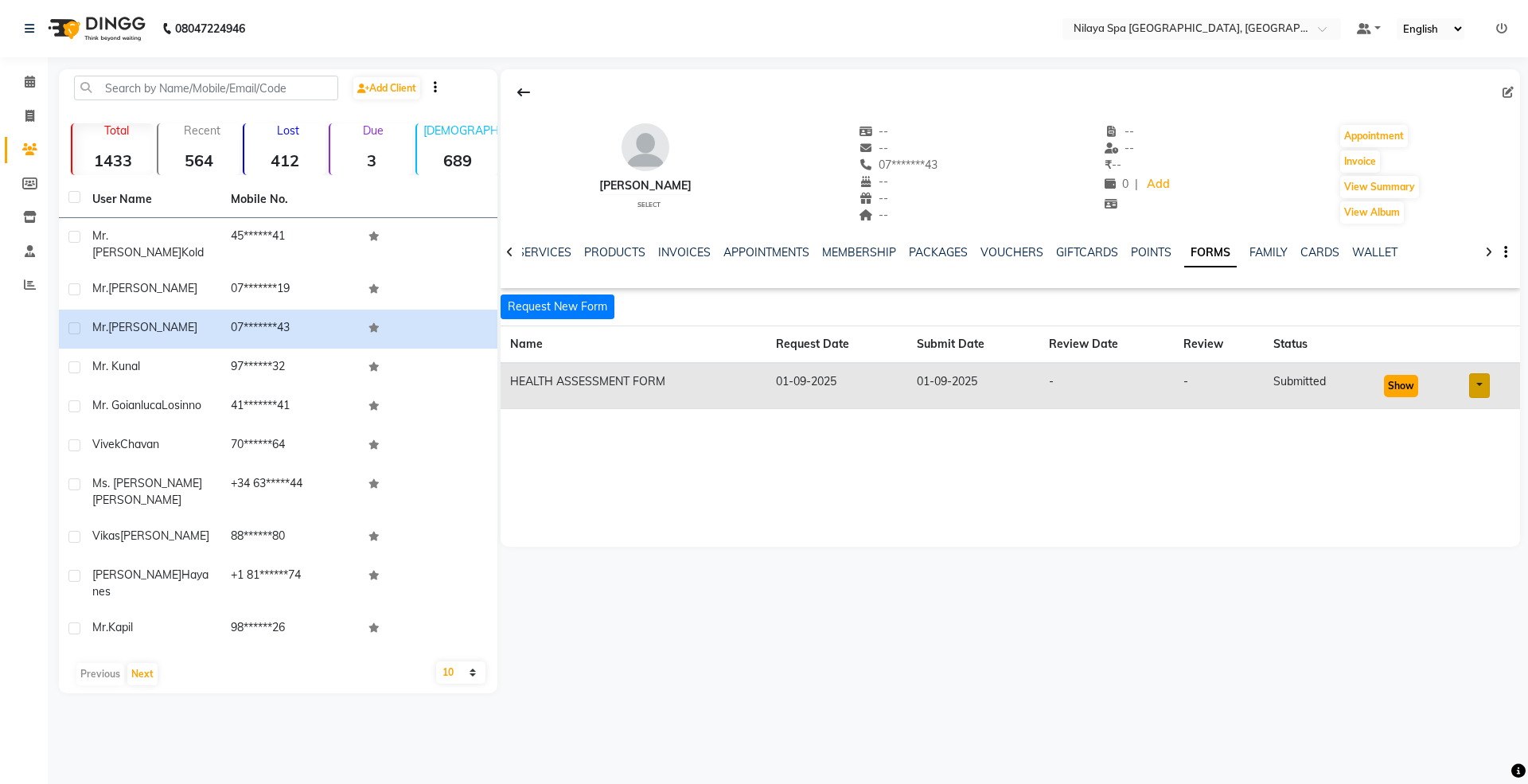
click at [1404, 385] on button "Show" at bounding box center [1401, 386] width 35 height 22
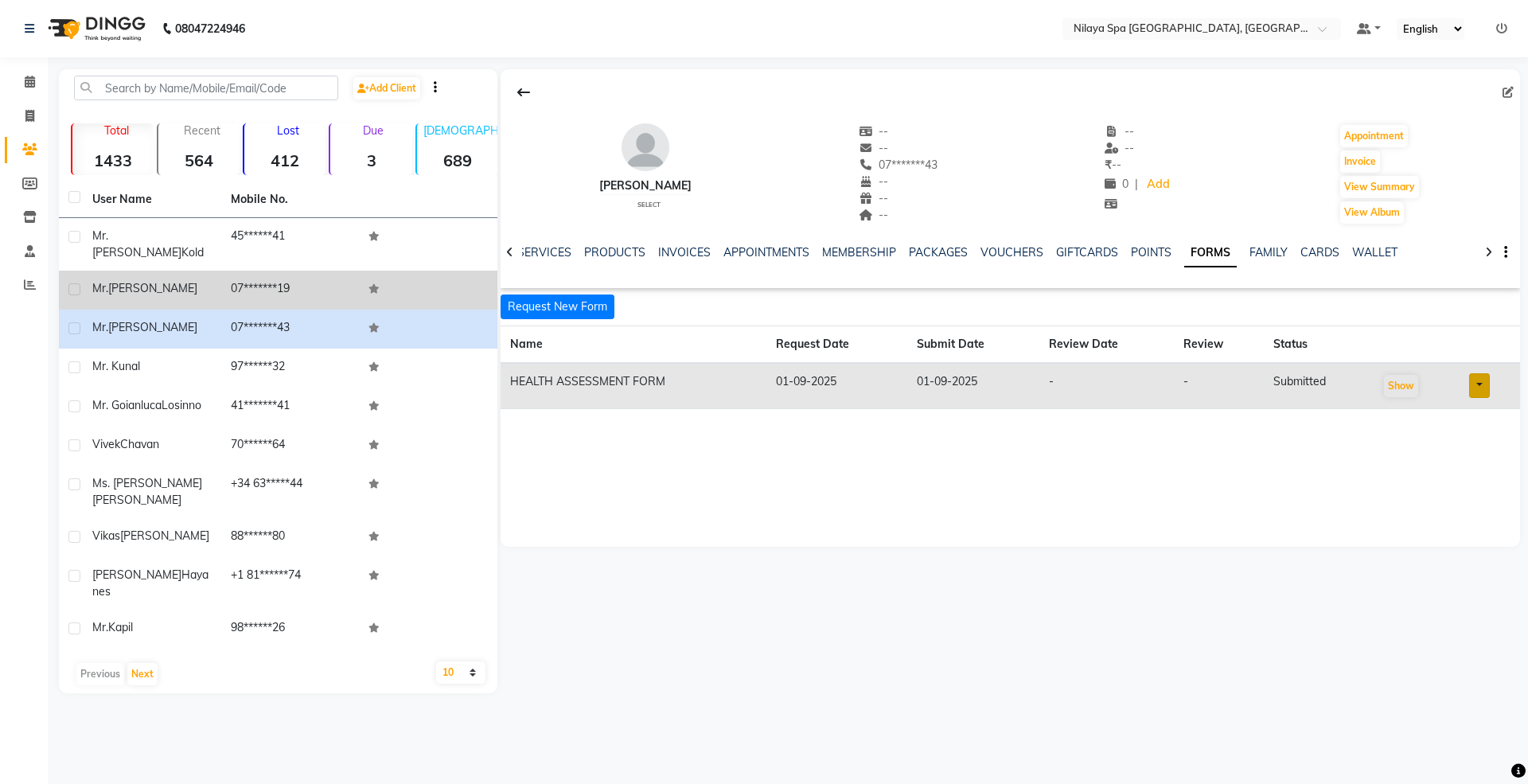
click at [157, 281] on span "[PERSON_NAME]" at bounding box center [153, 287] width 89 height 14
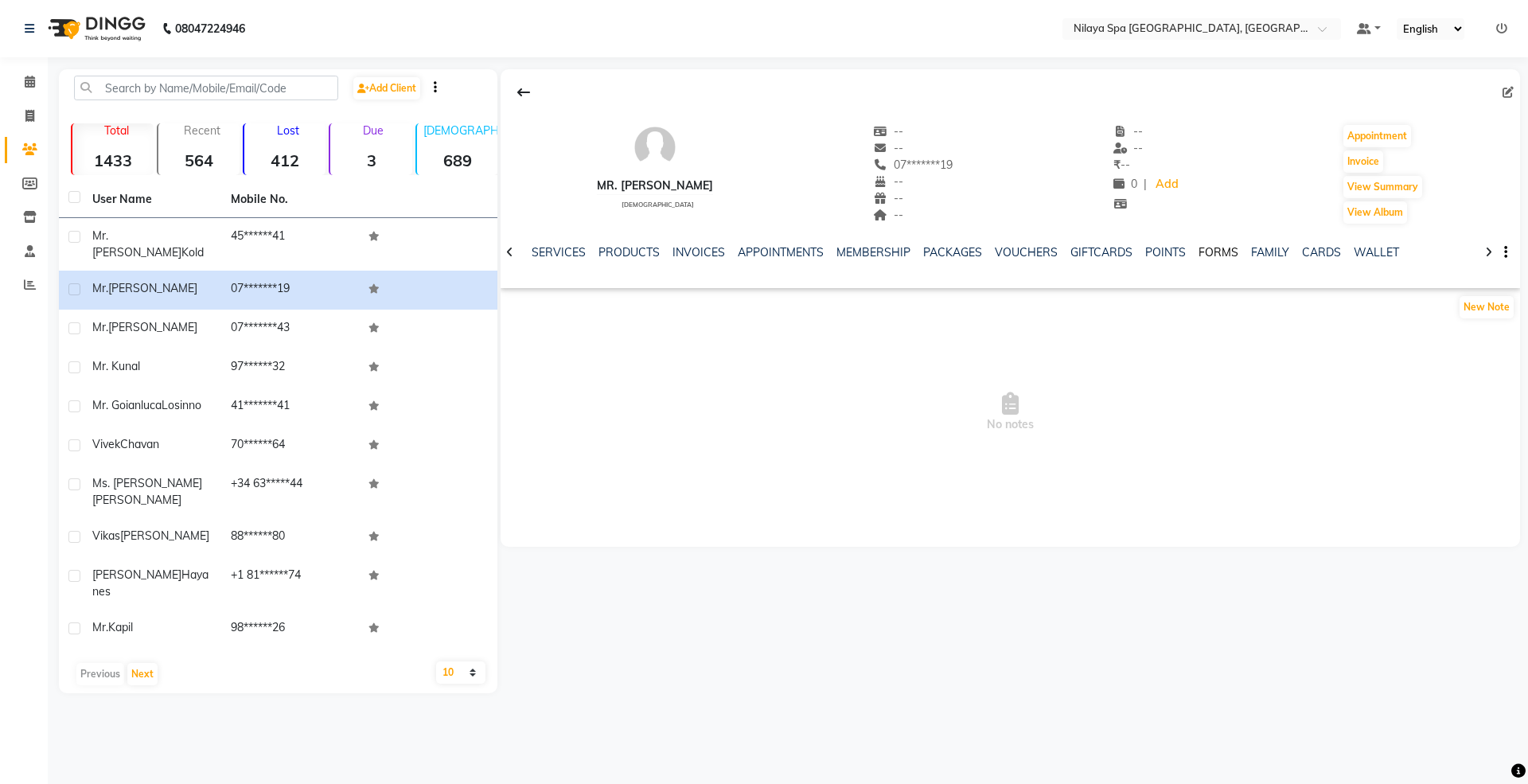
click at [1214, 252] on link "FORMS" at bounding box center [1218, 252] width 40 height 14
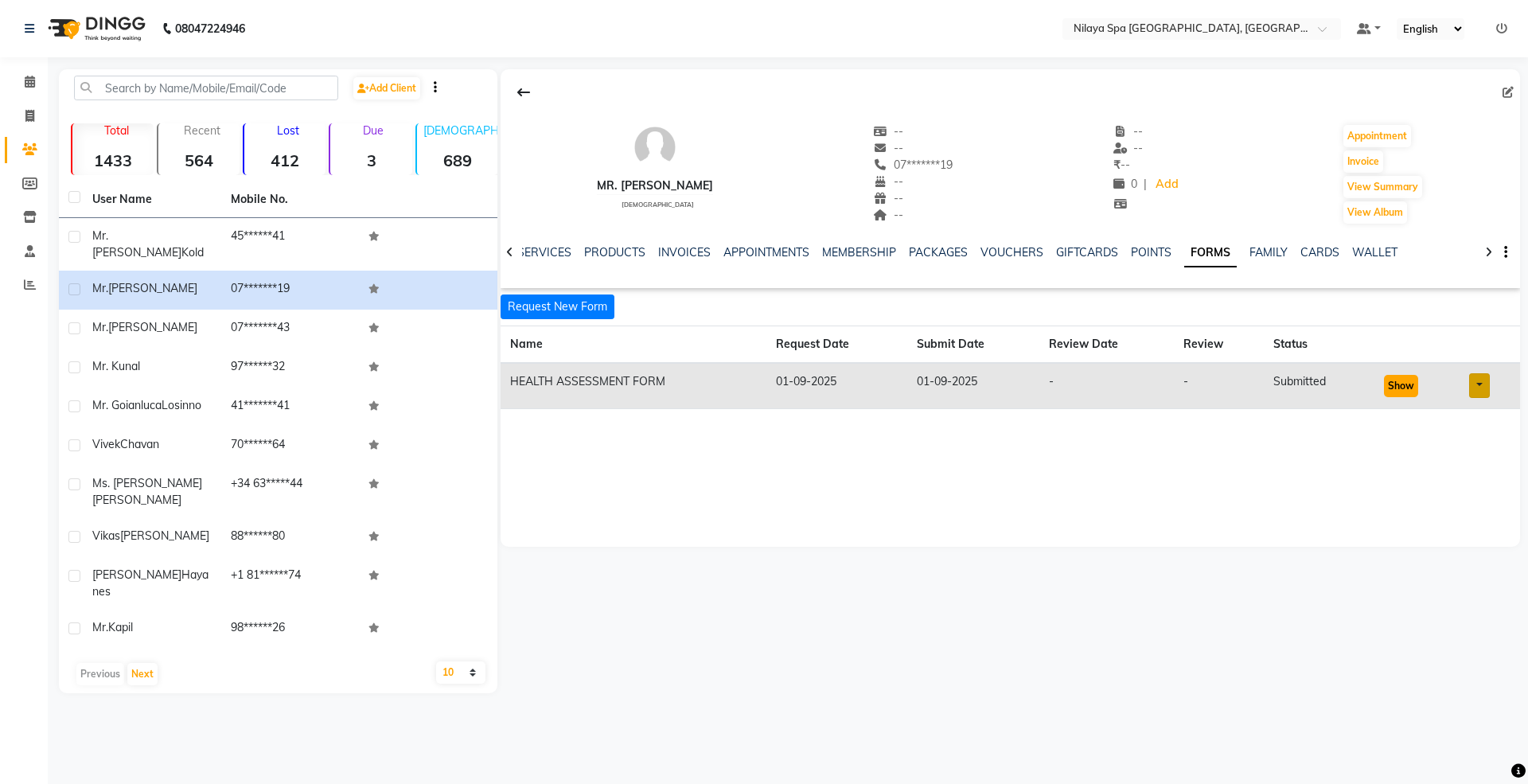
click at [1406, 391] on button "Show" at bounding box center [1401, 386] width 35 height 22
click at [1366, 138] on button "Appointment" at bounding box center [1376, 137] width 67 height 22
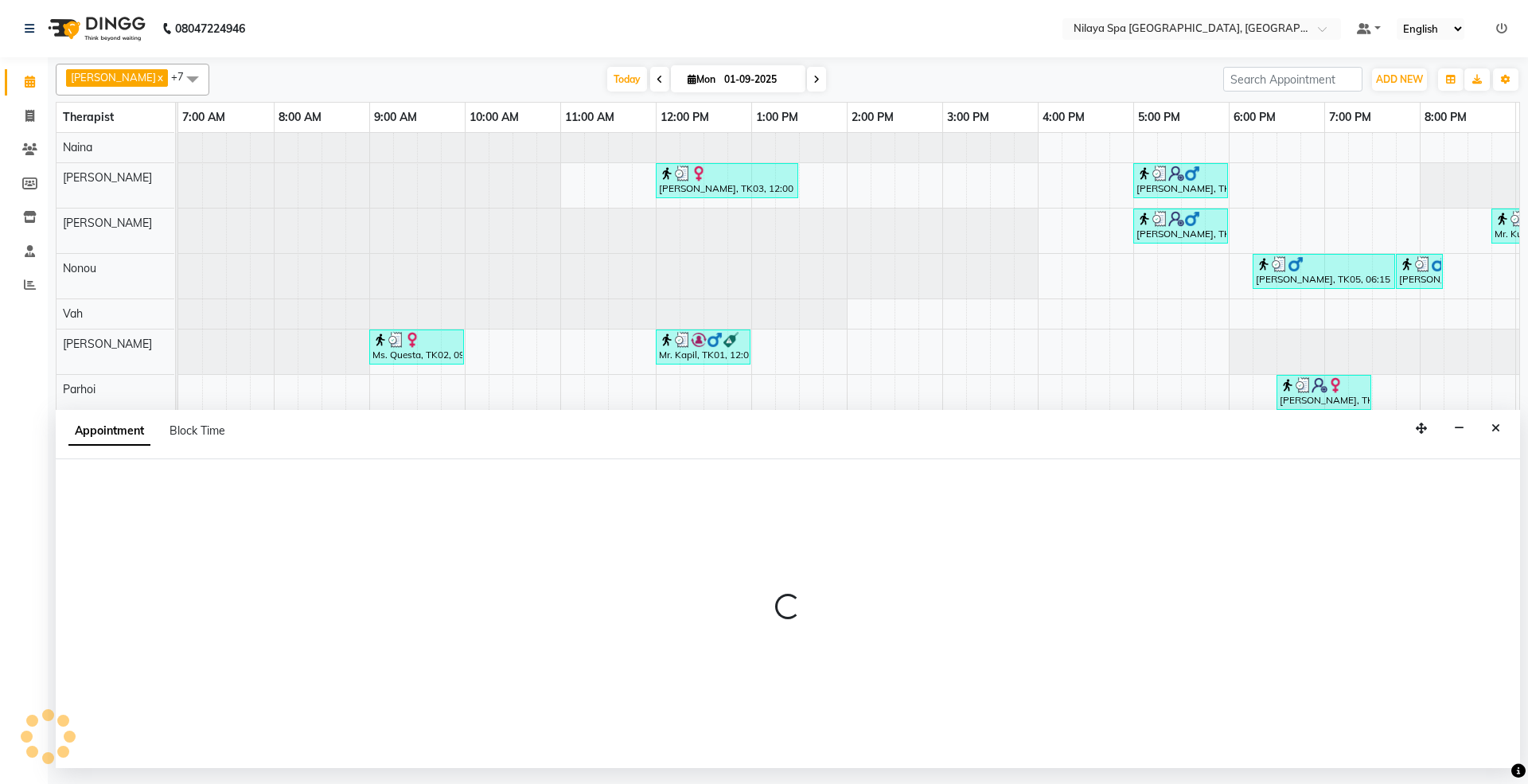
select select "tentative"
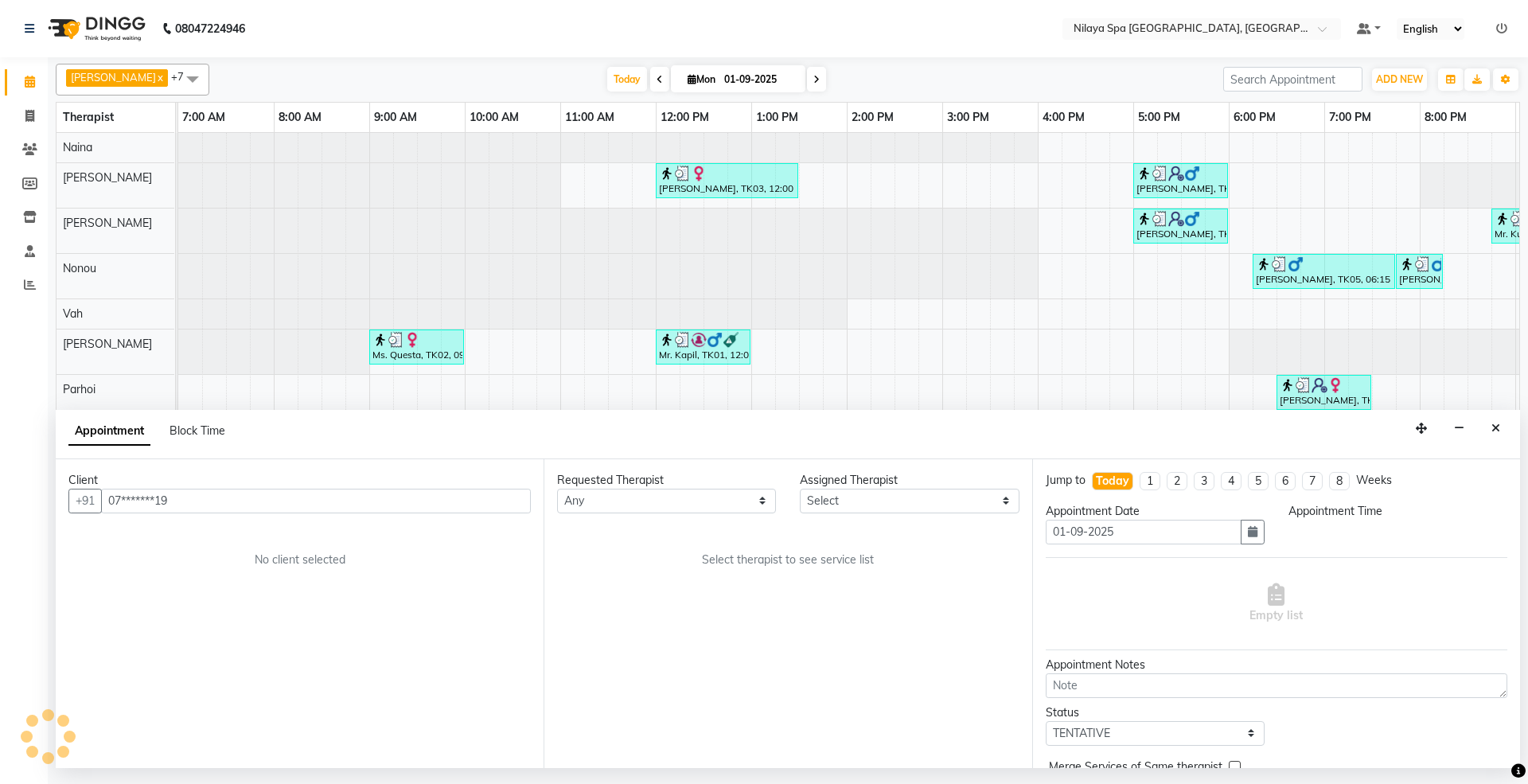
select select "480"
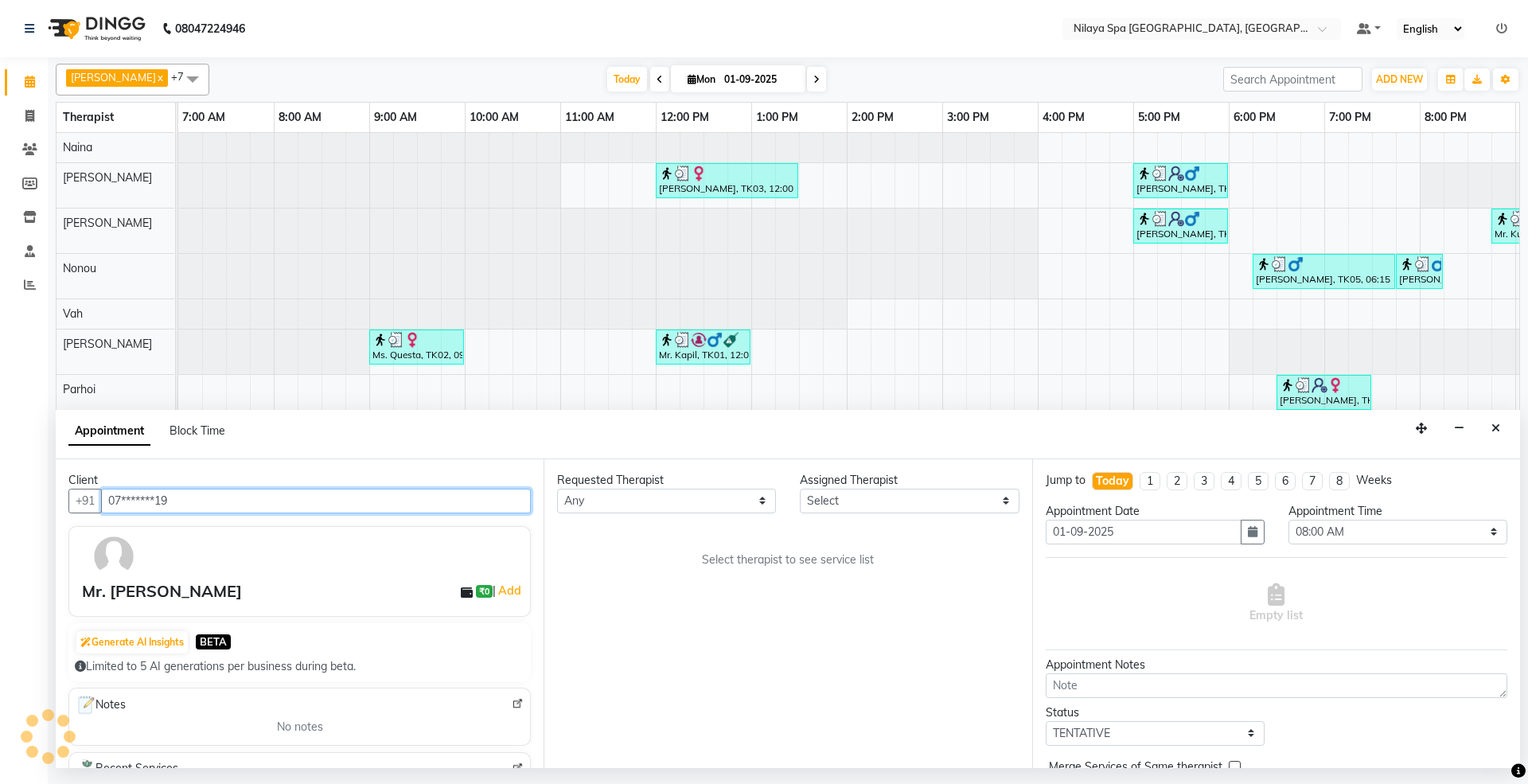
scroll to position [0, 284]
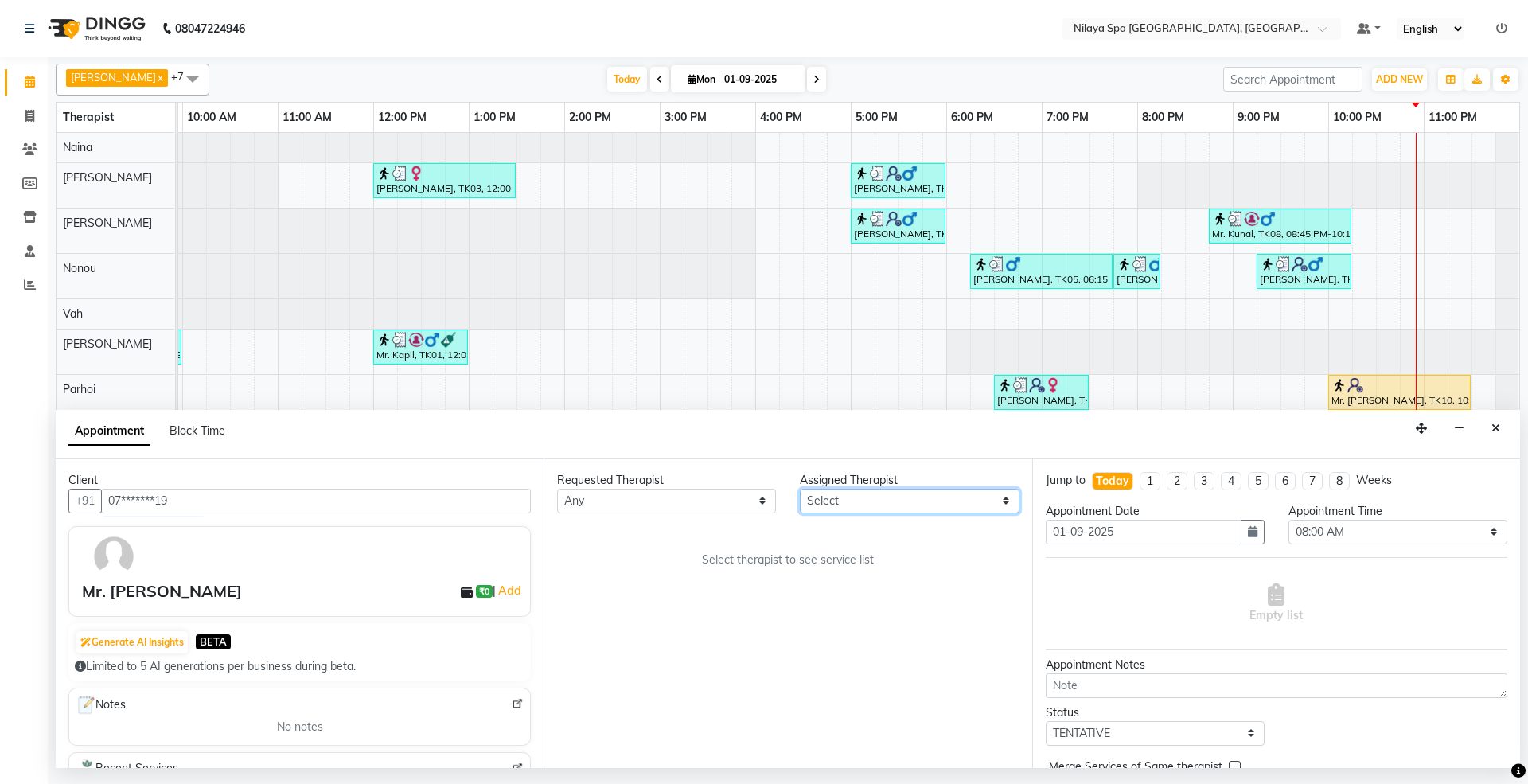
click at [918, 503] on select "Select [PERSON_NAME] [PERSON_NAME] [PERSON_NAME] Parhoi Vah" at bounding box center [910, 501] width 219 height 24
select select "71647"
click at [800, 489] on select "Select [PERSON_NAME] [PERSON_NAME] [PERSON_NAME] Parhoi Vah" at bounding box center [910, 501] width 219 height 24
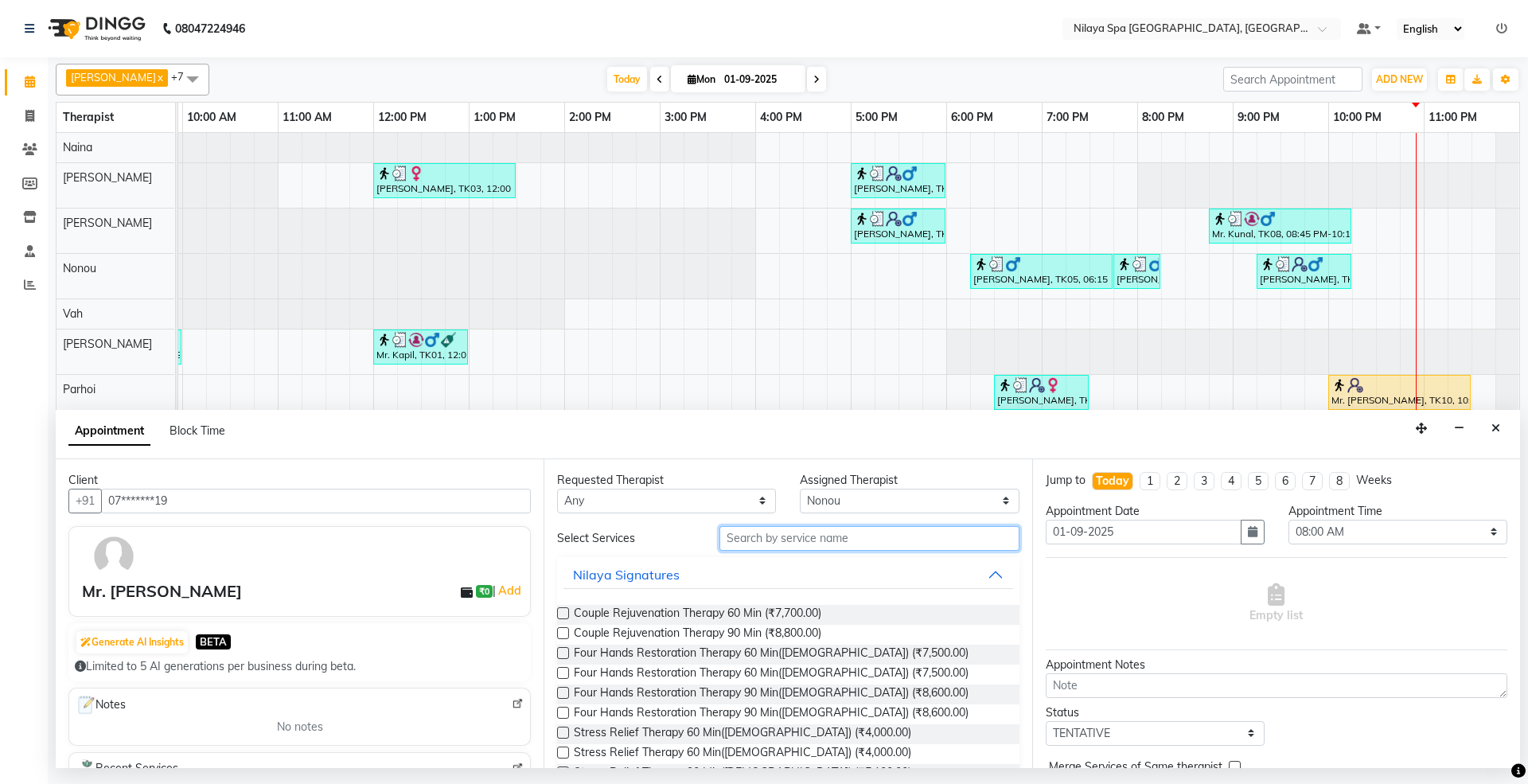
click at [847, 533] on input "text" at bounding box center [869, 538] width 300 height 24
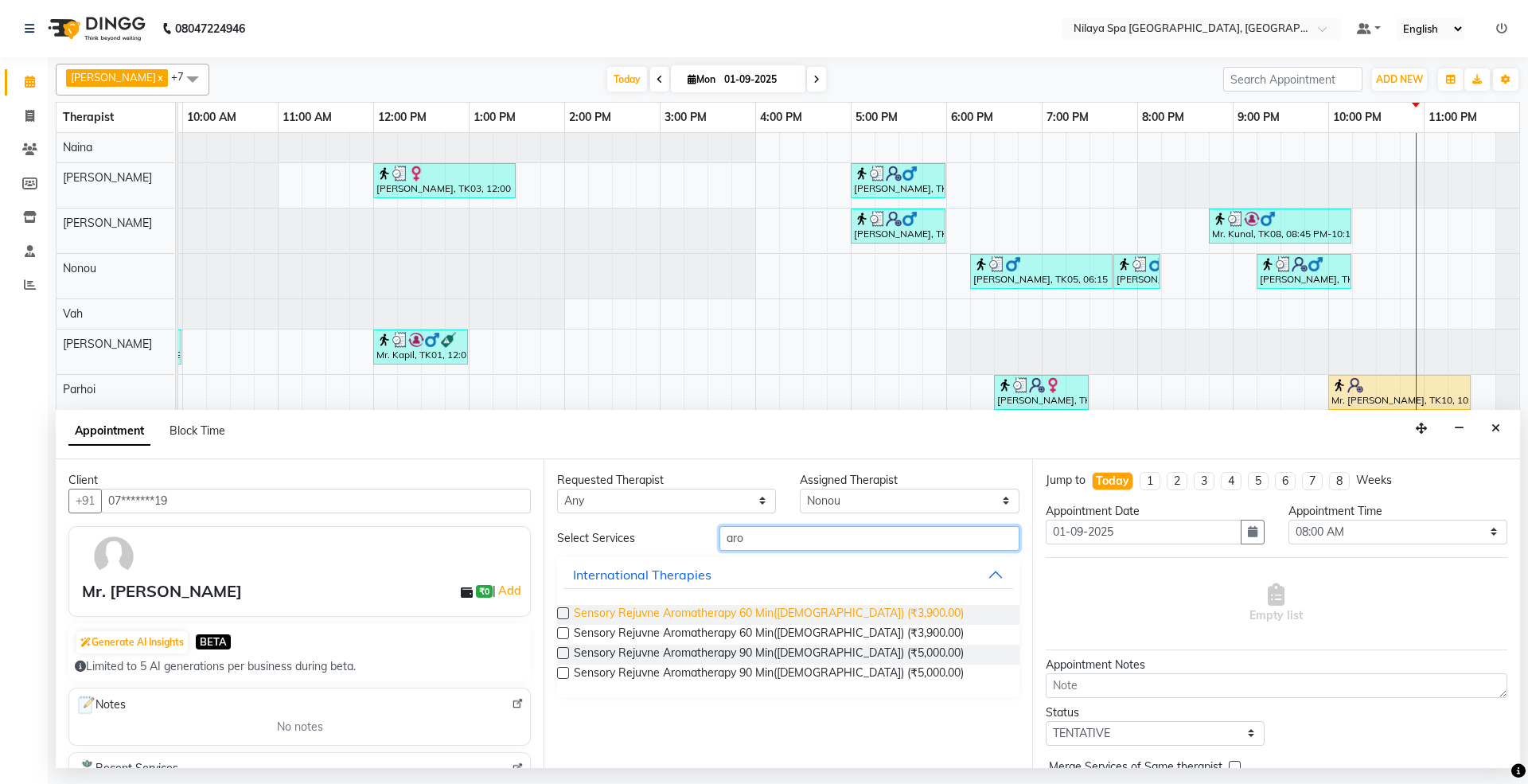
type input "aro"
click at [700, 616] on span "Sensory Rejuvne Aromatherapy 60 Min([DEMOGRAPHIC_DATA]) (₹3,900.00)" at bounding box center [768, 614] width 390 height 20
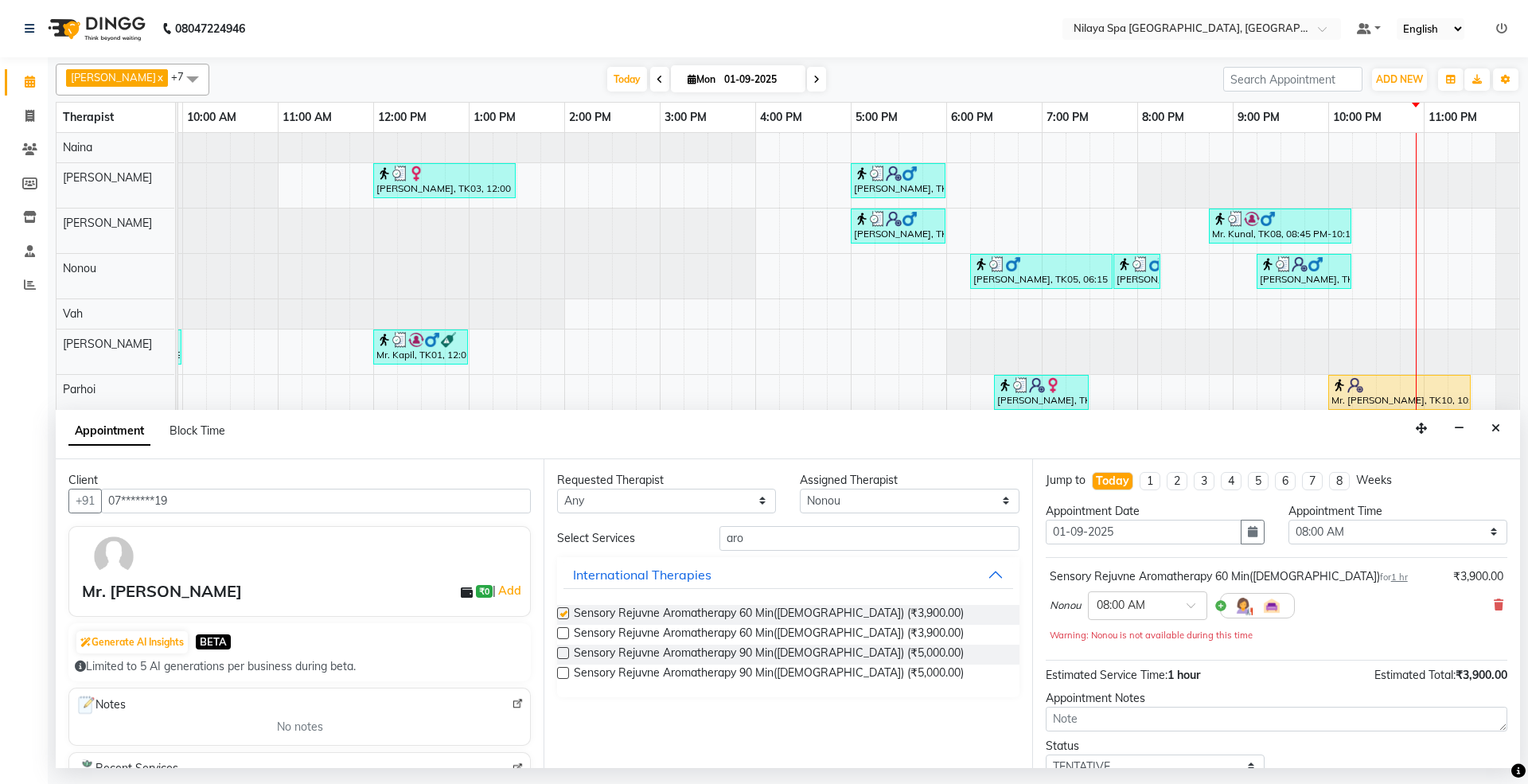
checkbox input "false"
click at [1419, 534] on select "Select 08:00 AM 08:15 AM 08:30 AM 08:45 AM 09:00 AM 09:15 AM 09:30 AM 09:45 AM …" at bounding box center [1398, 531] width 219 height 24
select select "1380"
click at [1288, 521] on select "Select 08:00 AM 08:15 AM 08:30 AM 08:45 AM 09:00 AM 09:15 AM 09:30 AM 09:45 AM …" at bounding box center [1398, 531] width 219 height 24
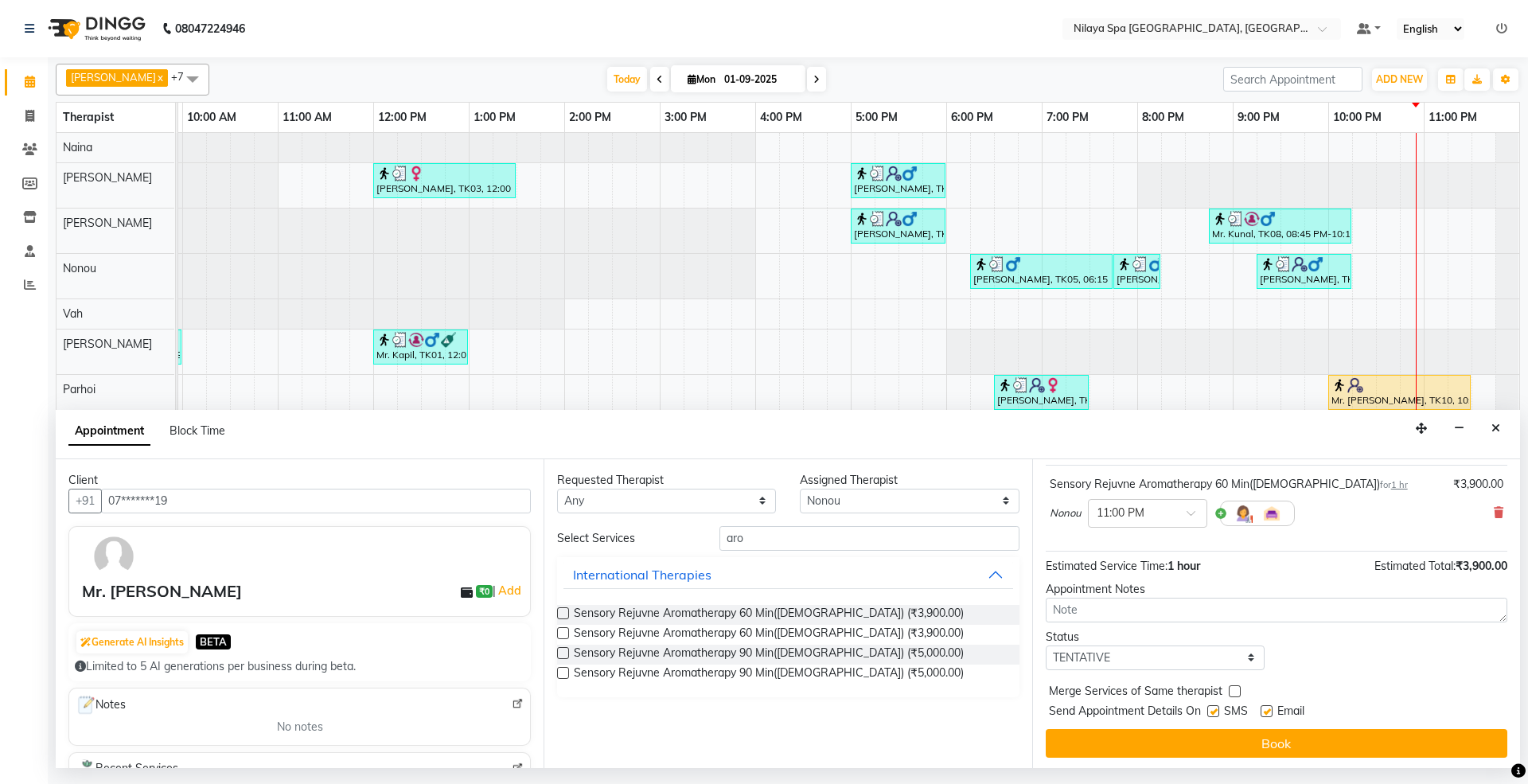
scroll to position [96, 0]
click at [1165, 660] on select "Select TENTATIVE CONFIRM CHECK-IN UPCOMING" at bounding box center [1155, 655] width 219 height 24
select select "confirm booking"
click at [1045, 644] on select "Select TENTATIVE CONFIRM CHECK-IN UPCOMING" at bounding box center [1155, 655] width 219 height 24
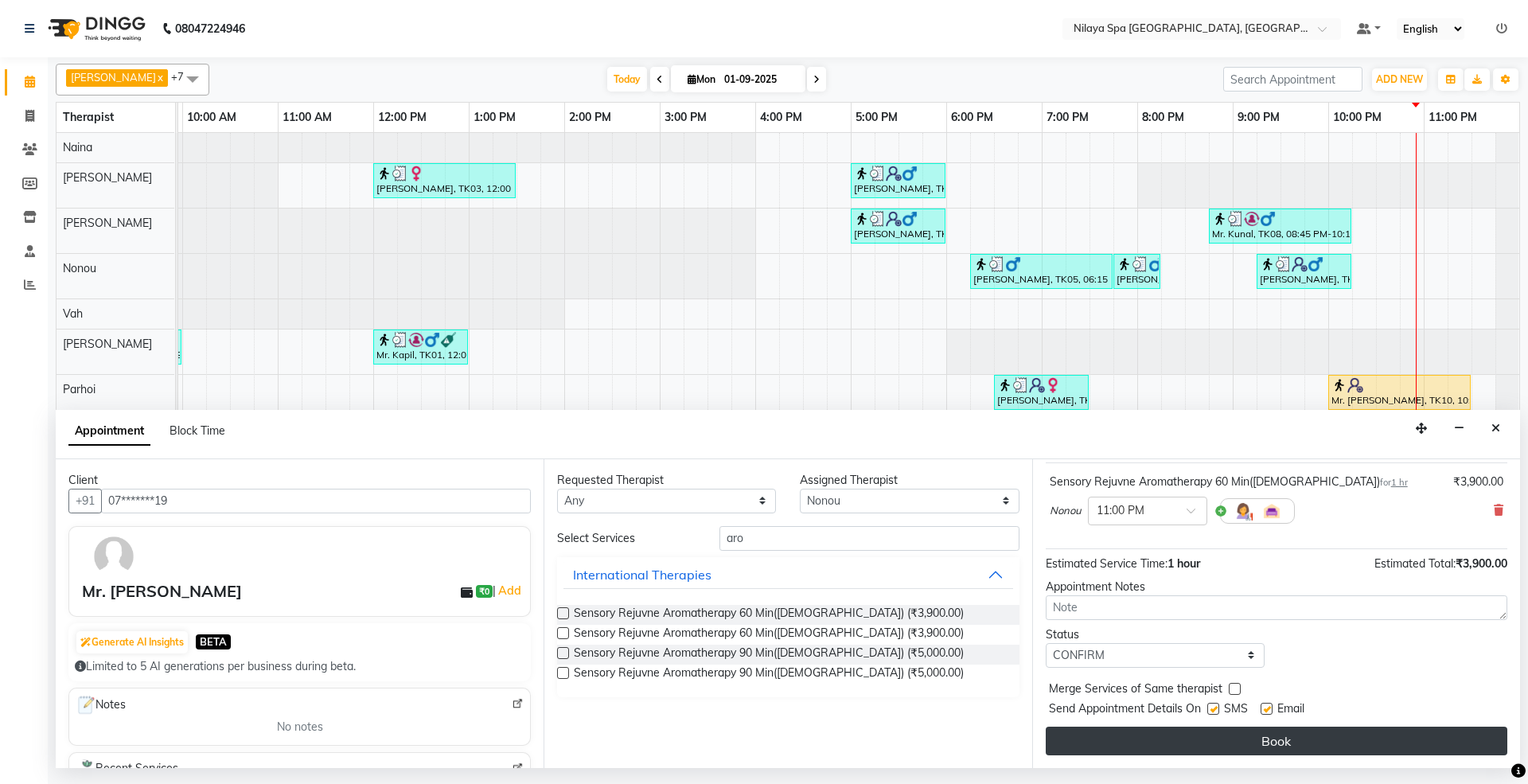
click at [1260, 738] on button "Book" at bounding box center [1275, 740] width 461 height 29
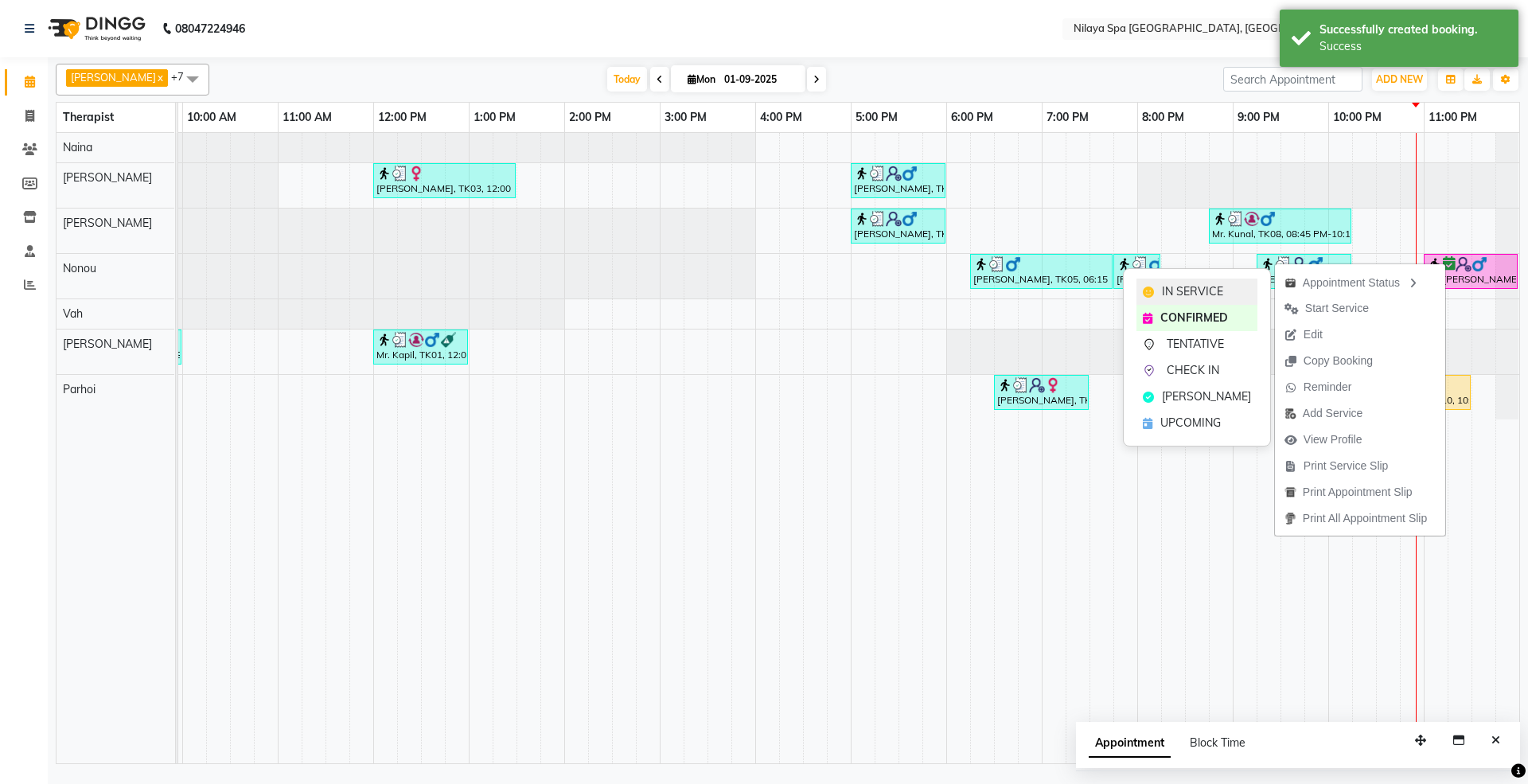
click at [1171, 286] on span "IN SERVICE" at bounding box center [1192, 292] width 61 height 17
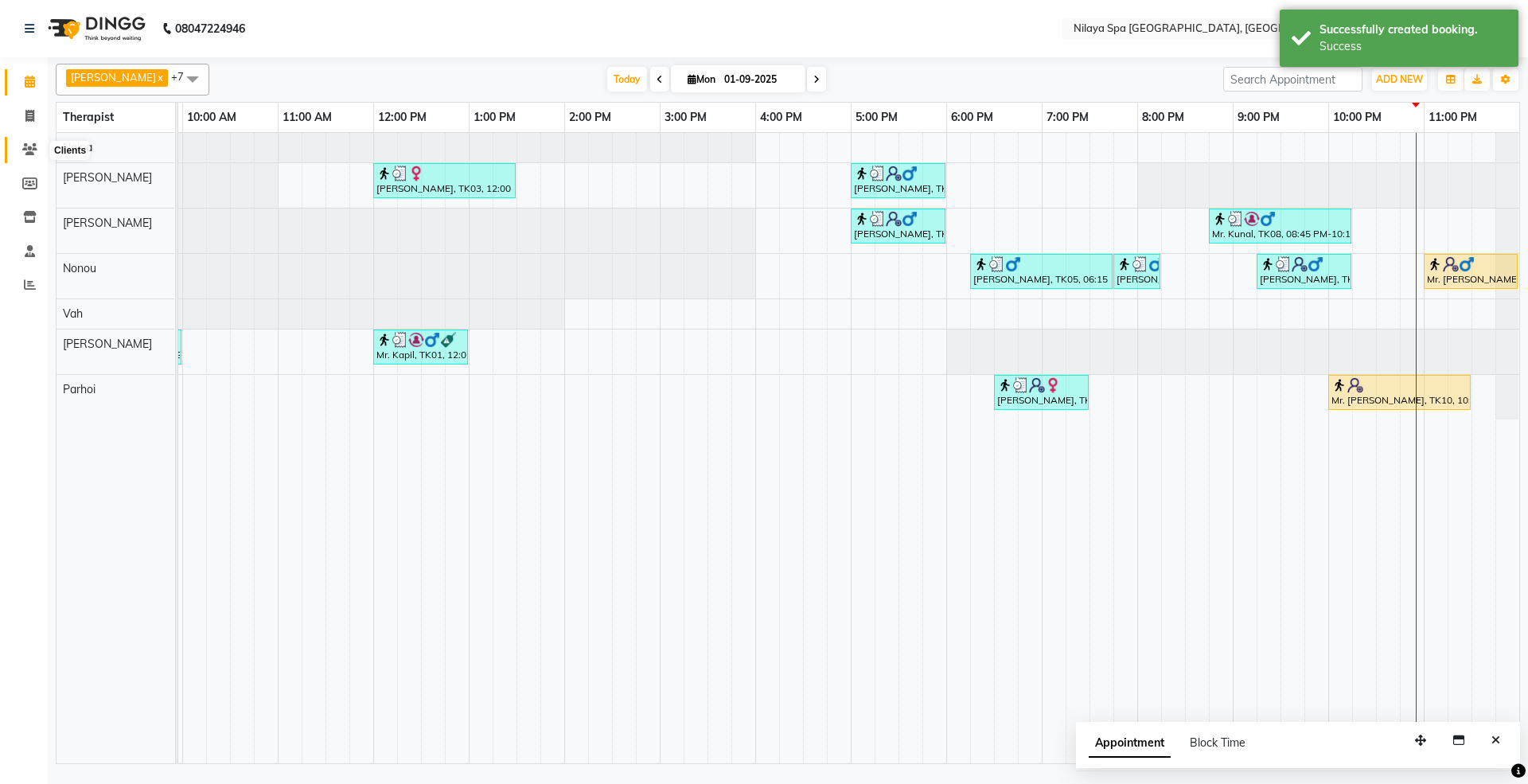
click at [23, 150] on icon at bounding box center [30, 149] width 15 height 12
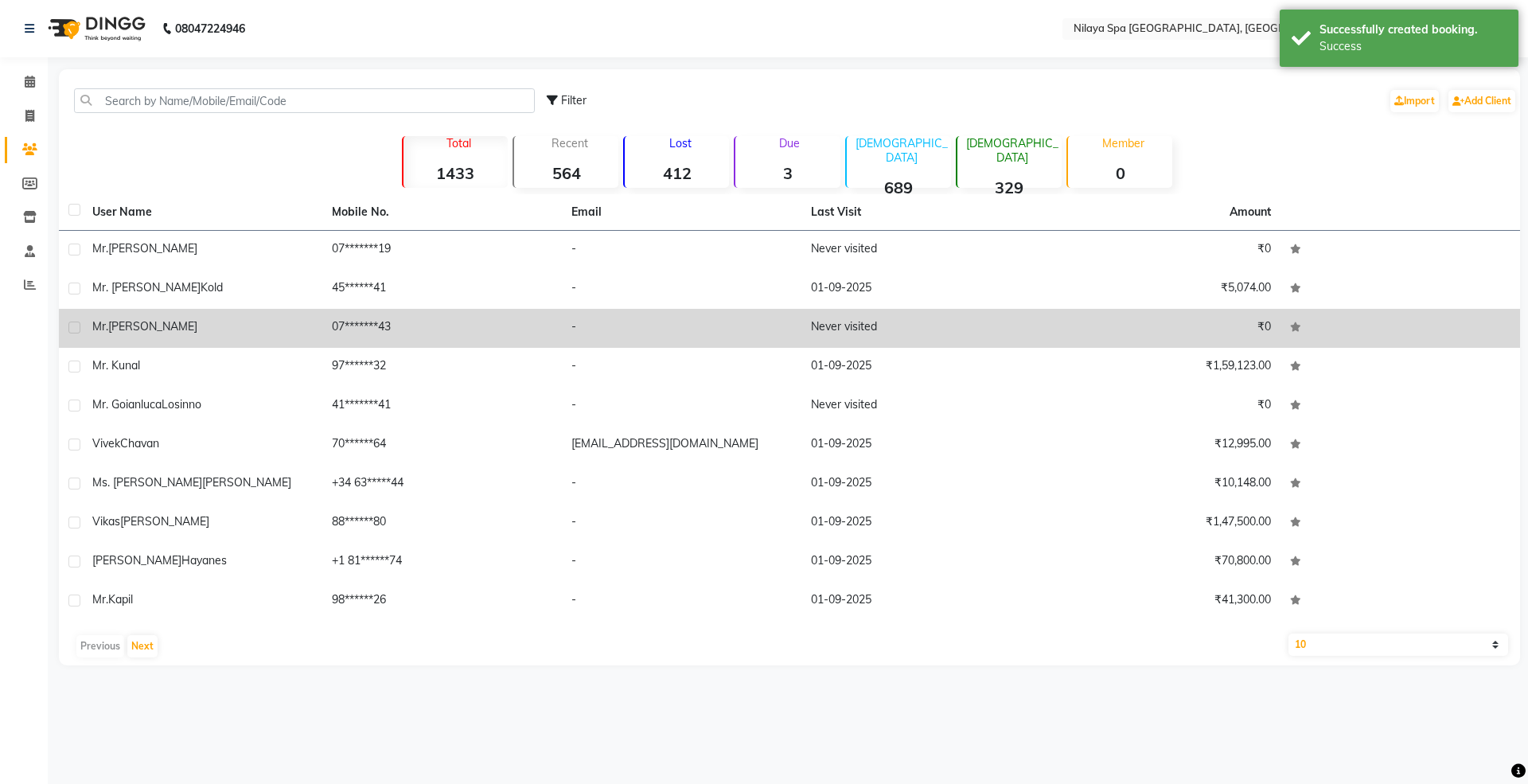
click at [161, 329] on div "[PERSON_NAME]" at bounding box center [203, 327] width 221 height 17
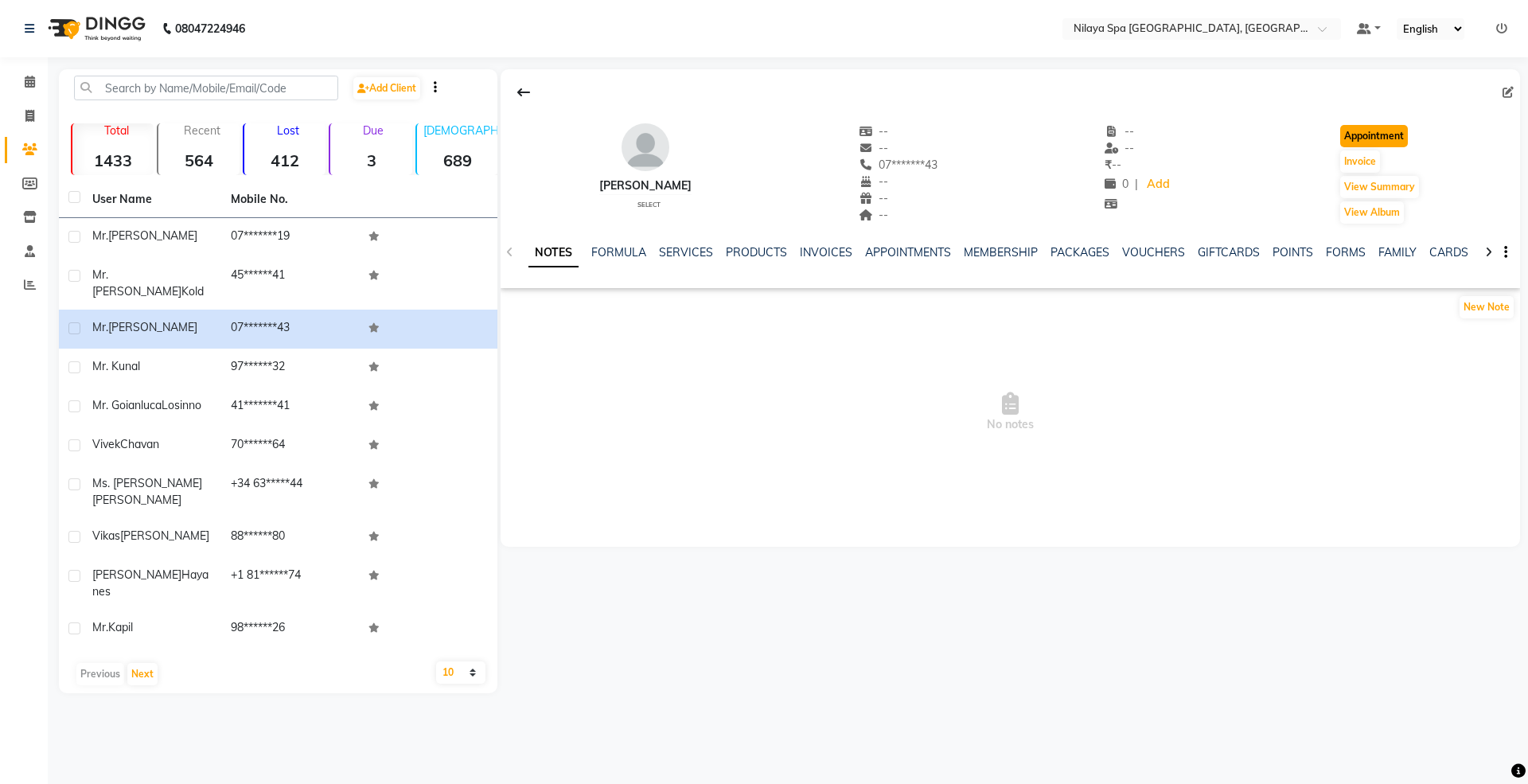
click at [1379, 140] on button "Appointment" at bounding box center [1374, 137] width 67 height 22
select select "tentative"
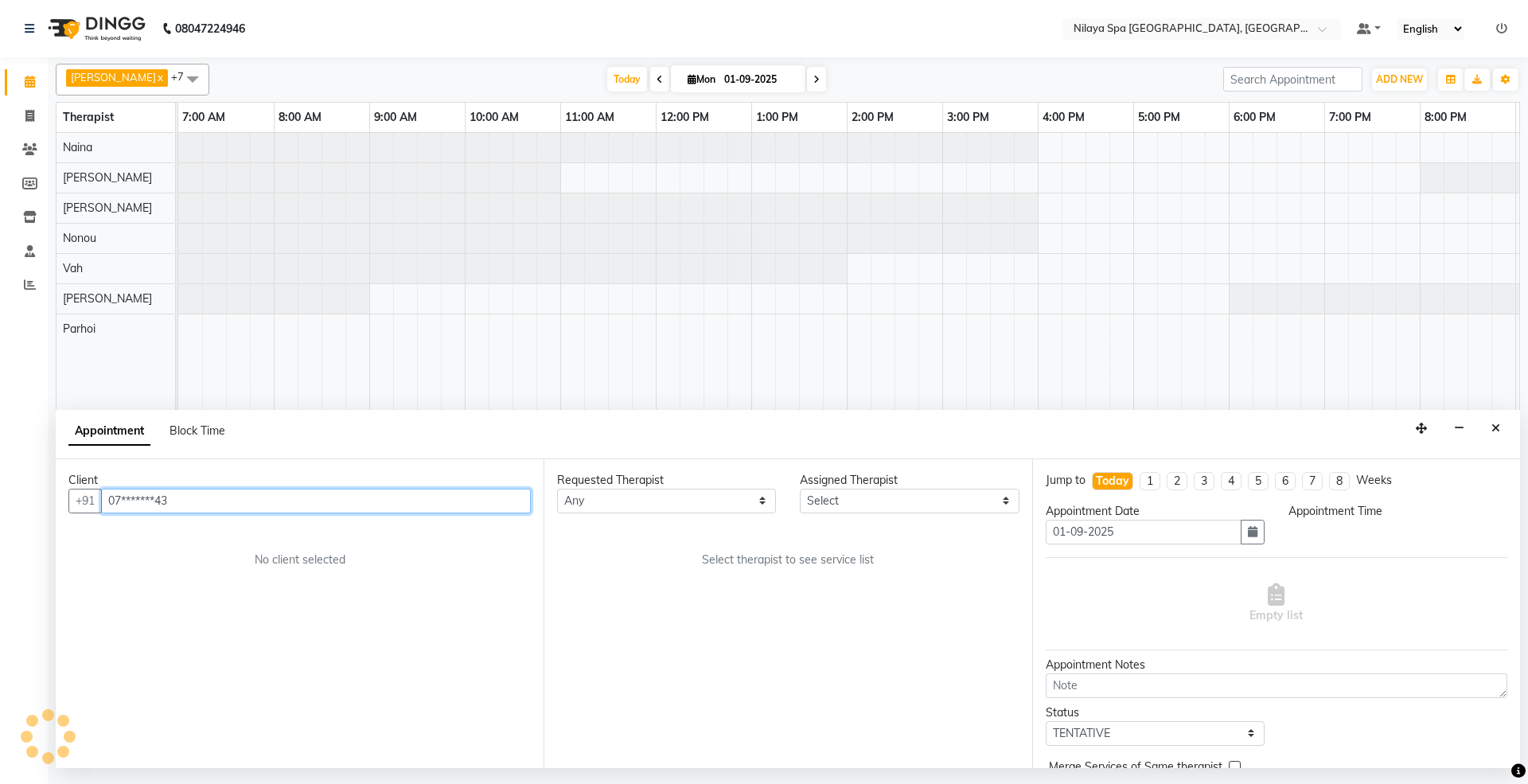
select select "480"
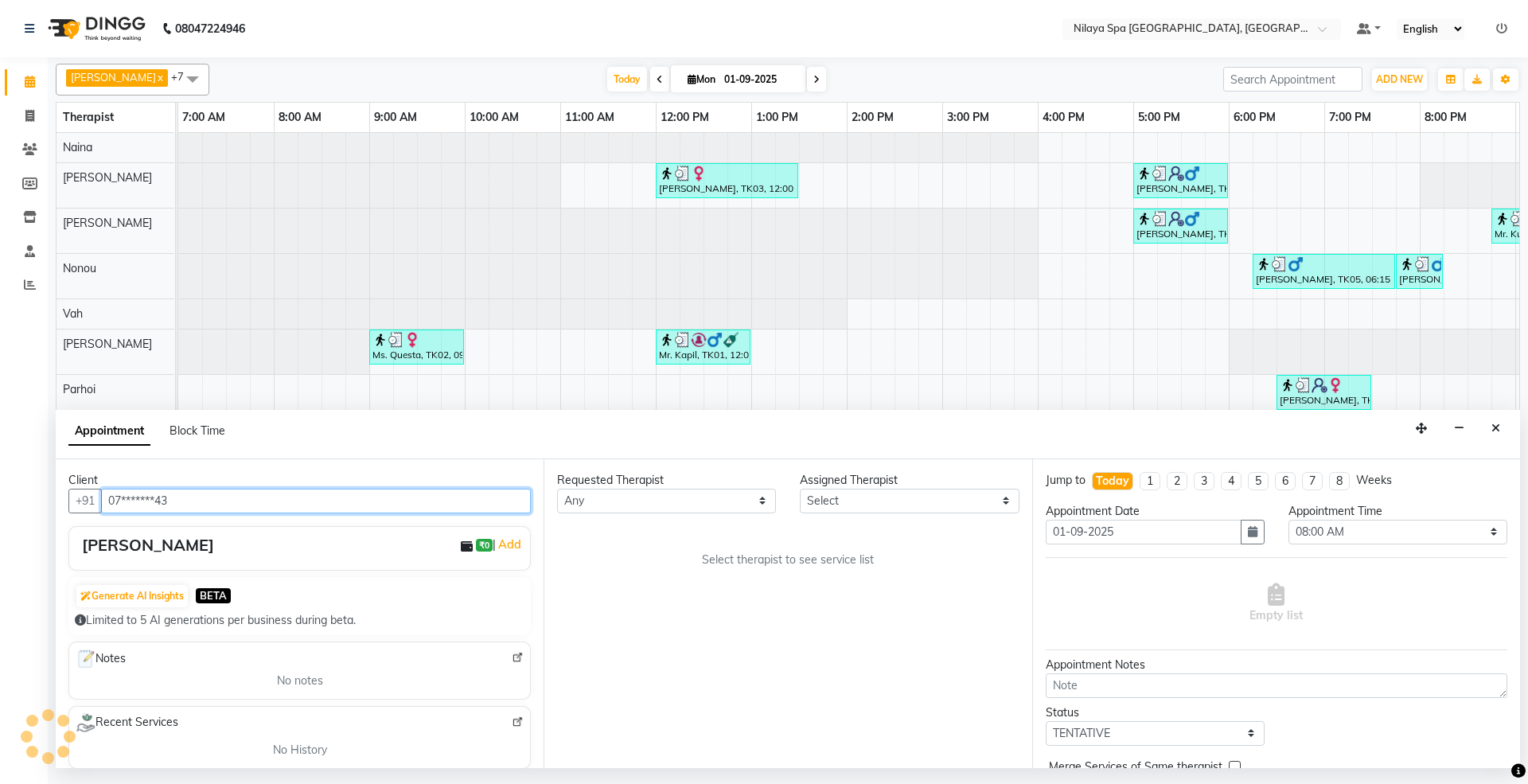
scroll to position [0, 284]
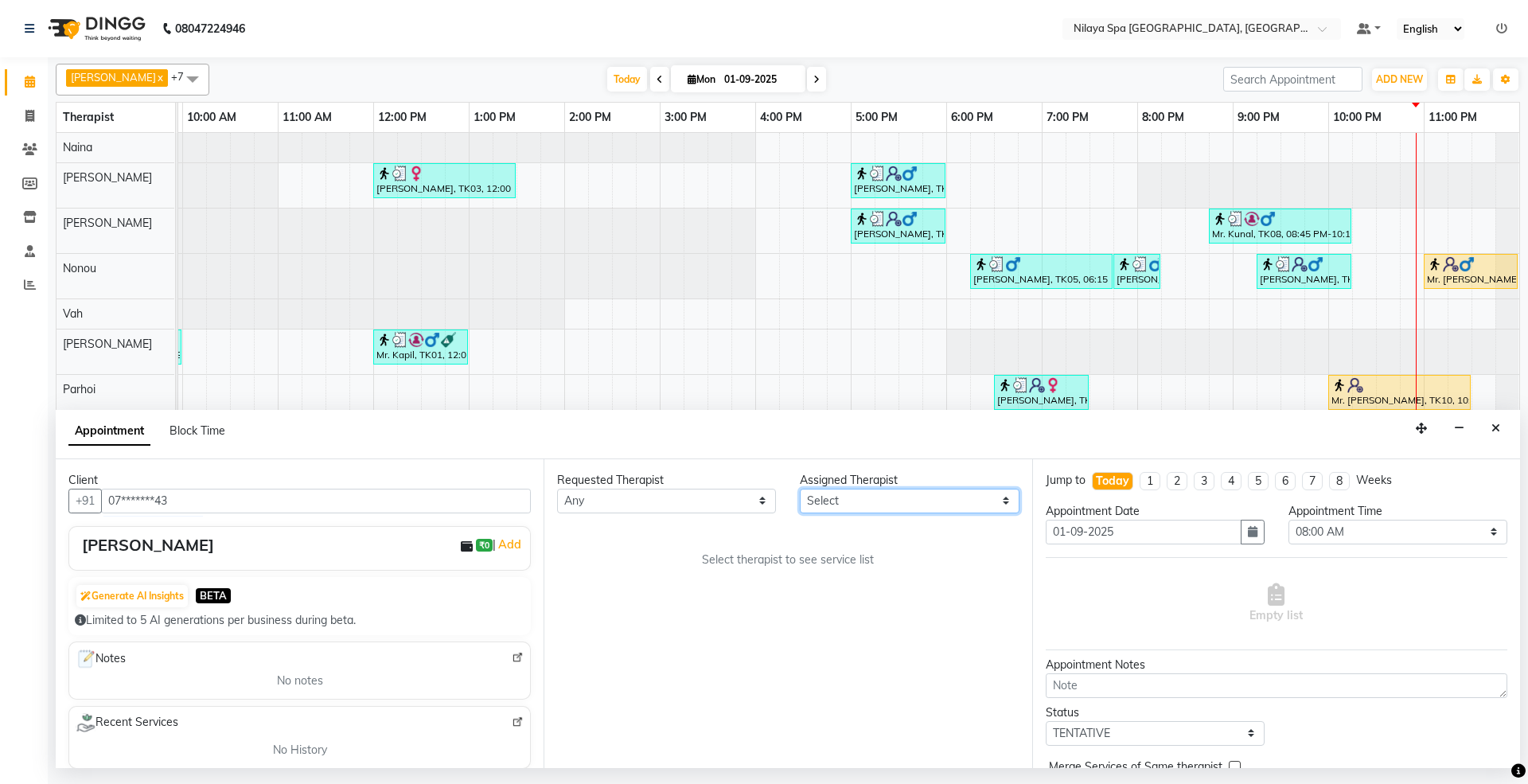
click at [928, 495] on select "Select [PERSON_NAME] [PERSON_NAME] [PERSON_NAME] Parhoi Vah" at bounding box center [910, 501] width 219 height 24
select select "71646"
click at [800, 489] on select "Select [PERSON_NAME] [PERSON_NAME] [PERSON_NAME] Parhoi Vah" at bounding box center [910, 501] width 219 height 24
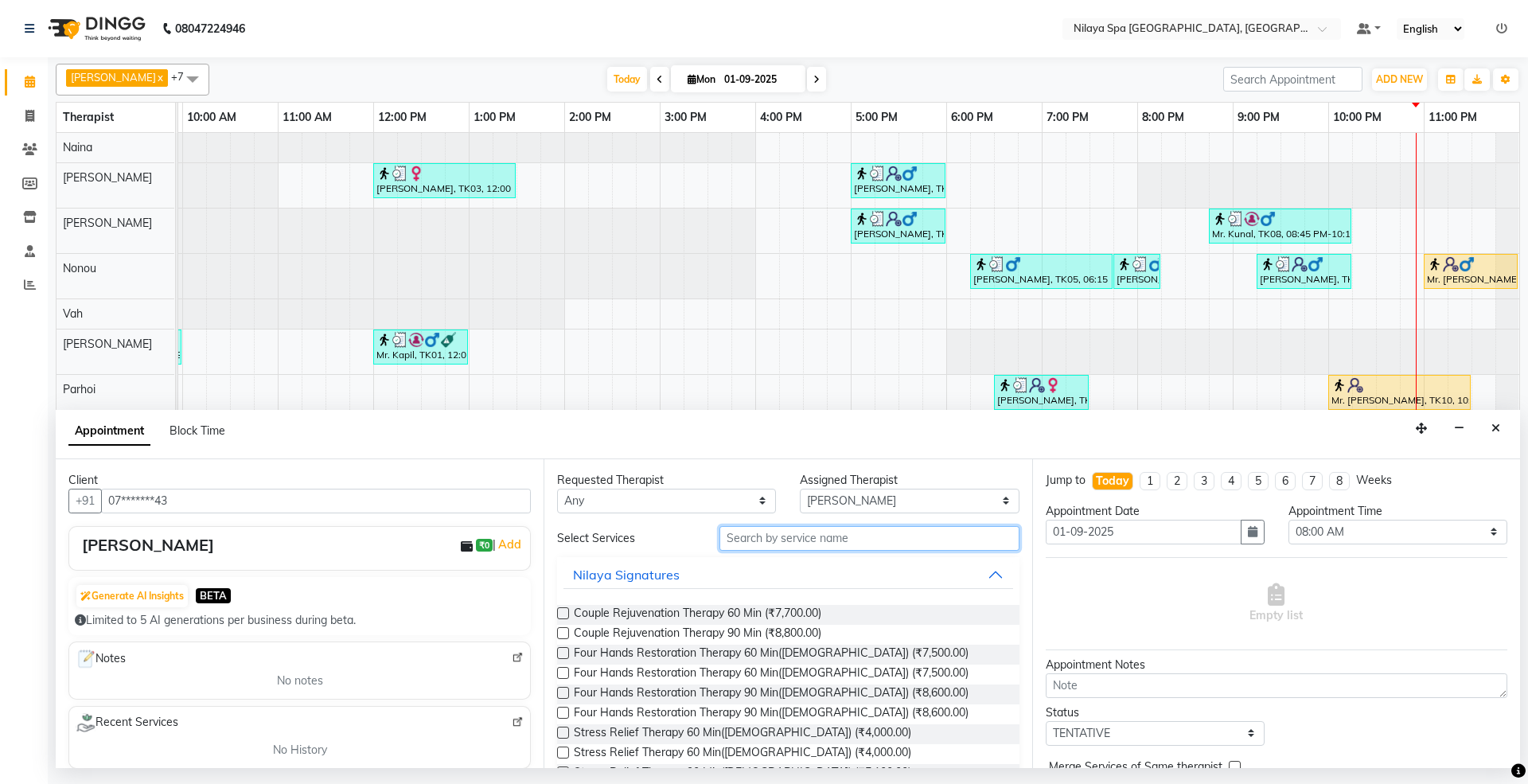
click at [905, 544] on input "text" at bounding box center [869, 538] width 300 height 24
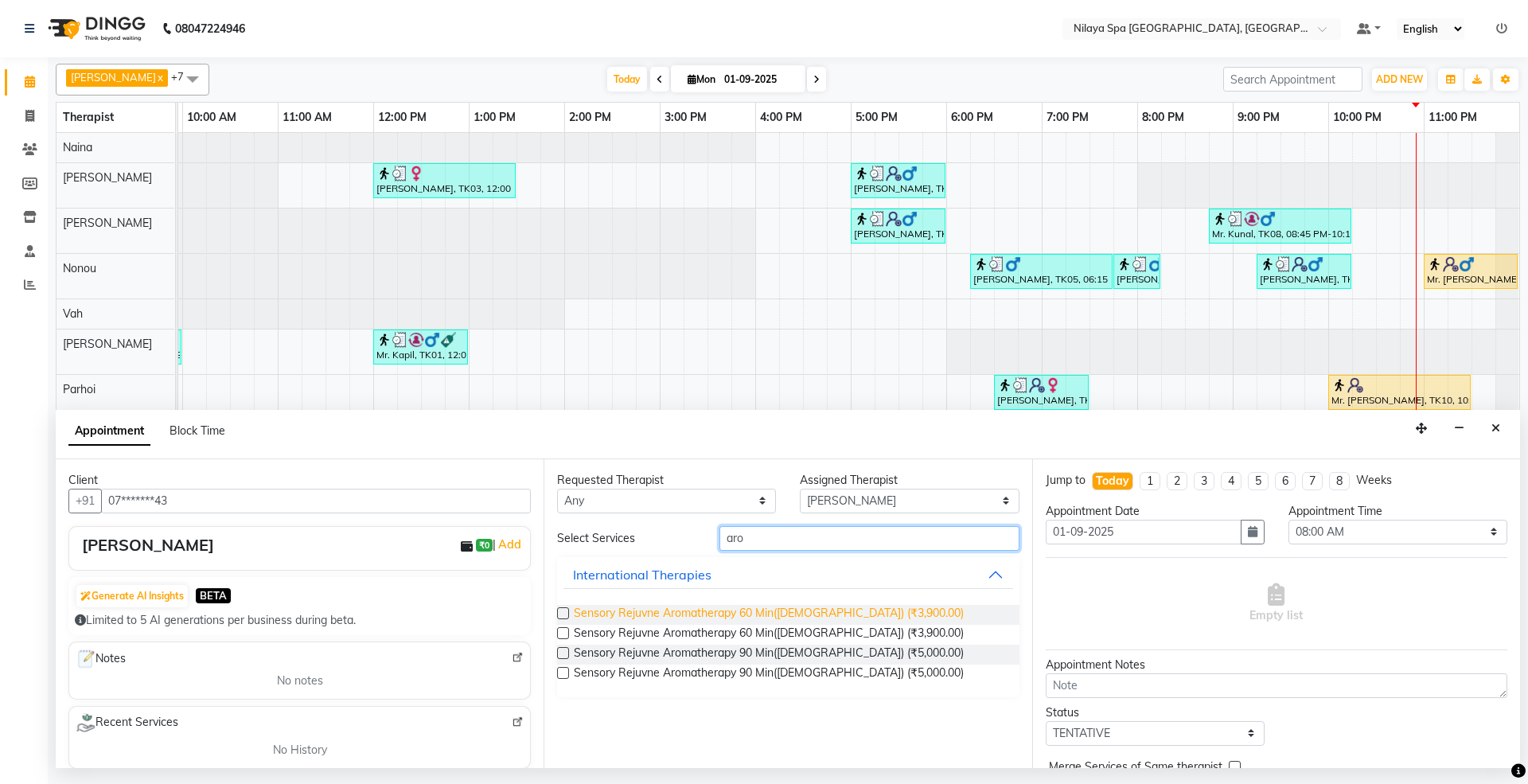
type input "aro"
click at [713, 614] on span "Sensory Rejuvne Aromatherapy 60 Min([DEMOGRAPHIC_DATA]) (₹3,900.00)" at bounding box center [768, 614] width 390 height 20
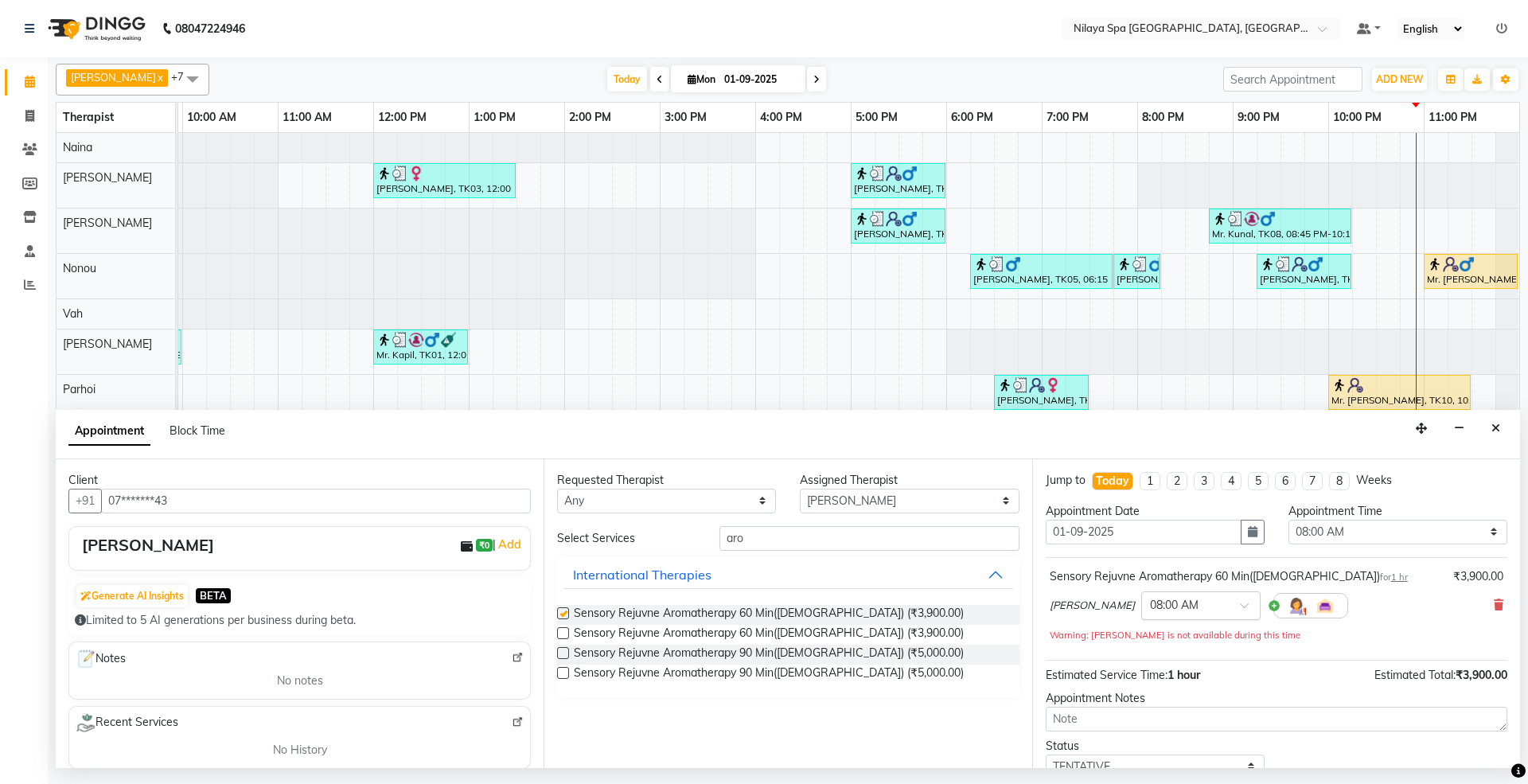
checkbox input "false"
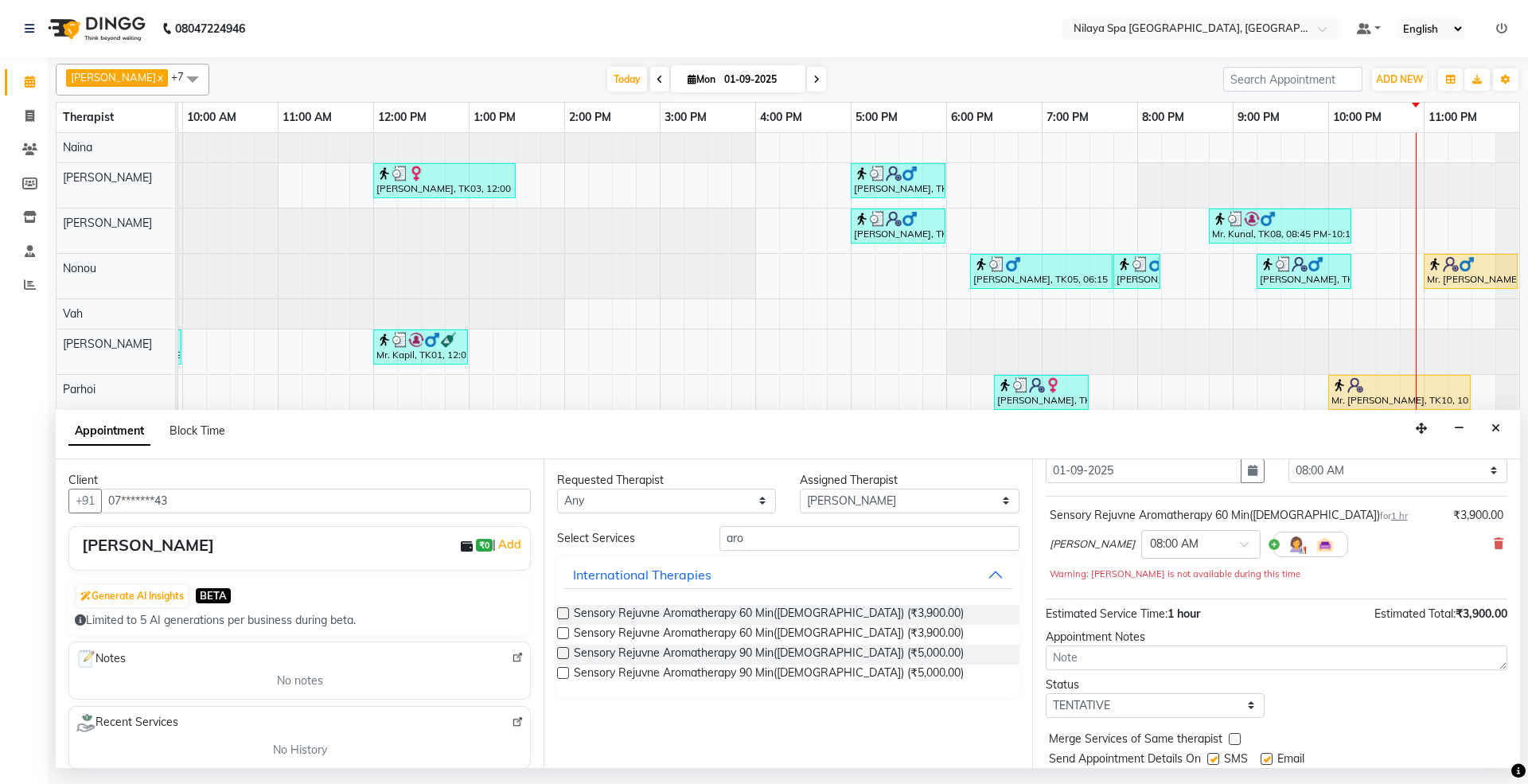
scroll to position [0, 0]
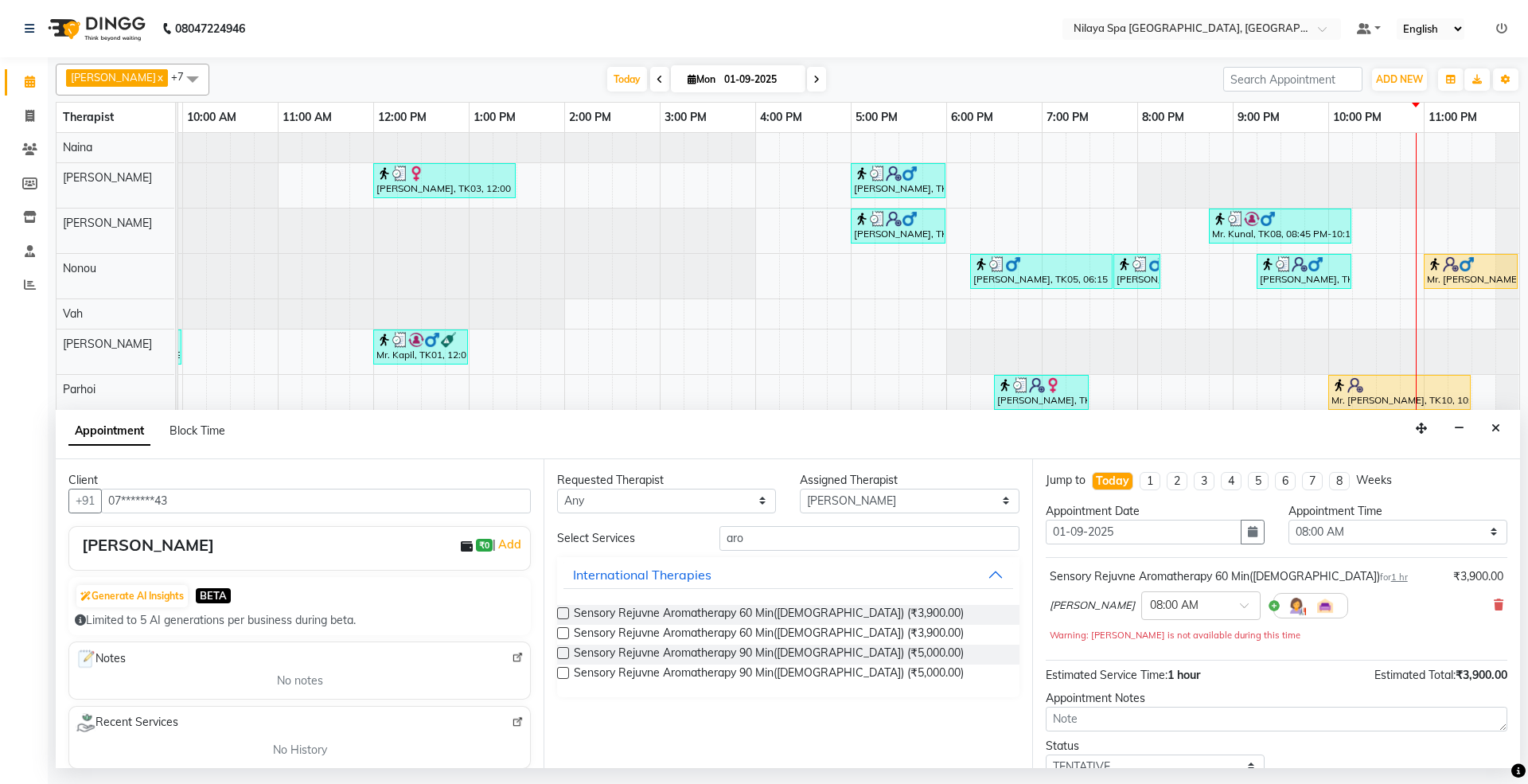
click at [1340, 514] on div "Appointment Time" at bounding box center [1398, 511] width 219 height 17
click at [1335, 532] on select "Select 08:00 AM 08:15 AM 08:30 AM 08:45 AM 09:00 AM 09:15 AM 09:30 AM 09:45 AM …" at bounding box center [1398, 531] width 219 height 24
select select "1380"
click at [1288, 521] on select "Select 08:00 AM 08:15 AM 08:30 AM 08:45 AM 09:00 AM 09:15 AM 09:30 AM 09:45 AM …" at bounding box center [1398, 531] width 219 height 24
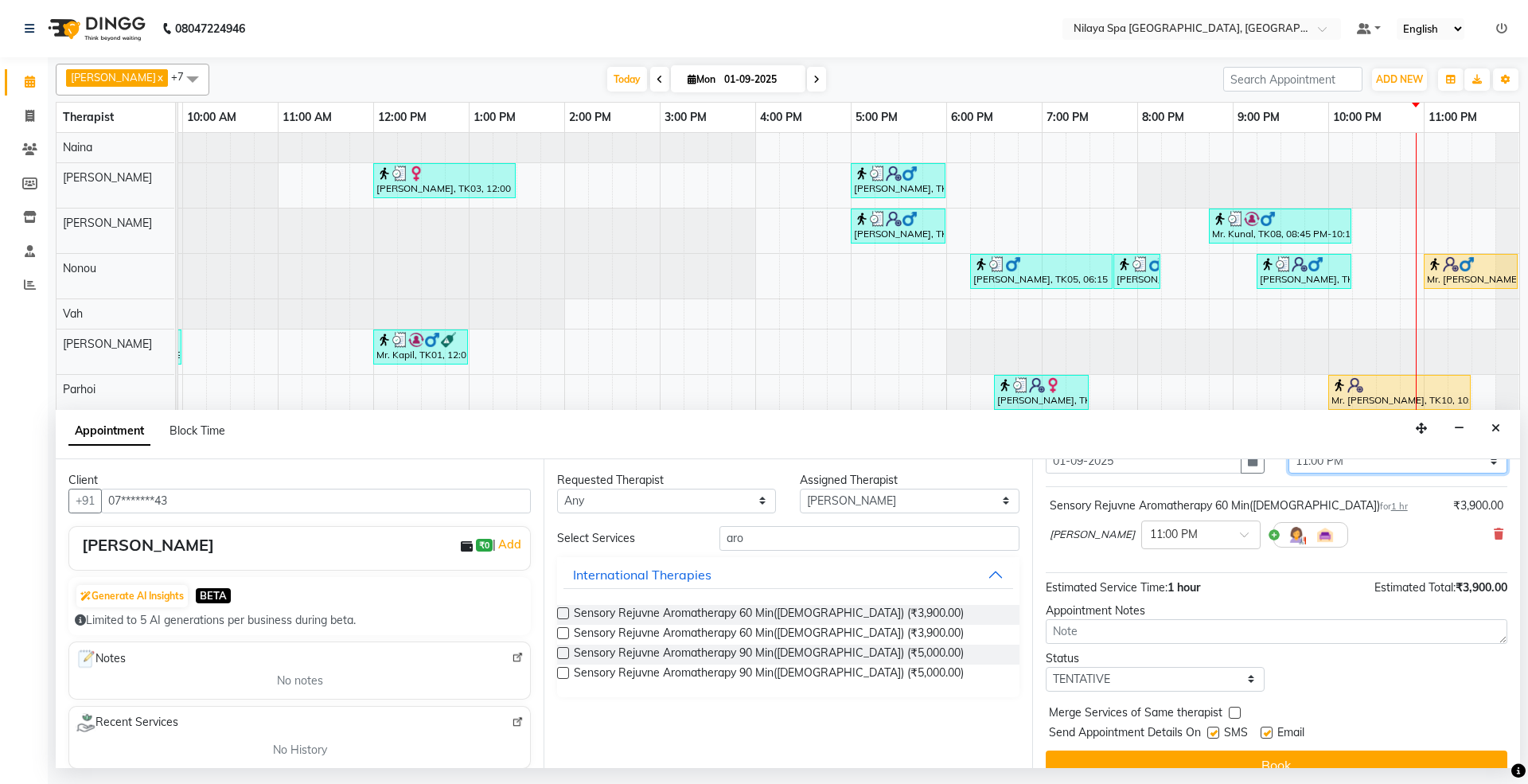
scroll to position [96, 0]
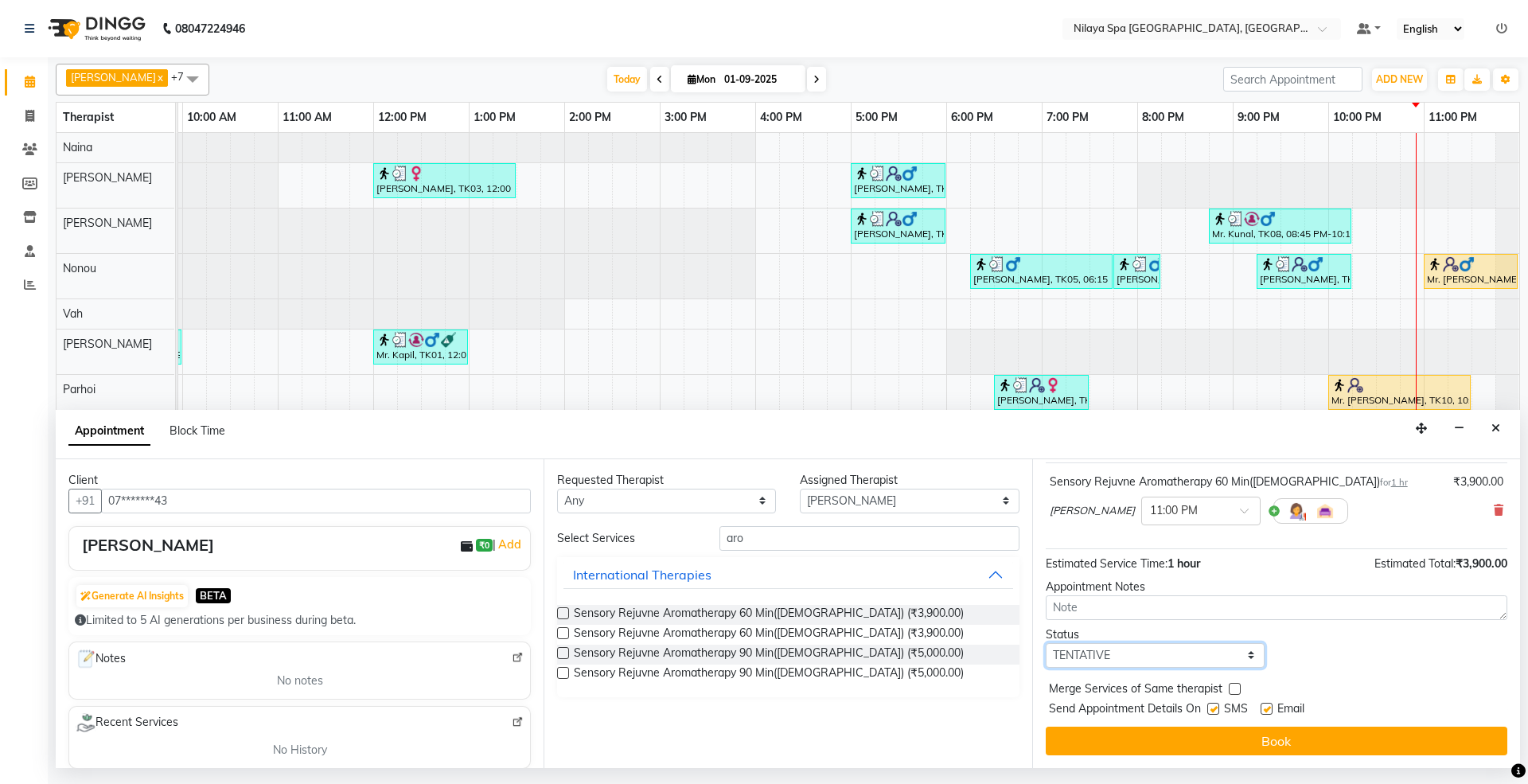
click at [1157, 667] on select "Select TENTATIVE CONFIRM CHECK-IN UPCOMING" at bounding box center [1155, 655] width 219 height 24
select select "confirm booking"
click at [1045, 644] on select "Select TENTATIVE CONFIRM CHECK-IN UPCOMING" at bounding box center [1155, 655] width 219 height 24
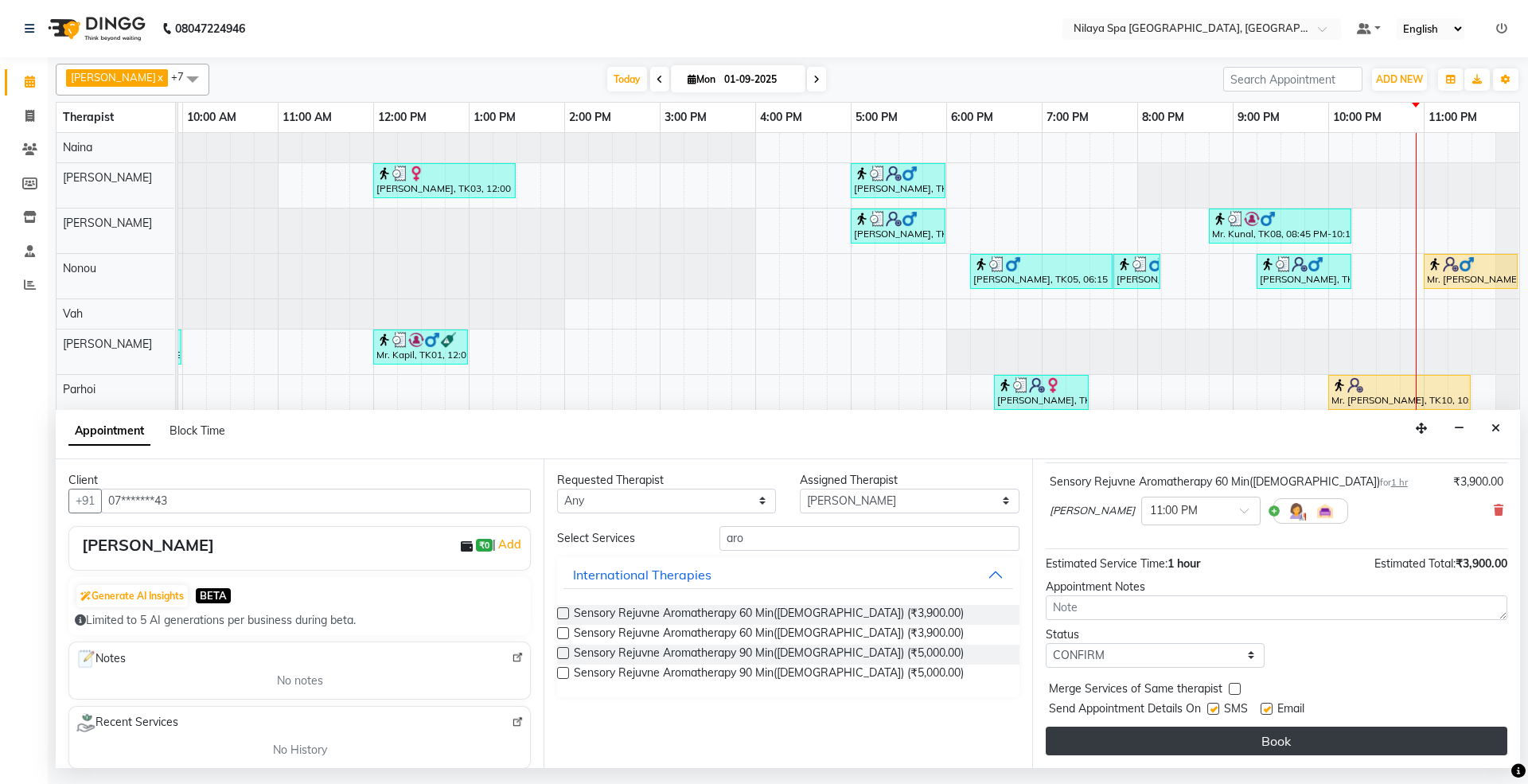
click at [1251, 733] on button "Book" at bounding box center [1275, 740] width 461 height 29
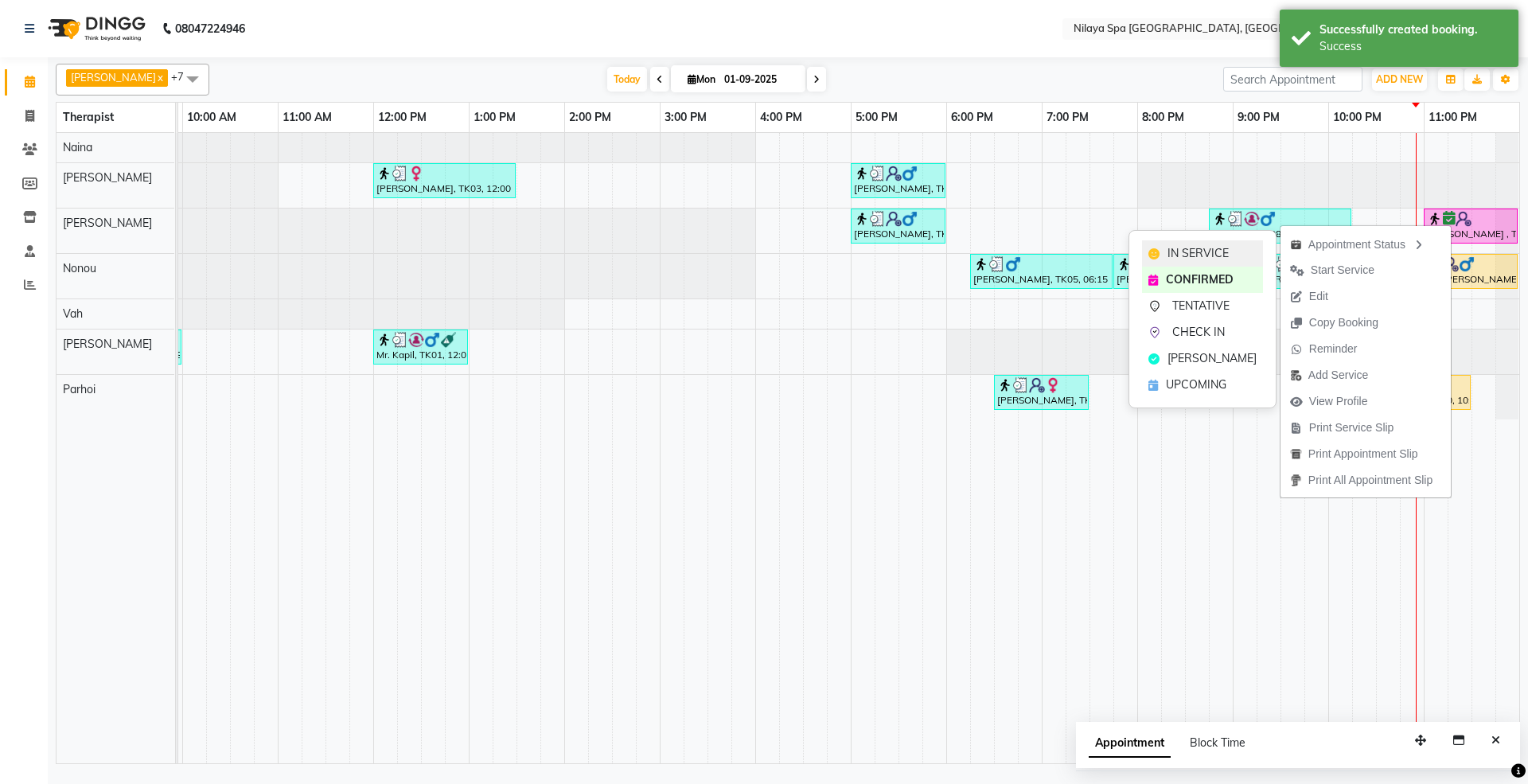
click at [1229, 245] on div "IN SERVICE" at bounding box center [1201, 254] width 121 height 26
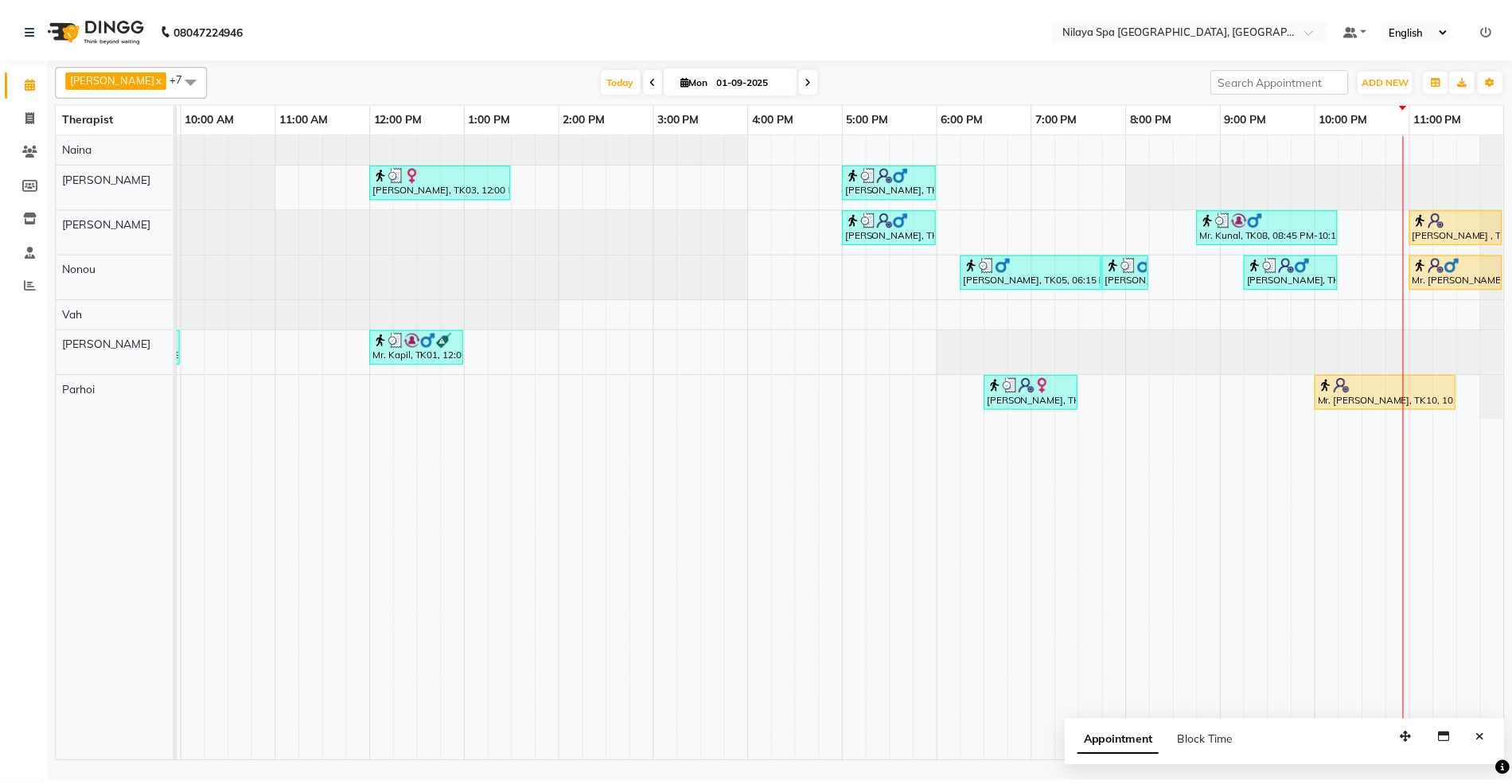
scroll to position [0, 282]
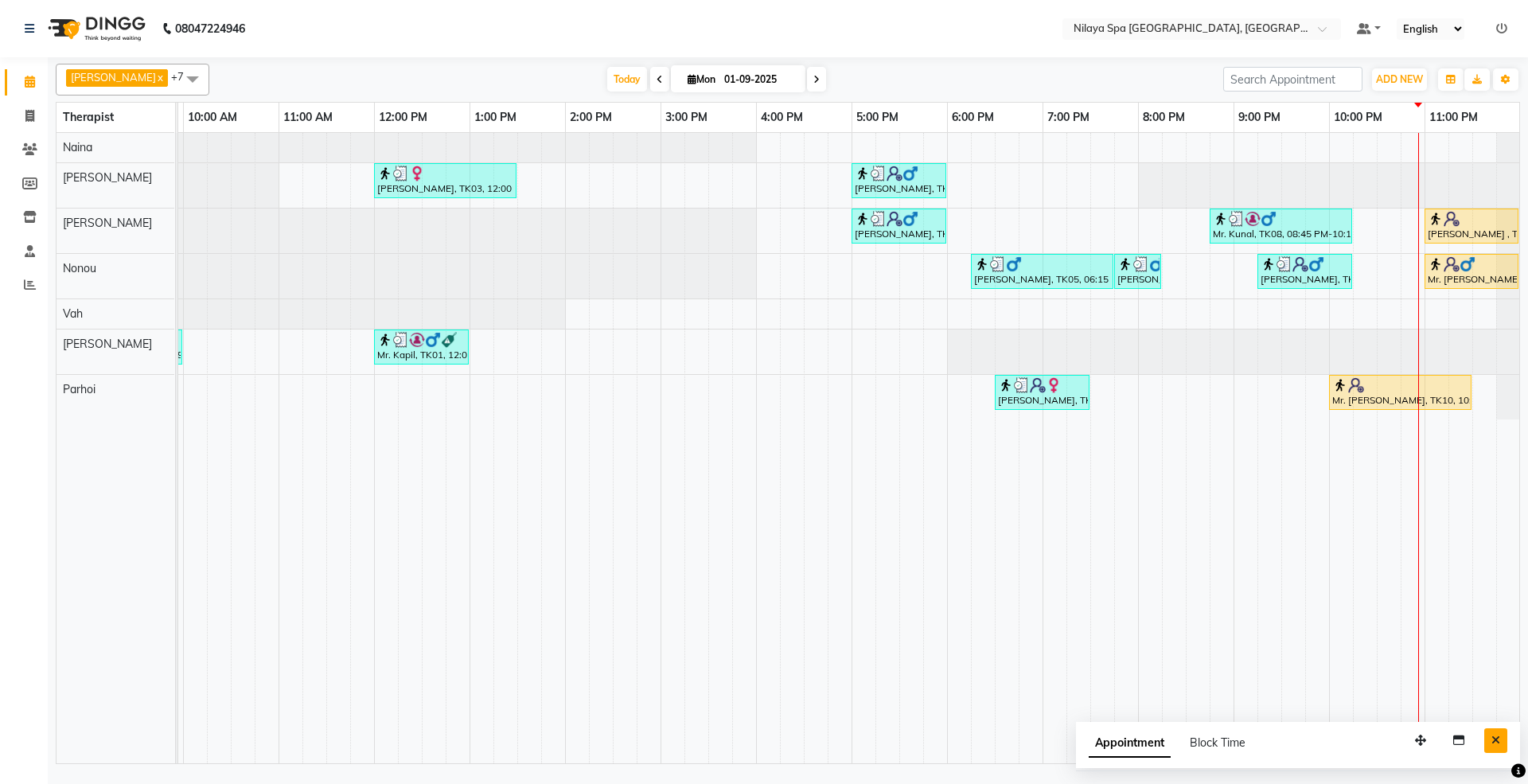
click at [1492, 739] on icon "Close" at bounding box center [1495, 740] width 8 height 11
click at [26, 137] on link "Clients" at bounding box center [23, 150] width 38 height 26
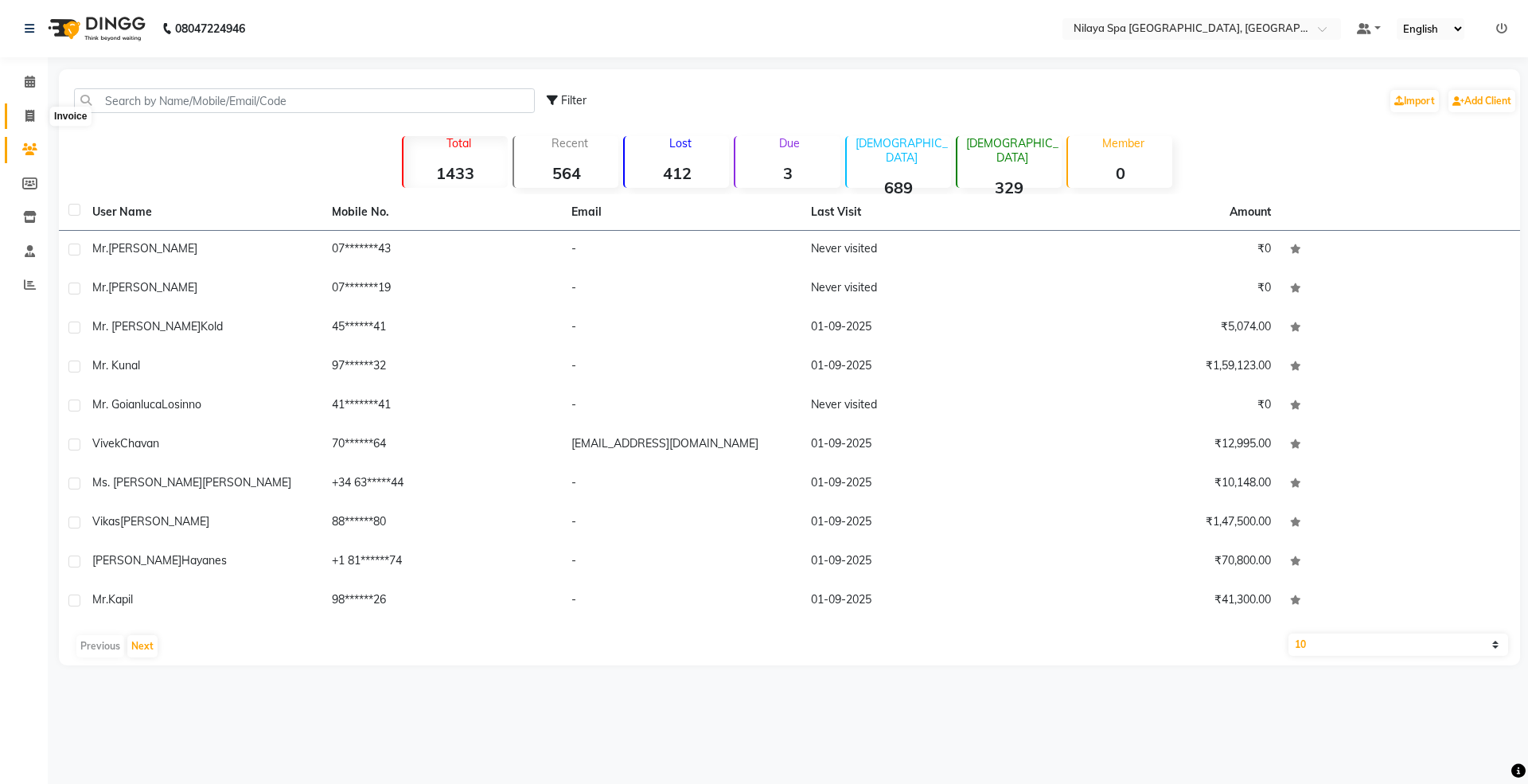
click at [23, 118] on span at bounding box center [30, 117] width 28 height 19
select select "service"
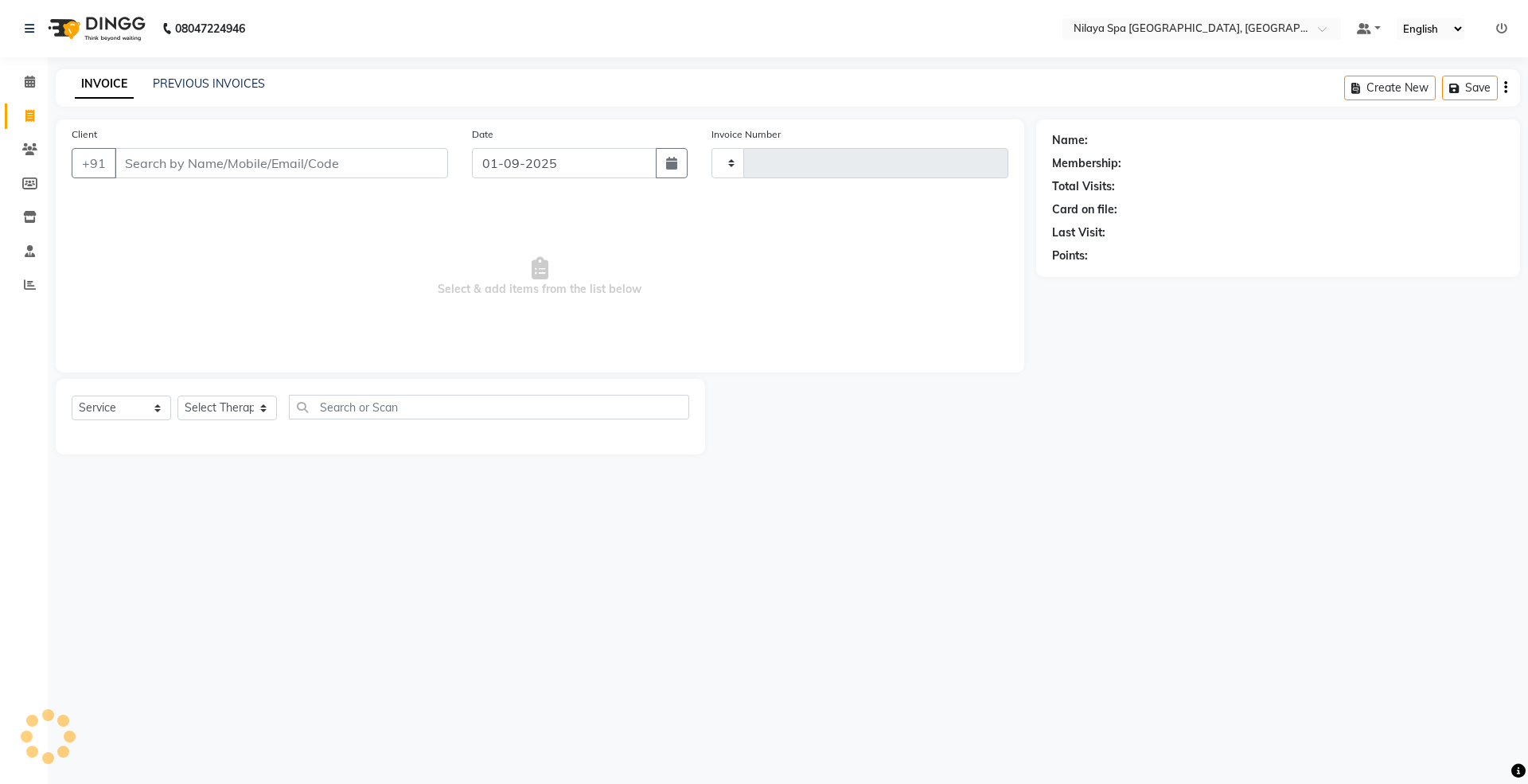
type input "1460"
select select "7950"
click at [210, 74] on div "INVOICE PREVIOUS INVOICES Create New Save" at bounding box center [788, 88] width 1464 height 37
click at [210, 77] on link "PREVIOUS INVOICES" at bounding box center [209, 83] width 112 height 14
